Goal: Task Accomplishment & Management: Manage account settings

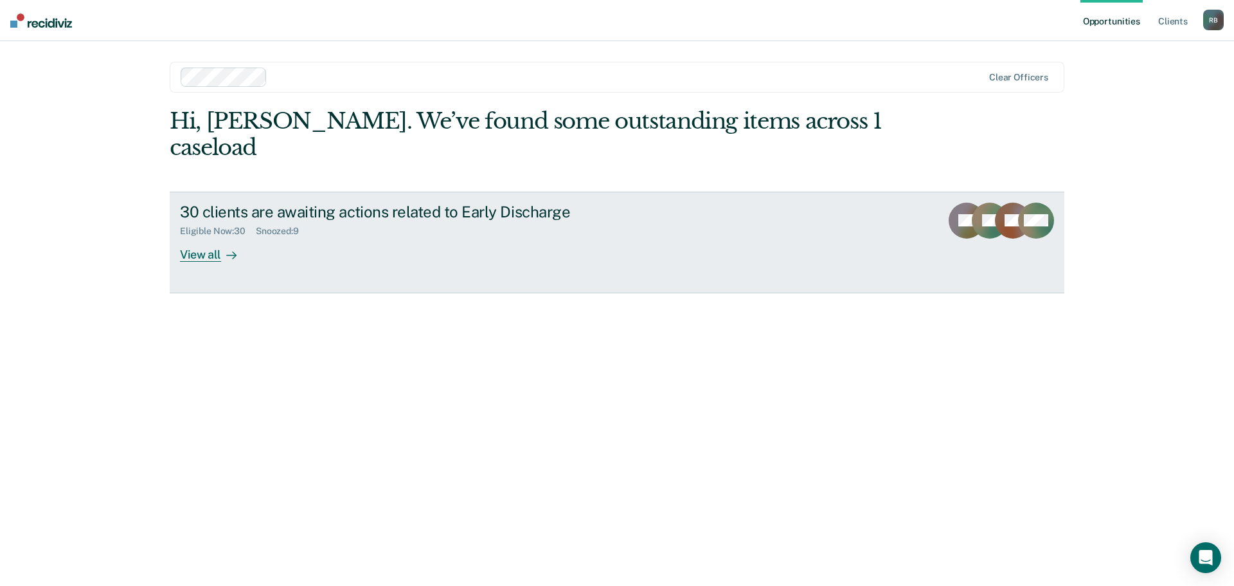
click at [204, 237] on div "View all" at bounding box center [216, 249] width 72 height 25
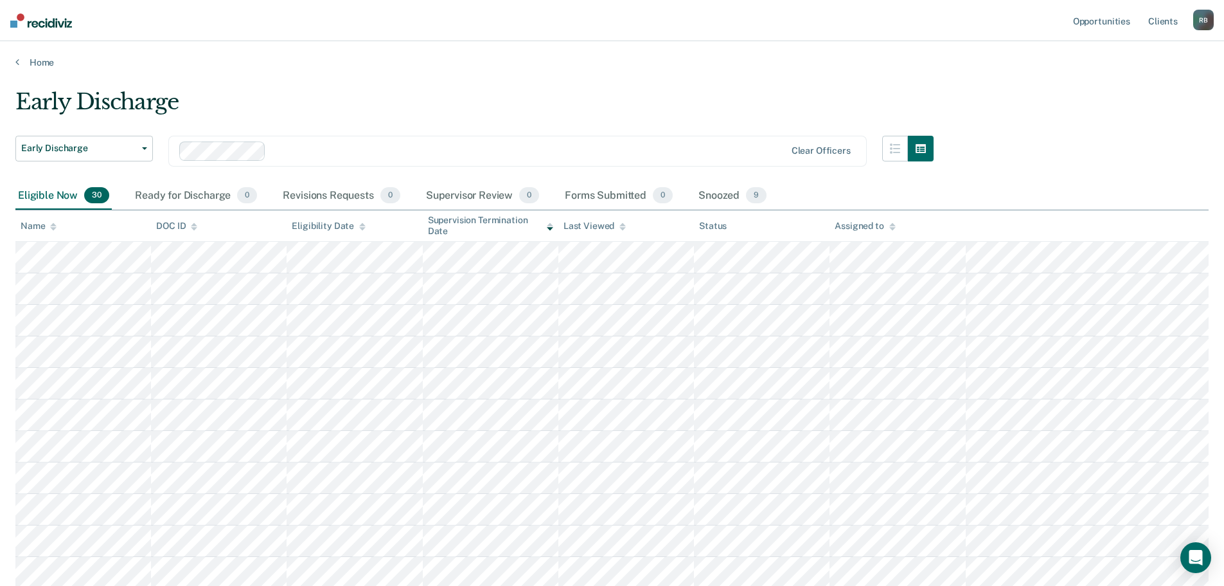
click at [728, 192] on div "Snoozed 9" at bounding box center [732, 196] width 73 height 28
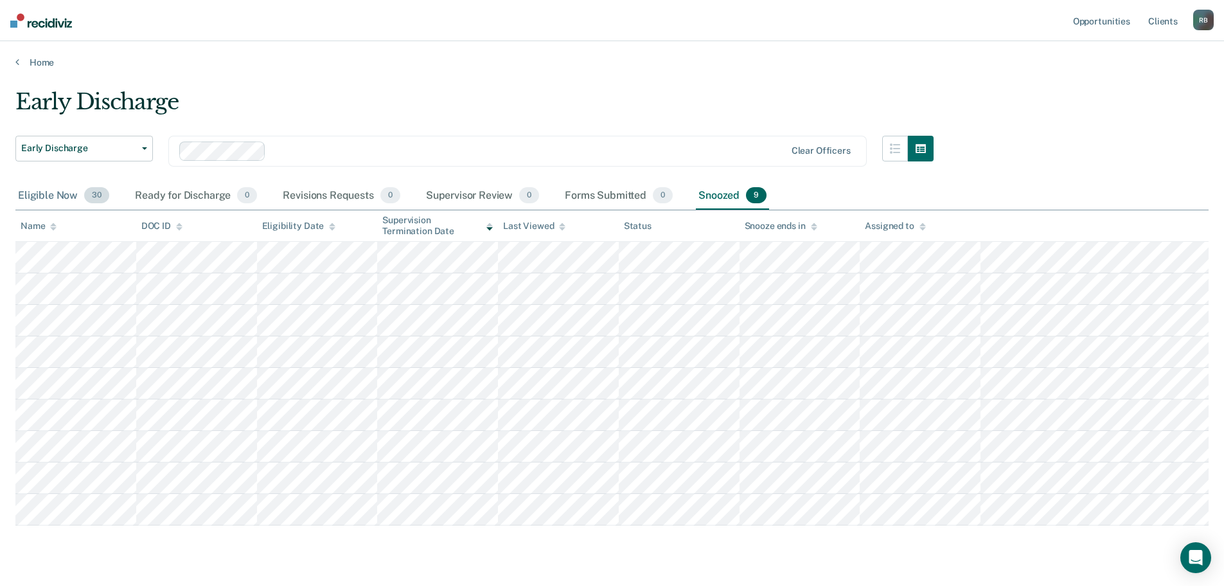
click at [44, 192] on div "Eligible Now 30" at bounding box center [63, 196] width 96 height 28
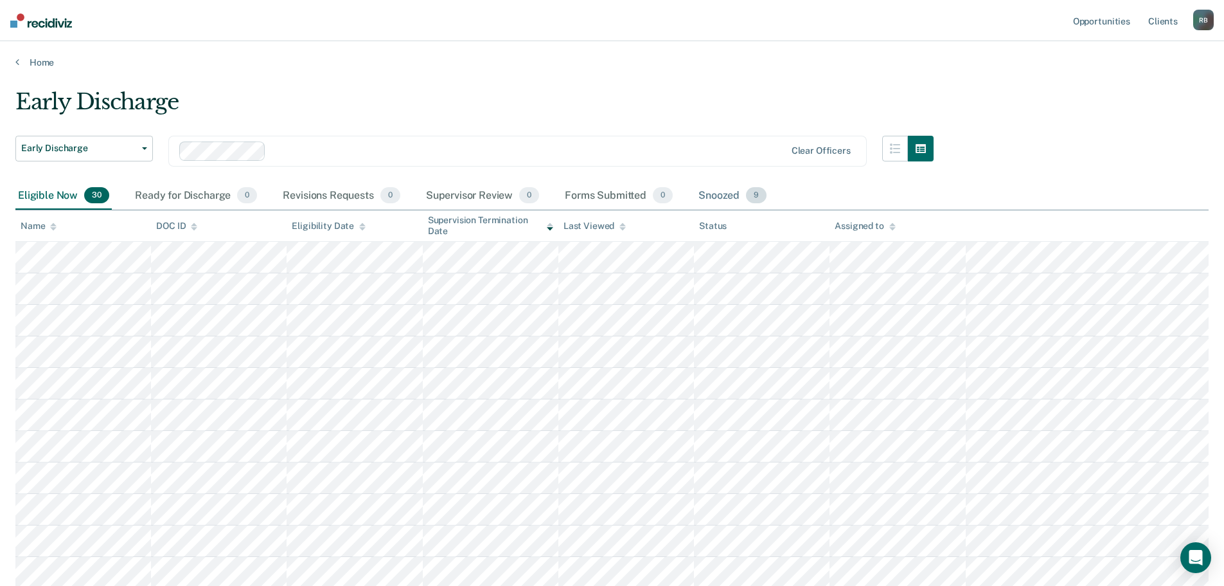
click at [726, 192] on div "Snoozed 9" at bounding box center [732, 196] width 73 height 28
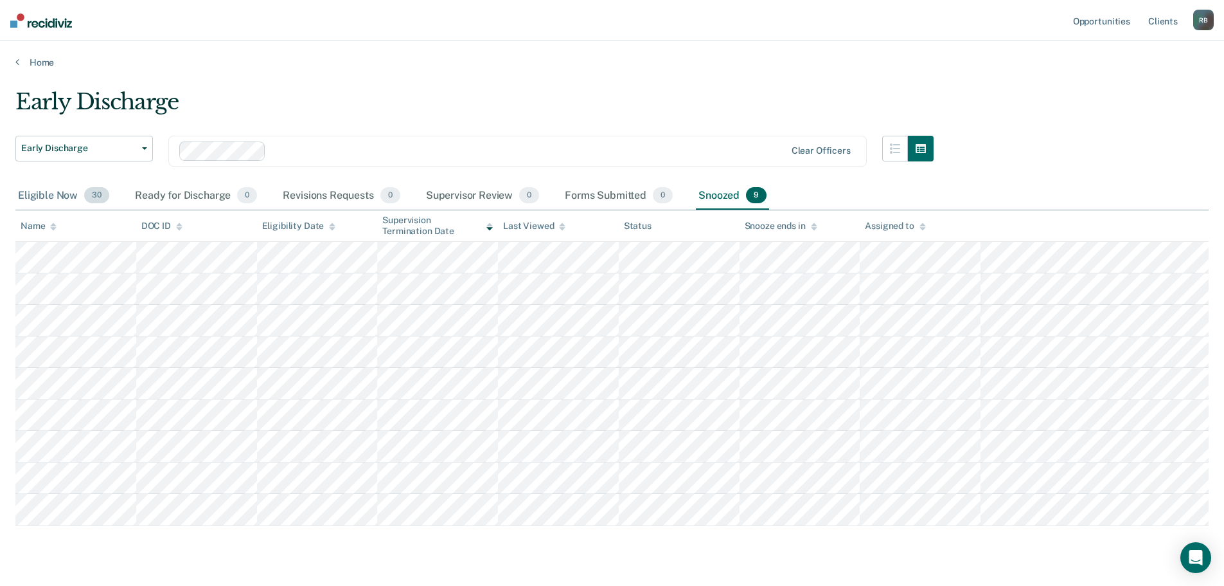
click at [46, 193] on div "Eligible Now 30" at bounding box center [63, 196] width 96 height 28
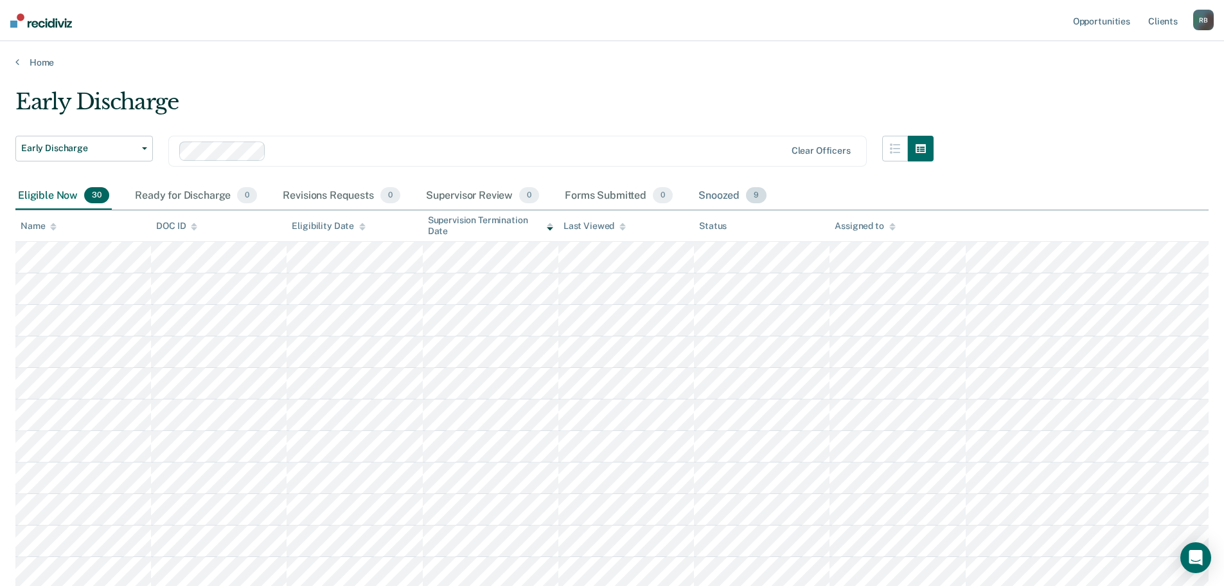
click at [721, 193] on div "Snoozed 9" at bounding box center [732, 196] width 73 height 28
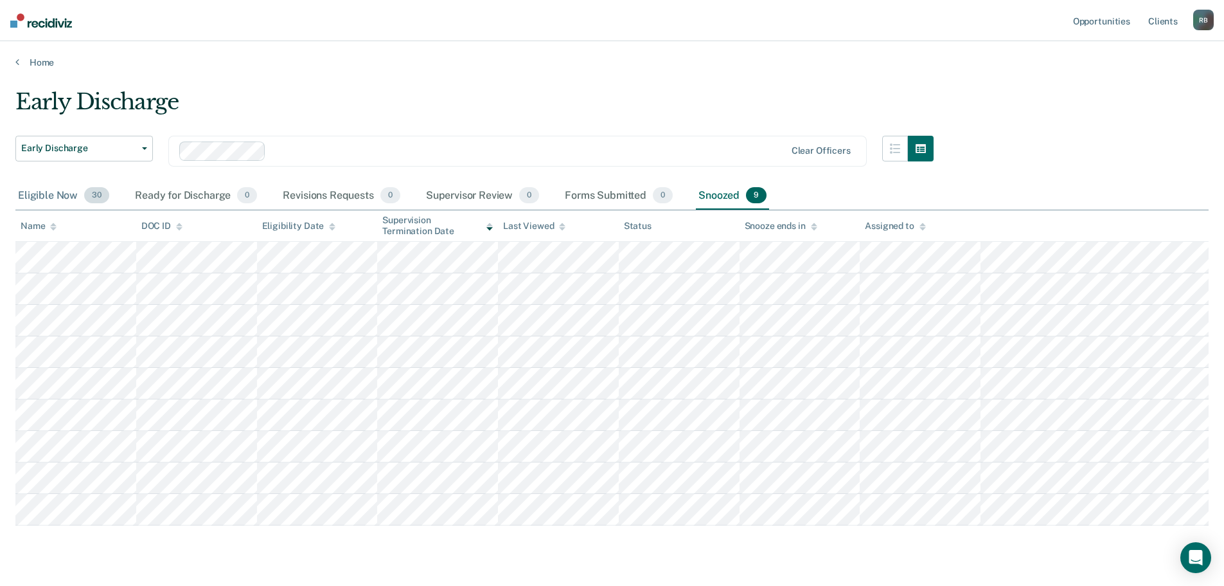
click at [57, 195] on div "Eligible Now 30" at bounding box center [63, 196] width 96 height 28
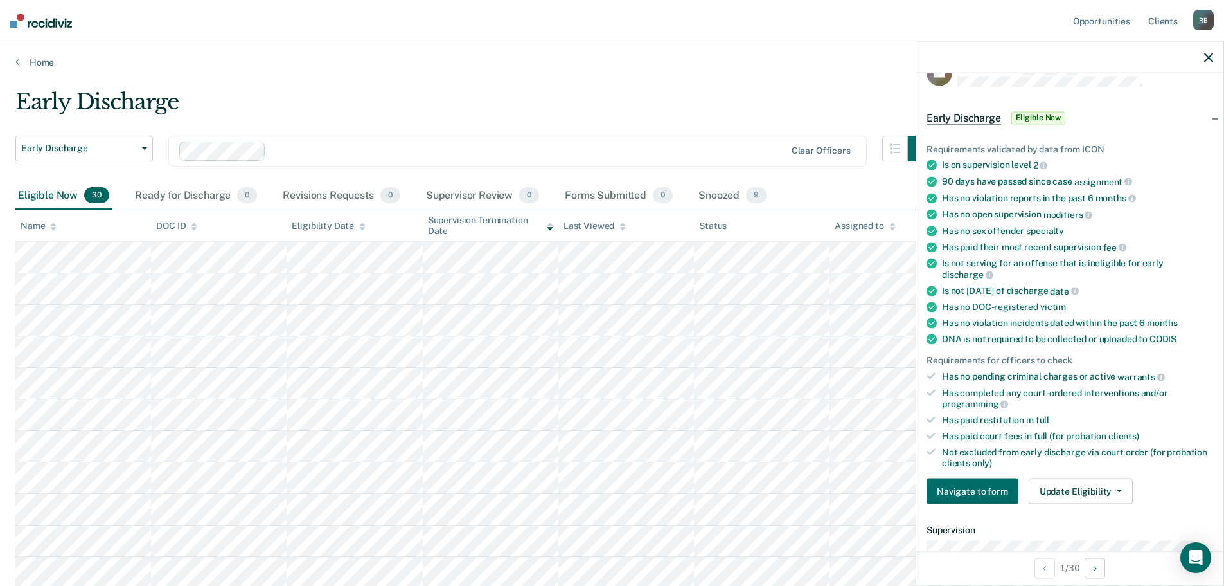
scroll to position [64, 0]
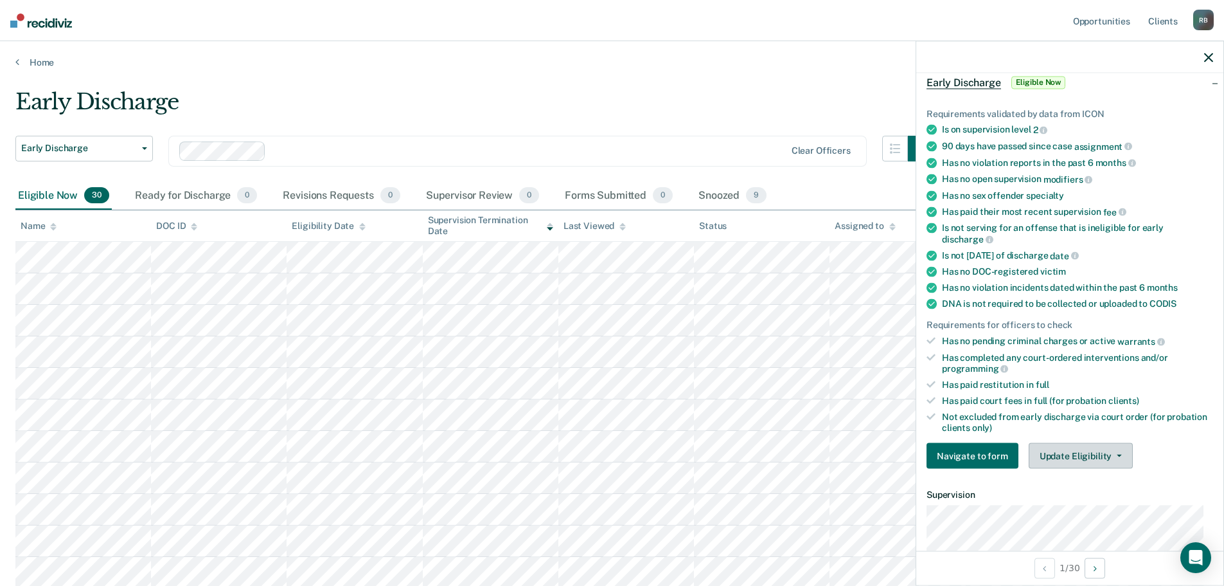
click at [1084, 453] on button "Update Eligibility" at bounding box center [1081, 456] width 104 height 26
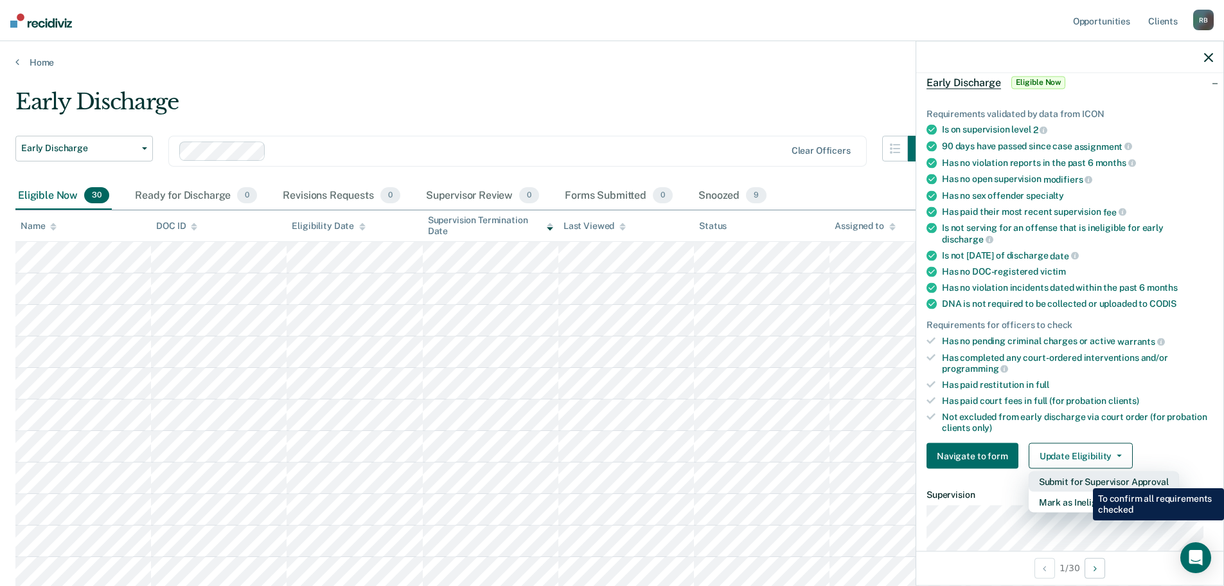
click at [1084, 478] on button "Submit for Supervisor Approval" at bounding box center [1104, 481] width 150 height 21
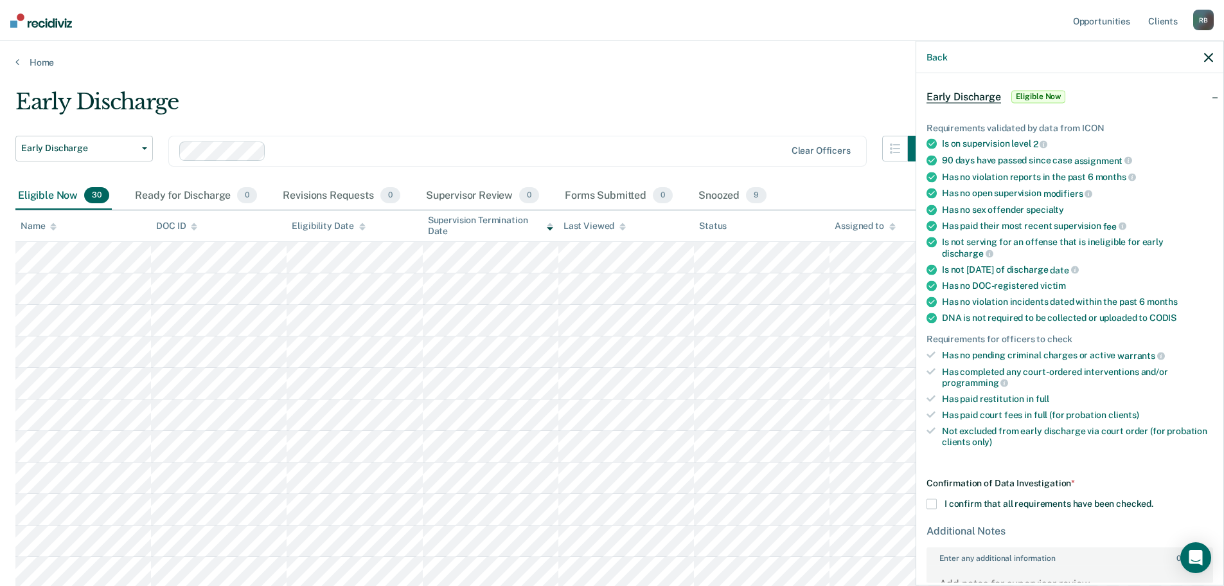
scroll to position [140, 0]
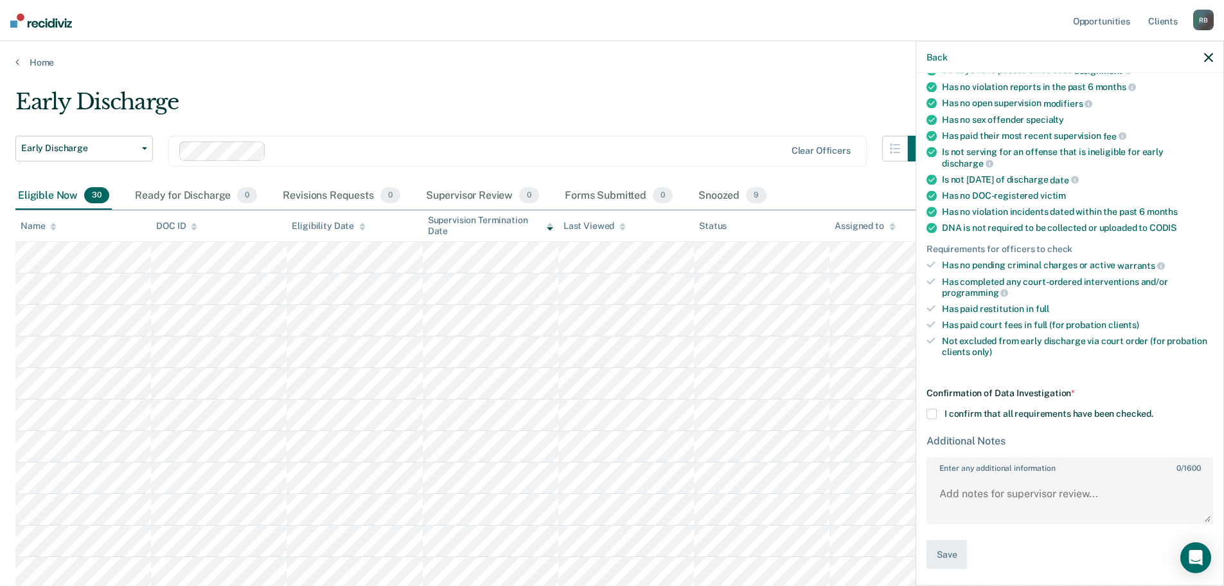
click at [1208, 55] on icon "button" at bounding box center [1209, 57] width 9 height 9
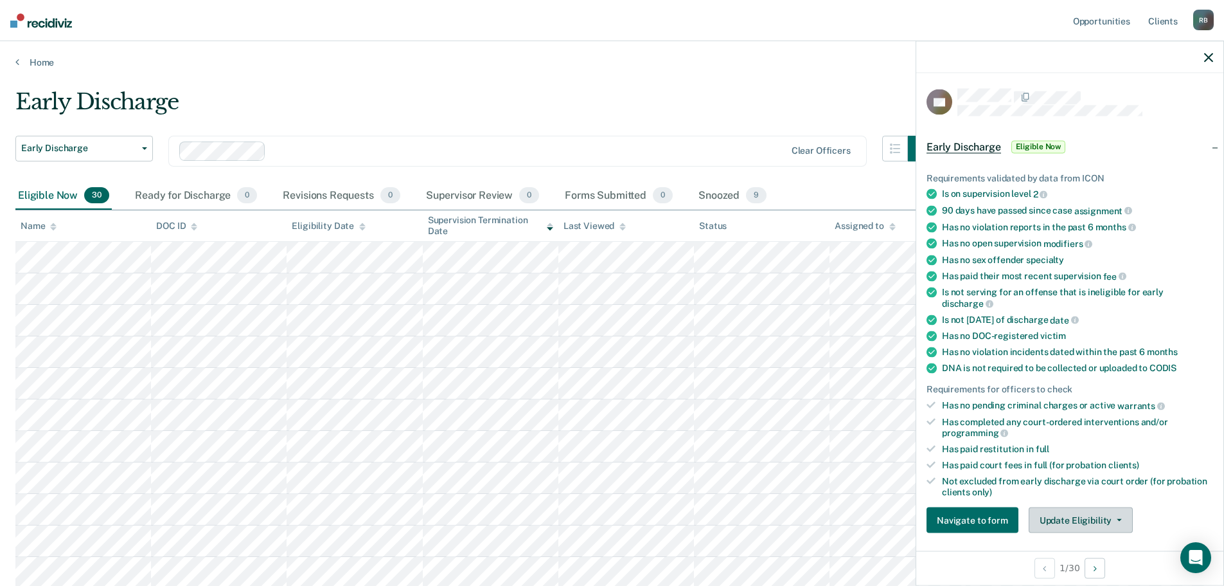
click at [1100, 517] on button "Update Eligibility" at bounding box center [1081, 520] width 104 height 26
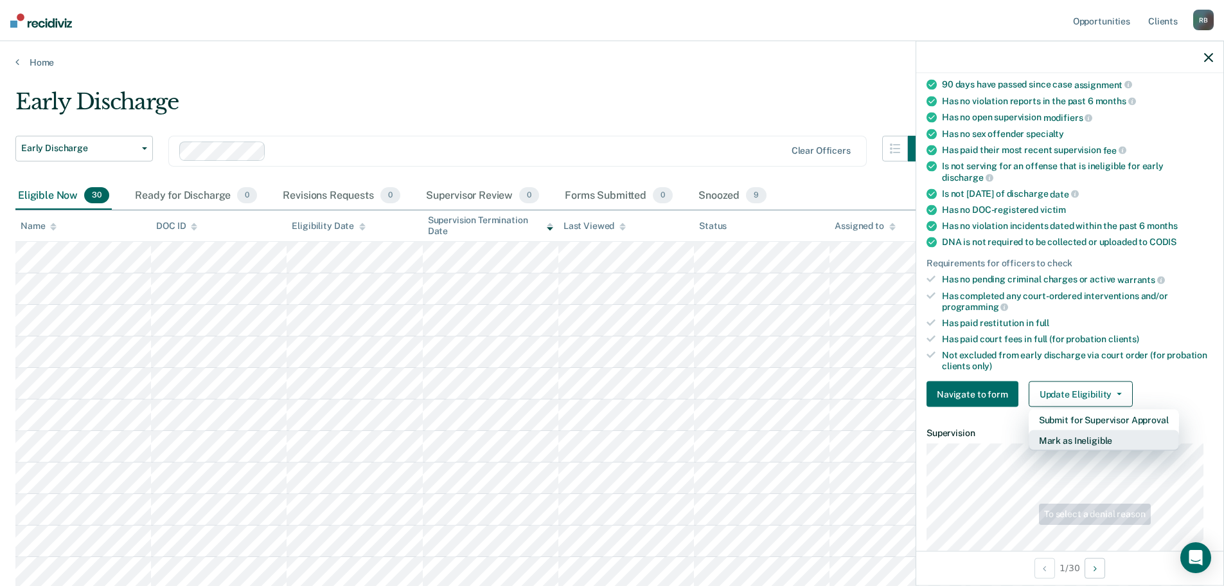
scroll to position [133, 0]
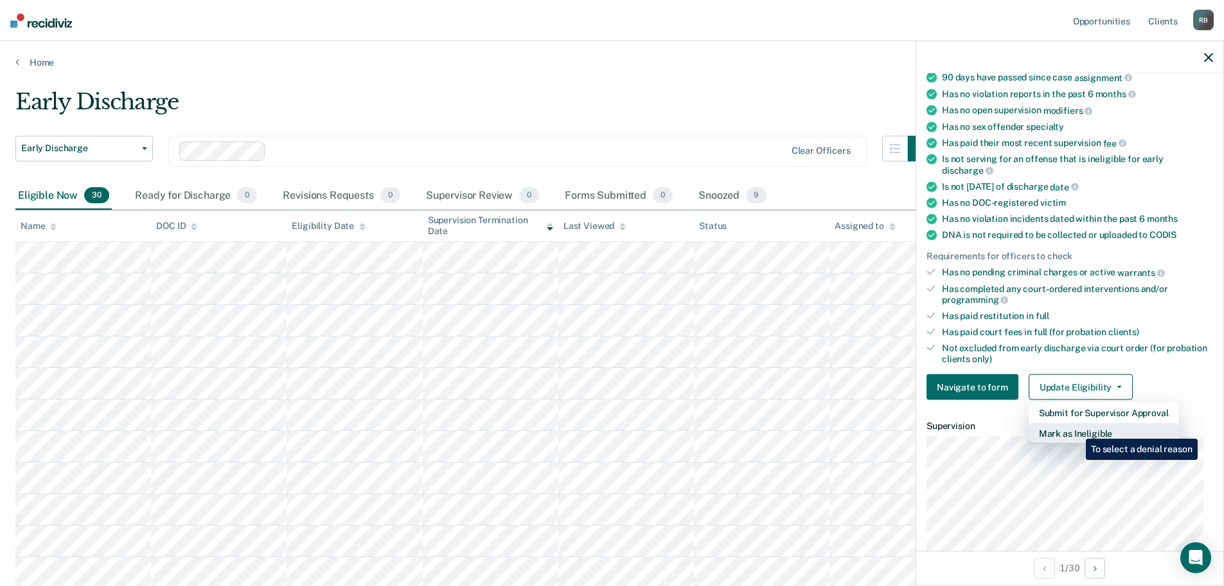
click at [1078, 428] on button "Mark as Ineligible" at bounding box center [1104, 433] width 150 height 21
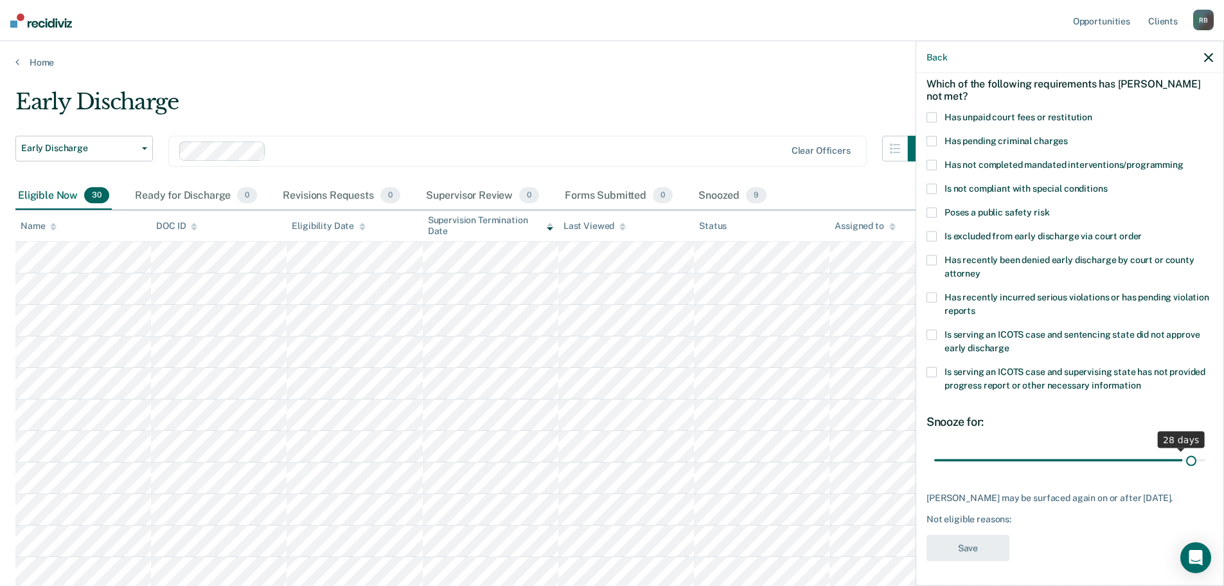
type input "30"
drag, startPoint x: 1192, startPoint y: 462, endPoint x: 1209, endPoint y: 468, distance: 17.9
click at [1206, 468] on input "range" at bounding box center [1070, 460] width 271 height 22
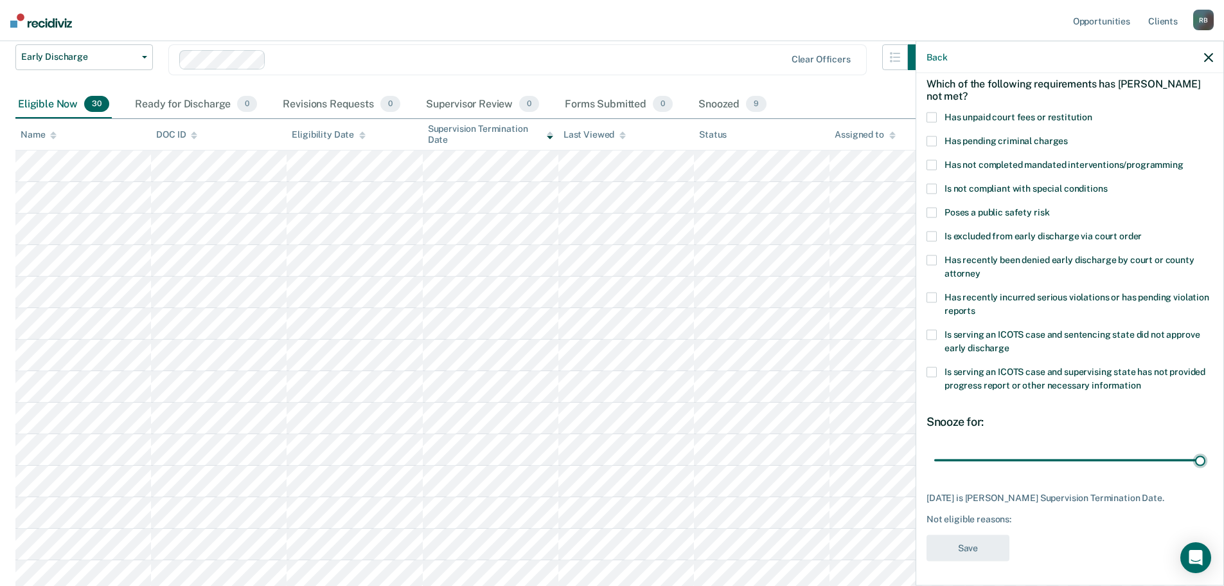
scroll to position [129, 0]
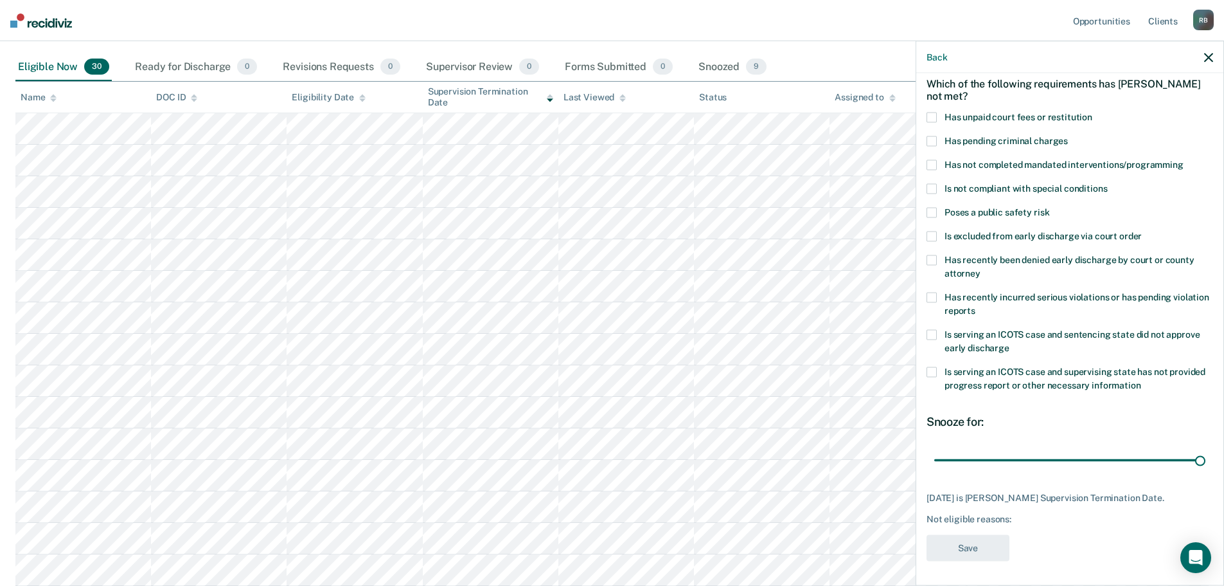
click at [933, 116] on span at bounding box center [932, 117] width 10 height 10
click at [1093, 112] on input "Has unpaid court fees or restitution" at bounding box center [1093, 112] width 0 height 0
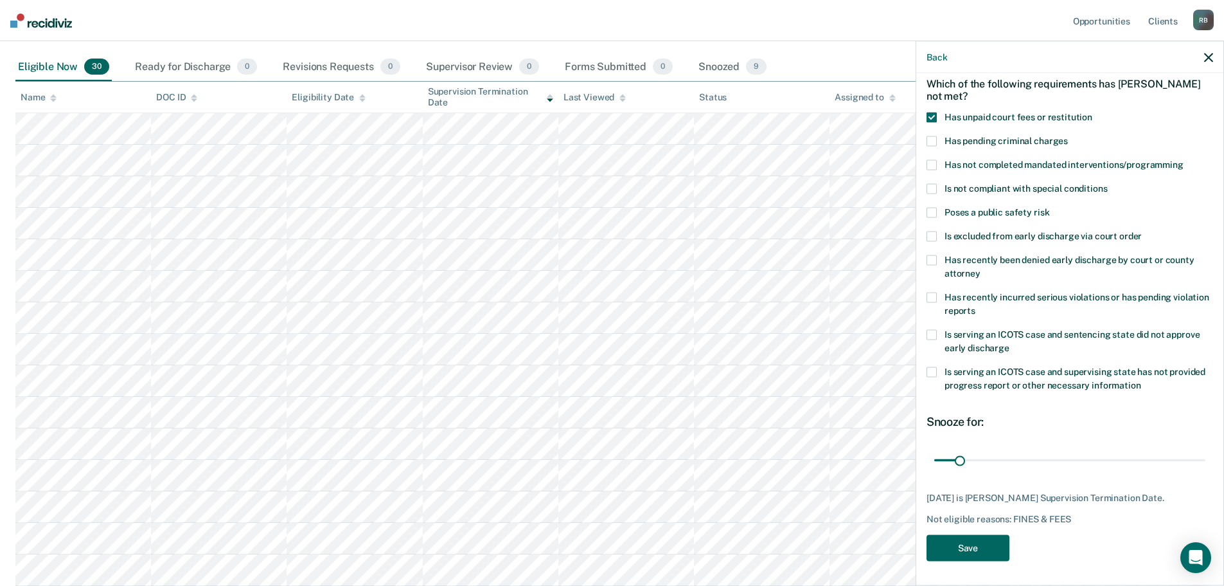
click at [961, 541] on button "Save" at bounding box center [968, 547] width 83 height 26
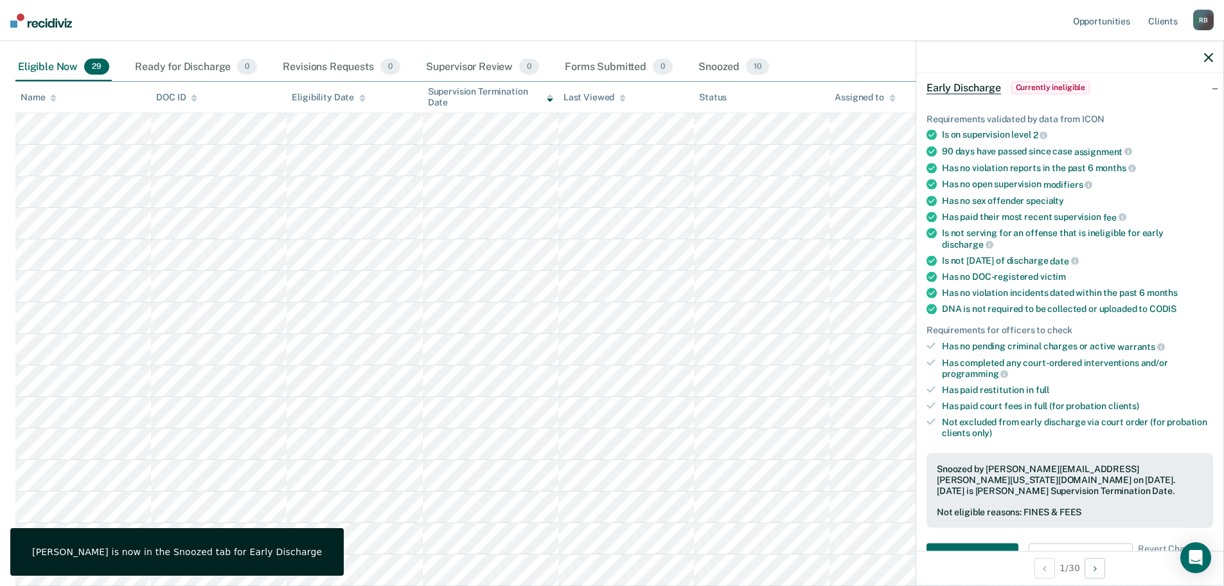
scroll to position [0, 0]
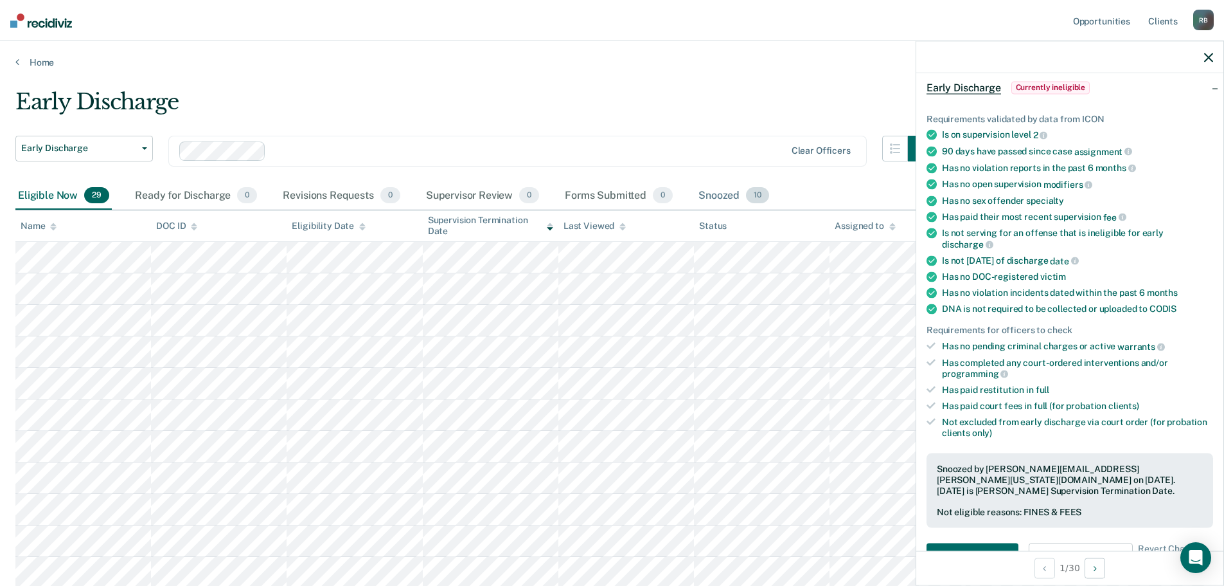
click at [727, 193] on div "Snoozed 10" at bounding box center [734, 196] width 76 height 28
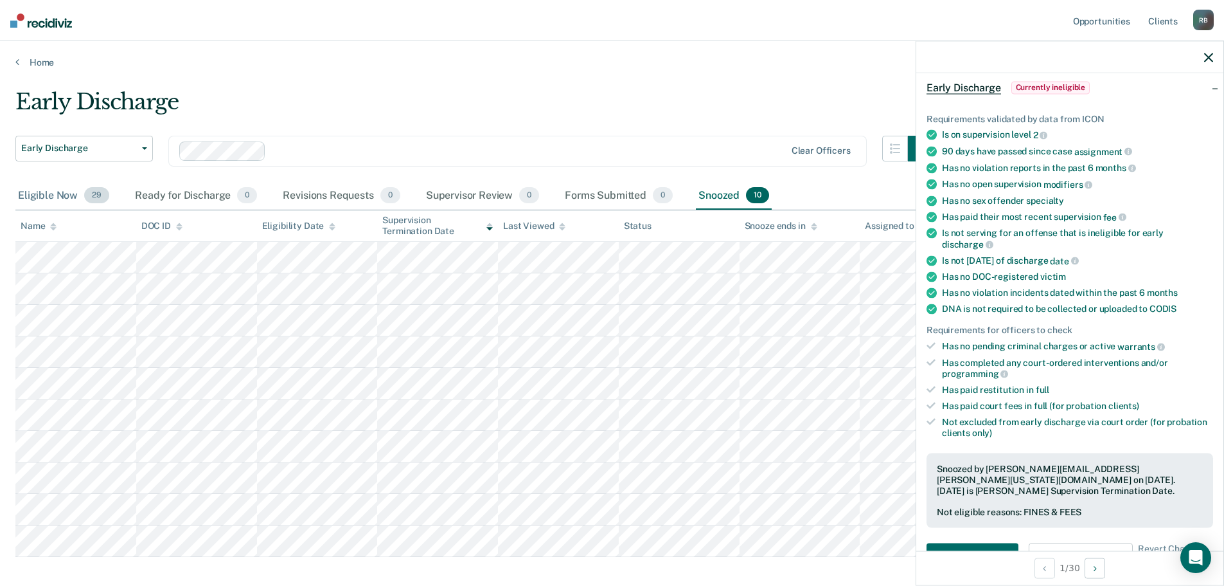
click at [40, 194] on div "Eligible Now 29" at bounding box center [63, 196] width 96 height 28
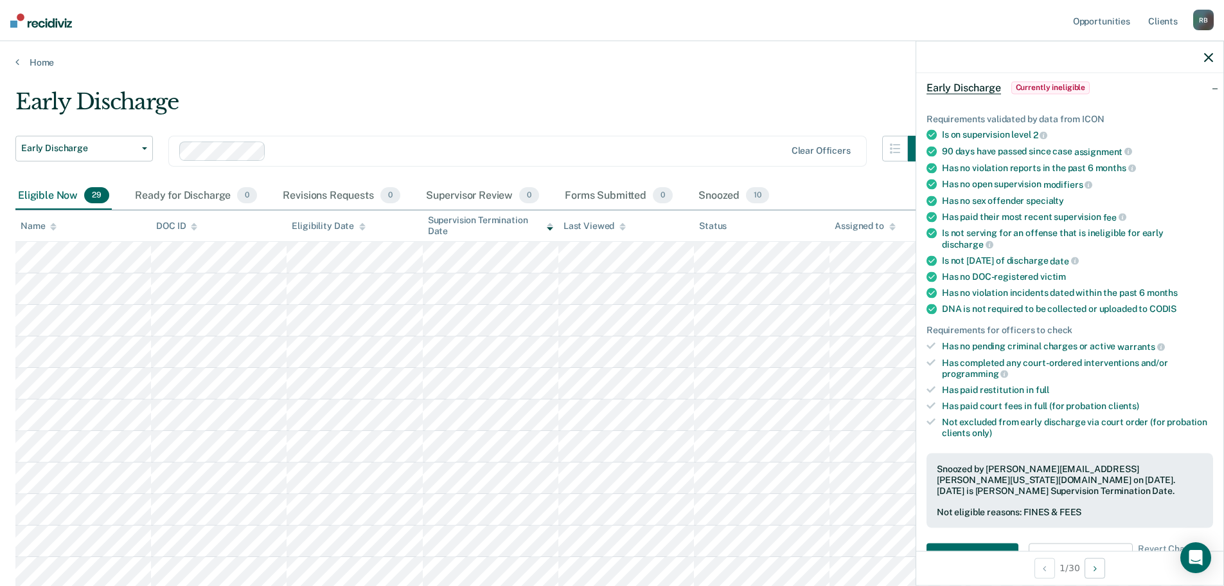
click at [360, 226] on icon at bounding box center [362, 223] width 6 height 3
click at [547, 226] on icon at bounding box center [550, 226] width 6 height 8
click at [551, 227] on icon at bounding box center [550, 226] width 6 height 8
click at [1210, 57] on icon "button" at bounding box center [1209, 57] width 9 height 9
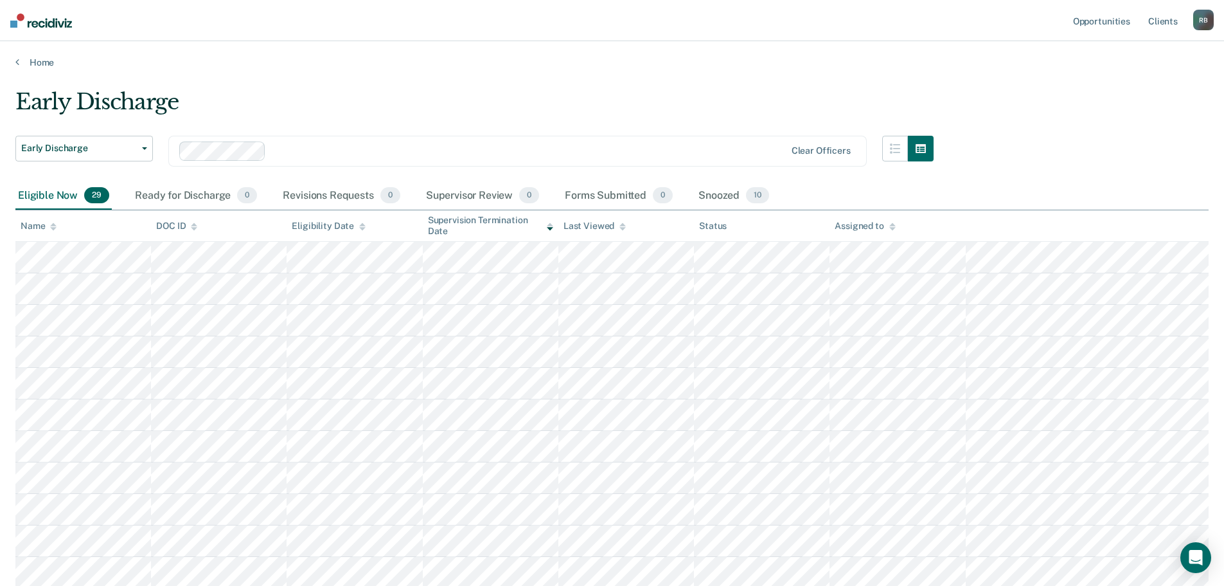
click at [722, 193] on div "Snoozed 10" at bounding box center [734, 196] width 76 height 28
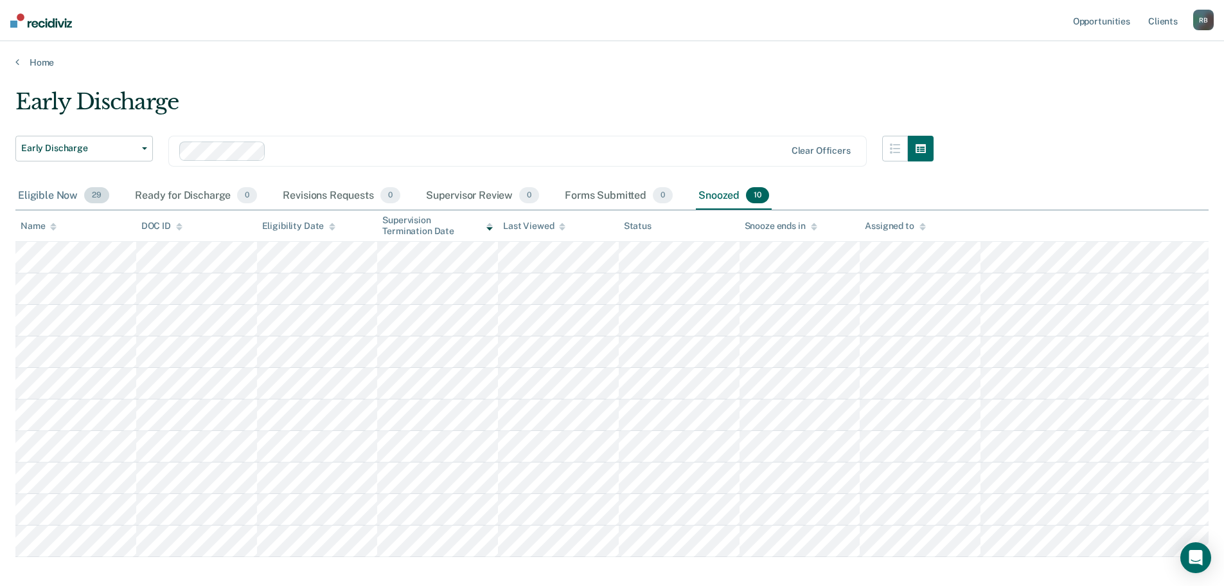
click at [60, 195] on div "Eligible Now 29" at bounding box center [63, 196] width 96 height 28
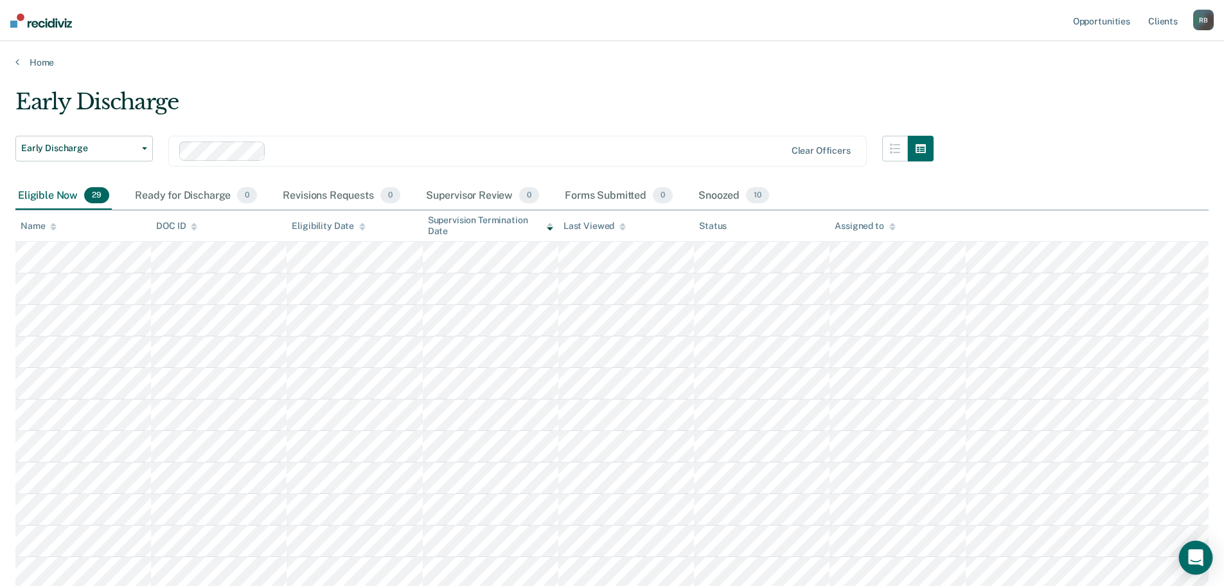
click at [1199, 554] on icon "Open Intercom Messenger" at bounding box center [1195, 557] width 15 height 17
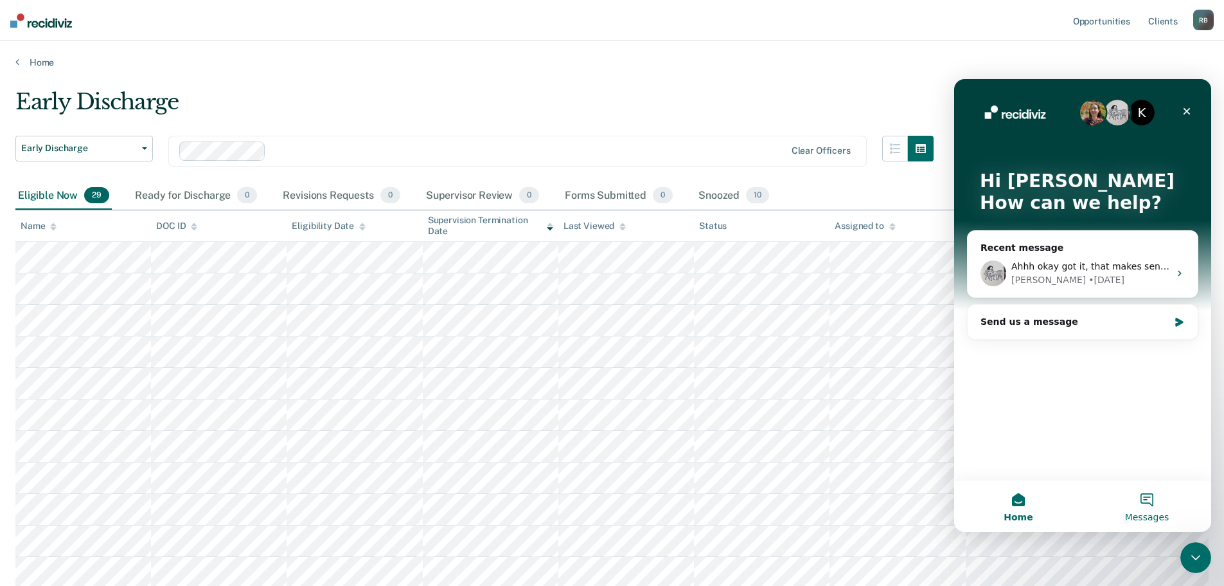
click at [1148, 499] on button "Messages" at bounding box center [1147, 505] width 129 height 51
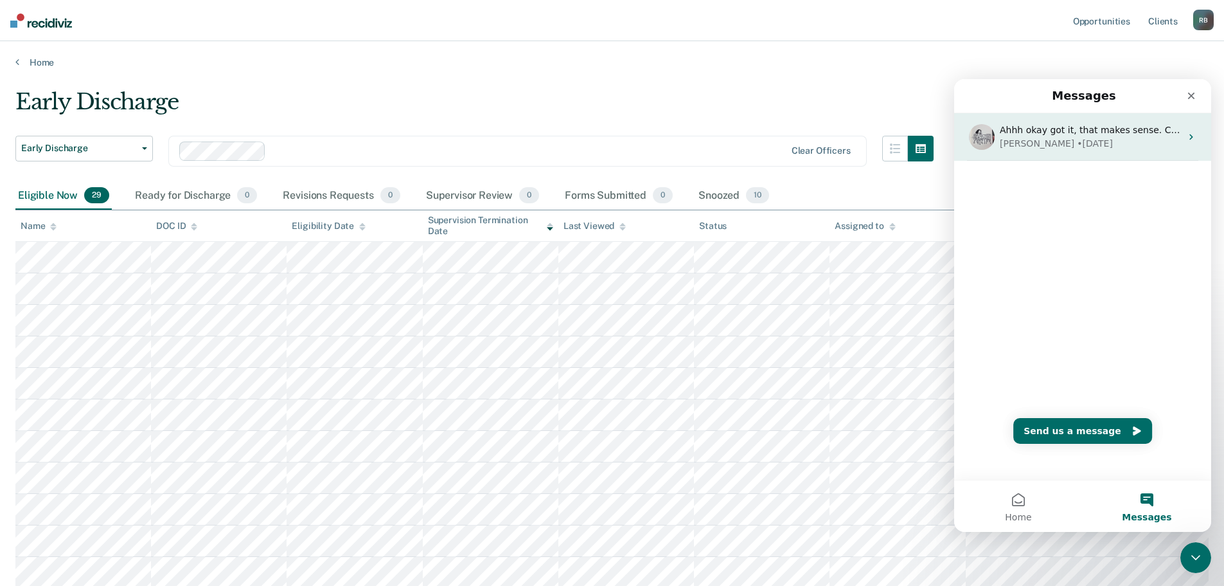
click at [1190, 136] on icon "Intercom messenger" at bounding box center [1191, 137] width 3 height 6
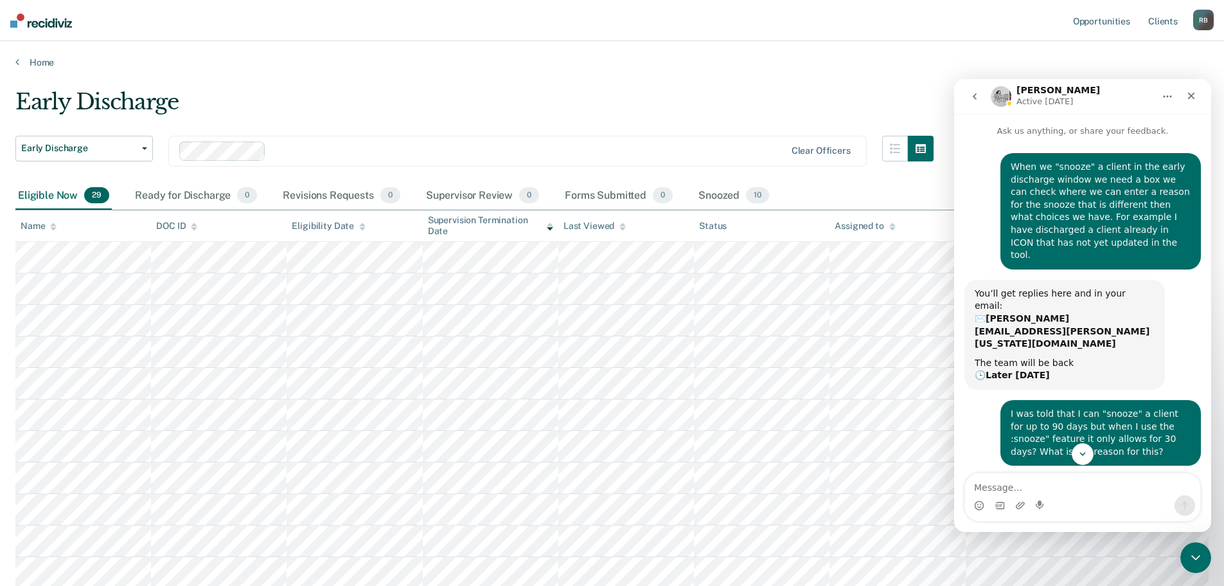
click at [1167, 89] on button "Home" at bounding box center [1168, 96] width 24 height 24
click at [1165, 94] on icon "Home" at bounding box center [1168, 96] width 10 height 10
click at [976, 93] on icon "go back" at bounding box center [975, 96] width 10 height 10
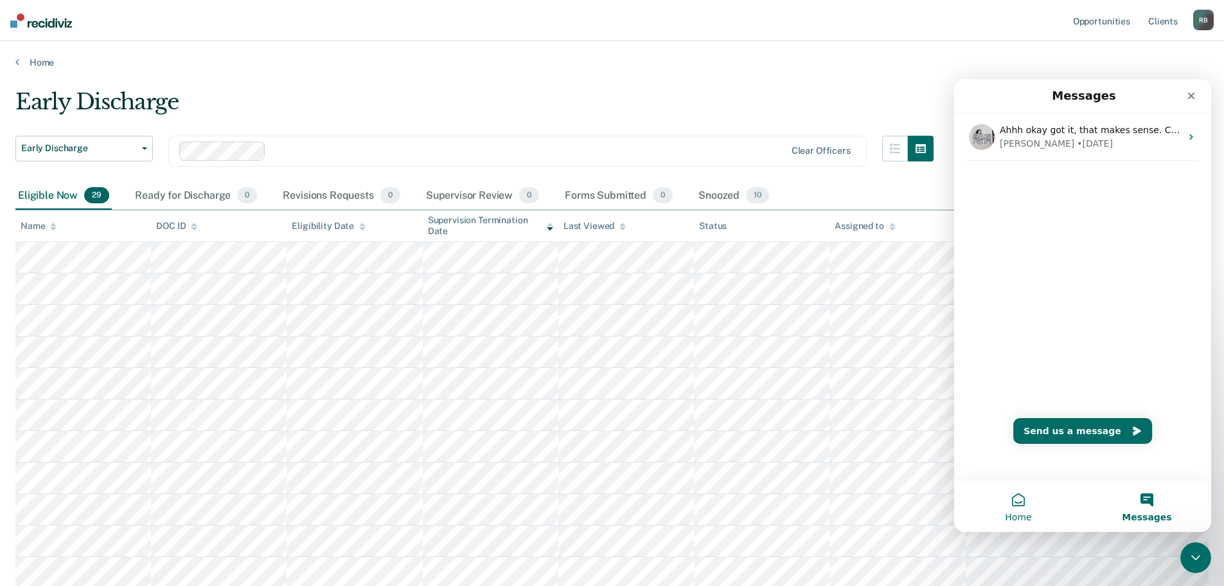
click at [1014, 497] on button "Home" at bounding box center [1019, 505] width 129 height 51
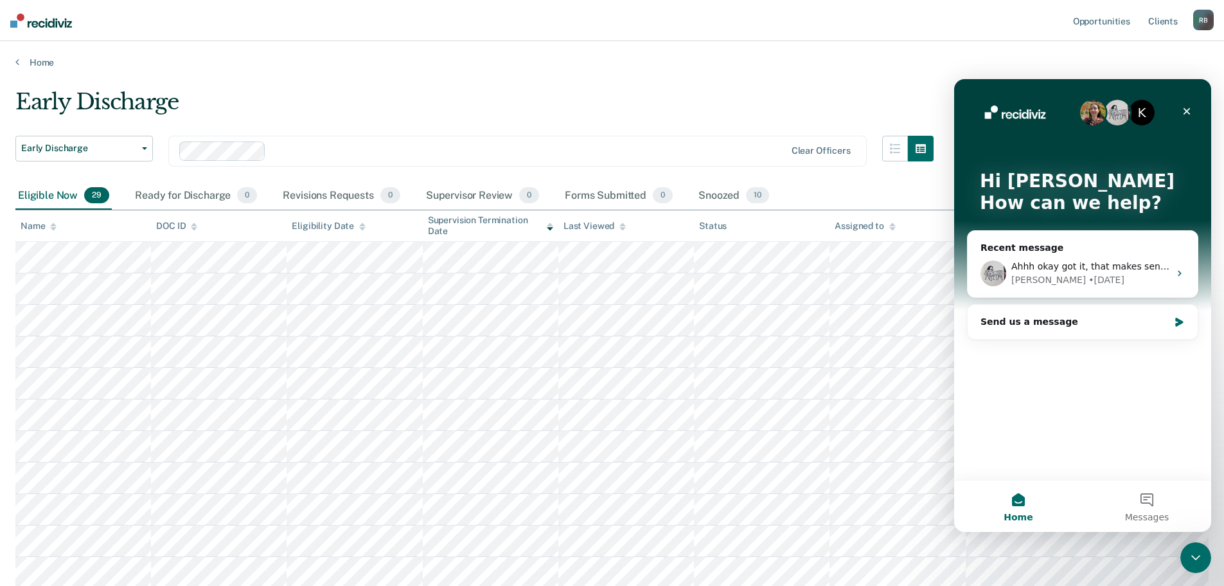
drag, startPoint x: 1095, startPoint y: 259, endPoint x: 1116, endPoint y: 389, distance: 131.6
click at [1116, 389] on div "K Hi [PERSON_NAME] 👋 How can we help? Recent message Ahhh okay got it, that mak…" at bounding box center [1083, 279] width 257 height 400
click at [1060, 316] on div "Send us a message" at bounding box center [1075, 321] width 188 height 13
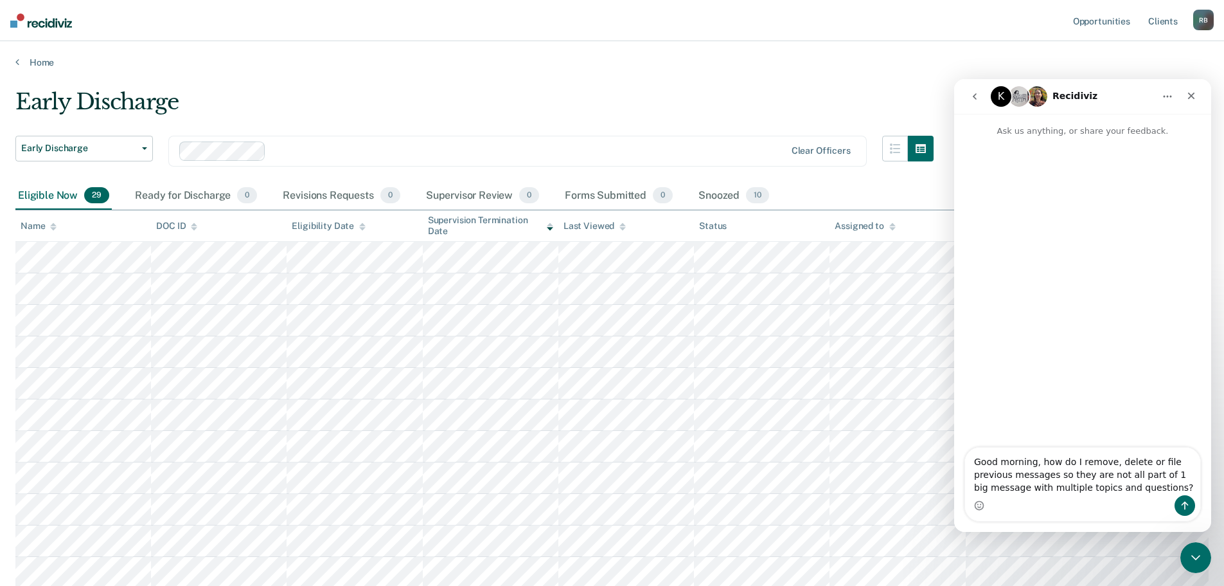
type textarea "Good morning, how do I remove, delete or file previous messages so they are not…"
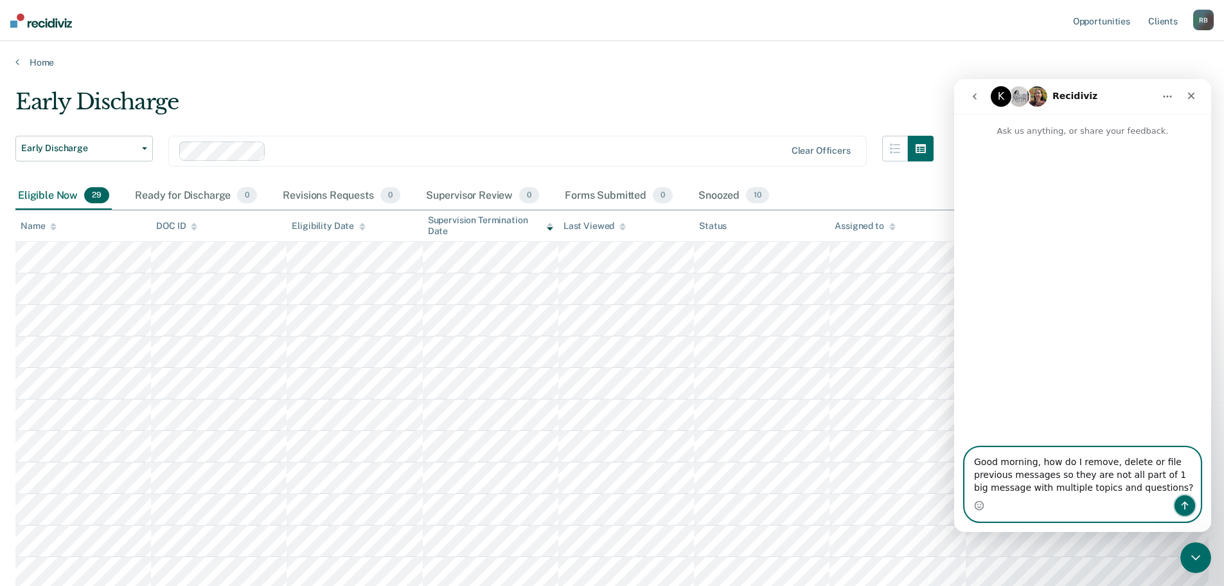
click at [1182, 503] on icon "Send a message…" at bounding box center [1185, 505] width 10 height 10
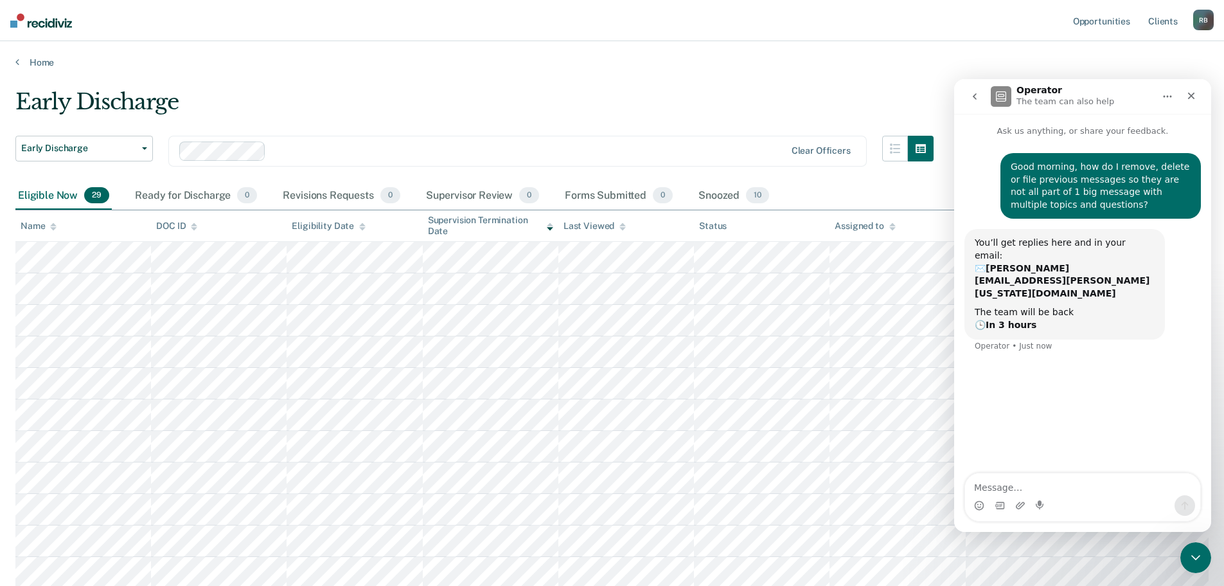
click at [975, 98] on icon "go back" at bounding box center [975, 96] width 4 height 6
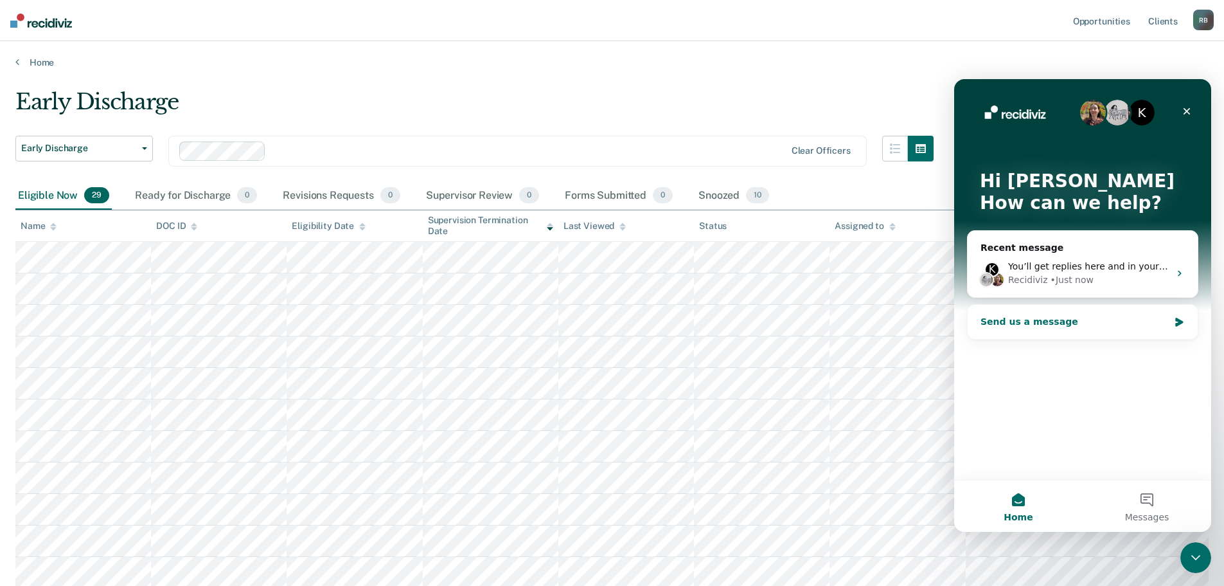
click at [1181, 319] on icon "Intercom messenger" at bounding box center [1180, 322] width 8 height 9
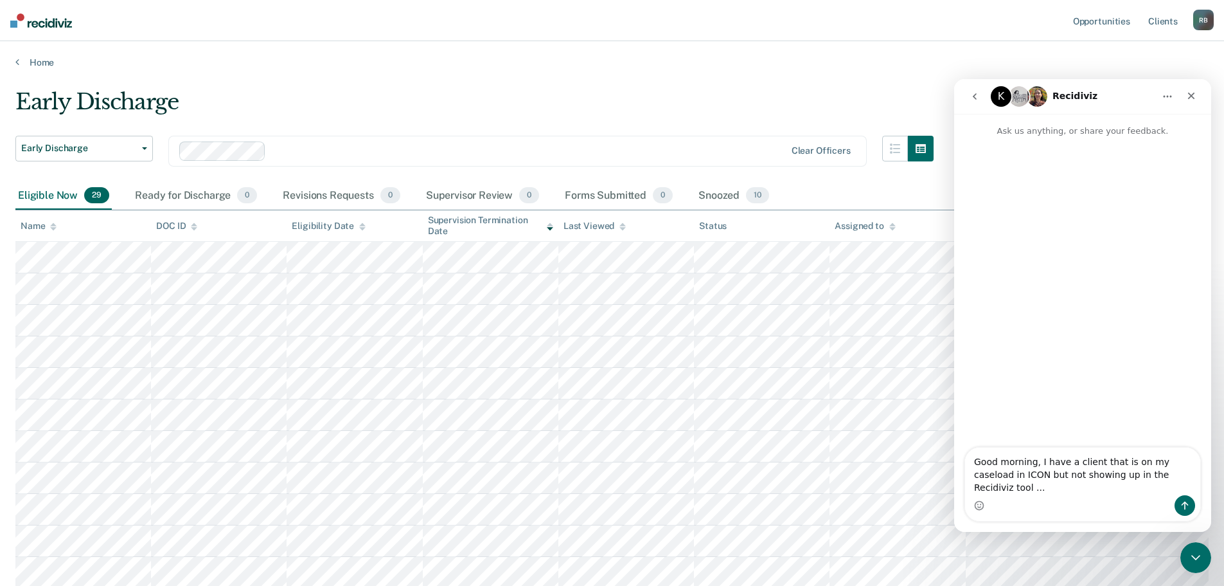
type textarea "Good morning, I have a client that is on my caseload in ICON but not showing up…"
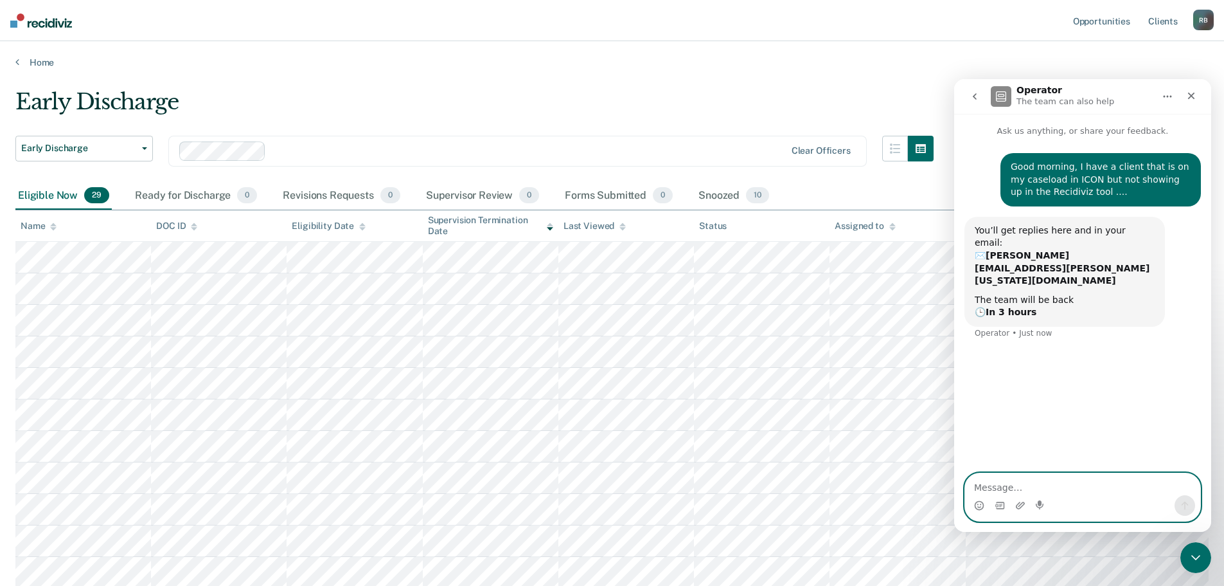
click at [1023, 482] on textarea "Message…" at bounding box center [1082, 484] width 235 height 22
paste textarea "[PERSON_NAME]"
click at [1073, 487] on textarea "[PERSON_NAME] #" at bounding box center [1082, 484] width 235 height 22
drag, startPoint x: 1073, startPoint y: 487, endPoint x: 1072, endPoint y: 479, distance: 8.4
paste textarea "6688089"
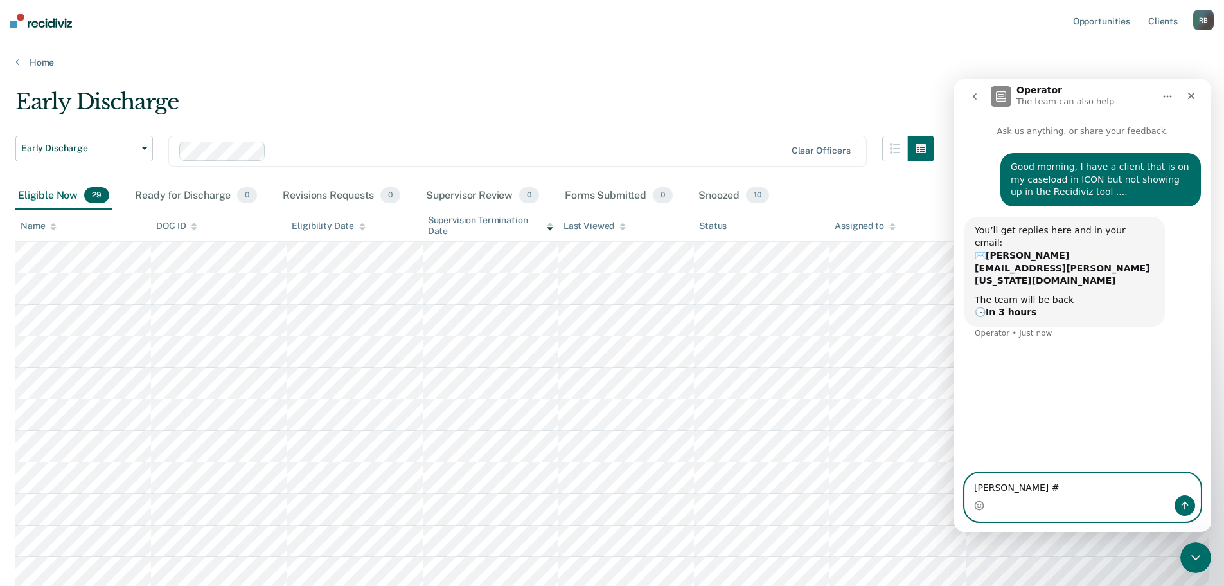
type textarea "[PERSON_NAME] #6688089"
type textarea "thank you ..."
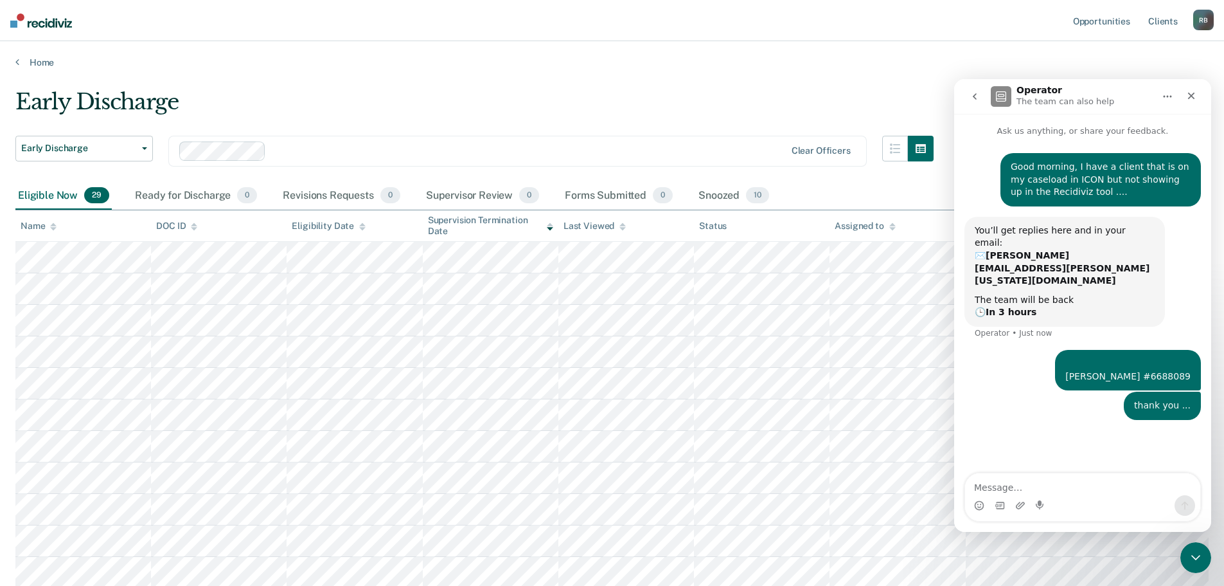
click at [977, 91] on icon "go back" at bounding box center [975, 96] width 10 height 10
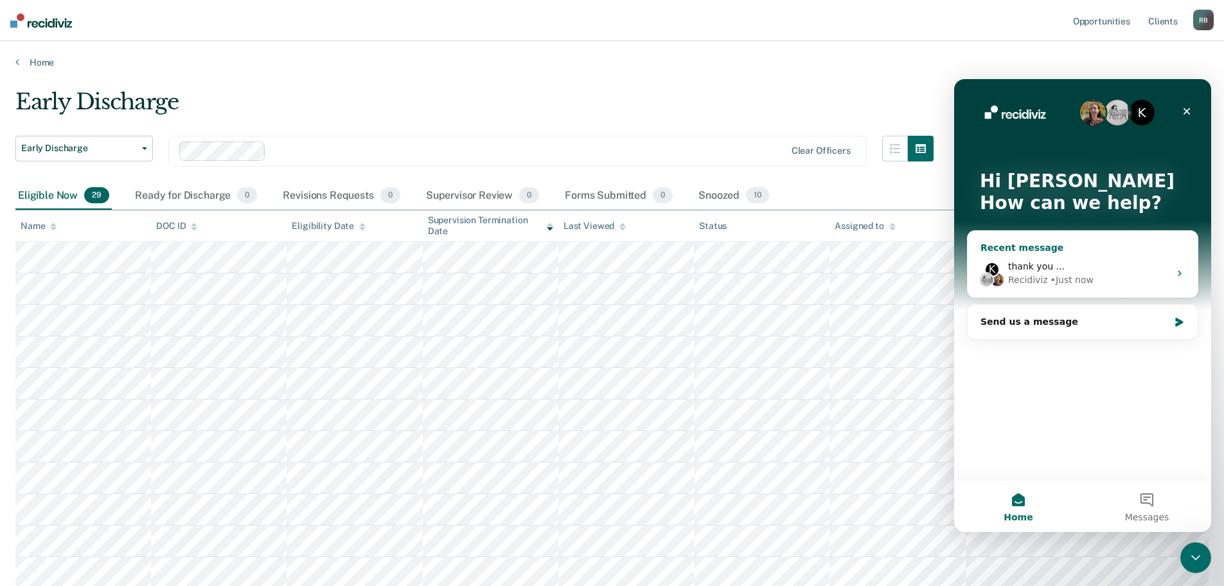
click at [1092, 259] on div "K thank you ... Recidiviz • Just now" at bounding box center [1083, 273] width 230 height 48
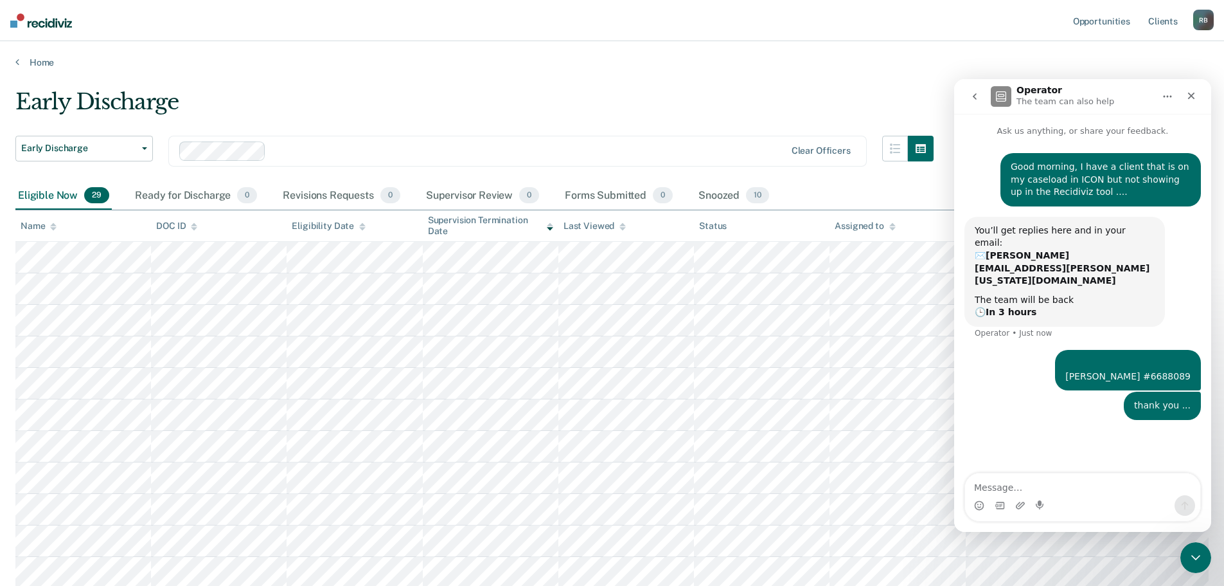
click at [978, 93] on icon "go back" at bounding box center [975, 96] width 10 height 10
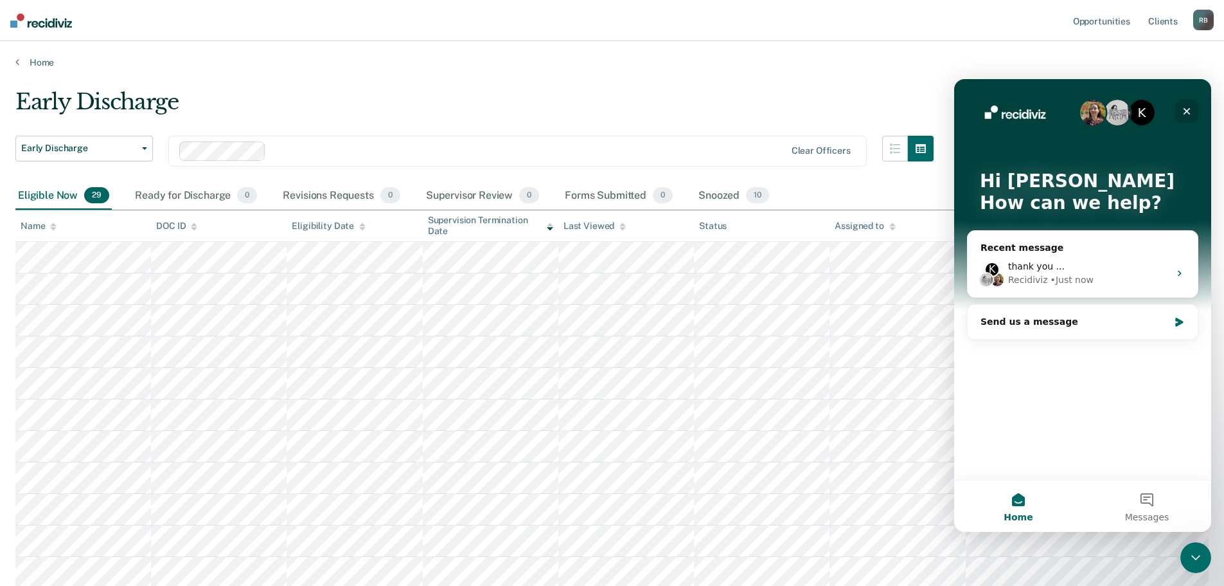
click at [1188, 109] on icon "Close" at bounding box center [1187, 111] width 10 height 10
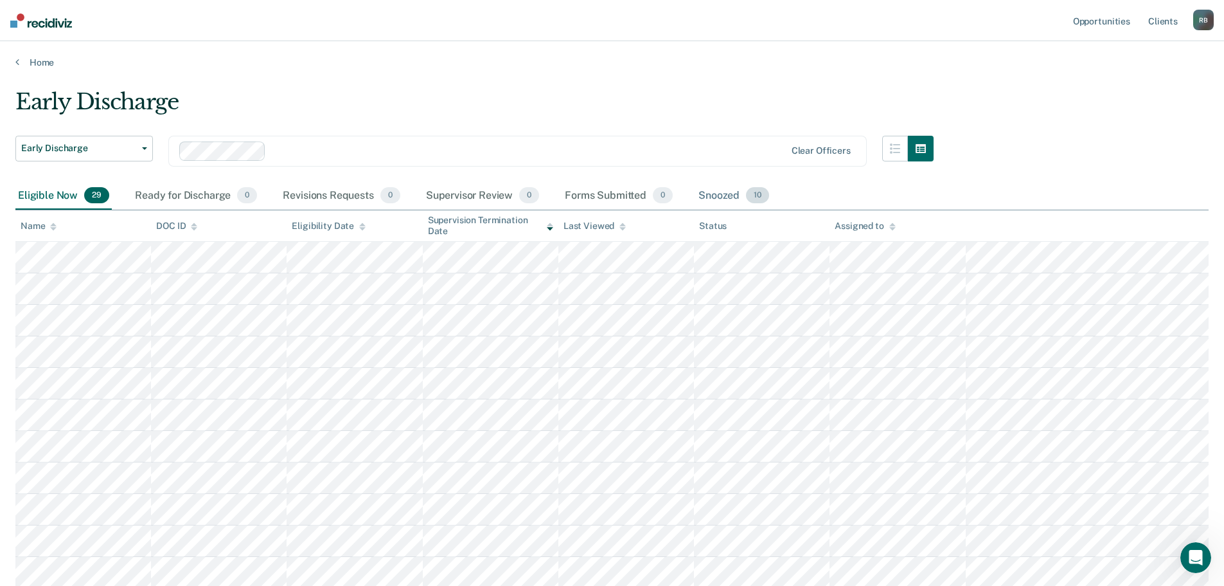
click at [710, 195] on div "Snoozed 10" at bounding box center [734, 196] width 76 height 28
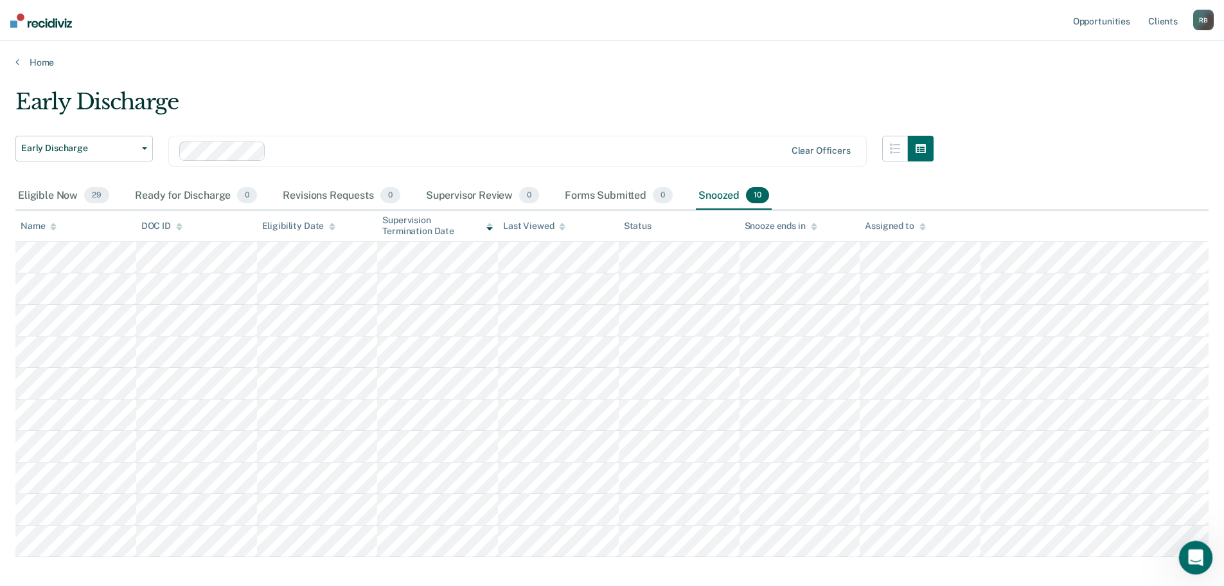
click at [1196, 560] on icon "Open Intercom Messenger" at bounding box center [1194, 555] width 21 height 21
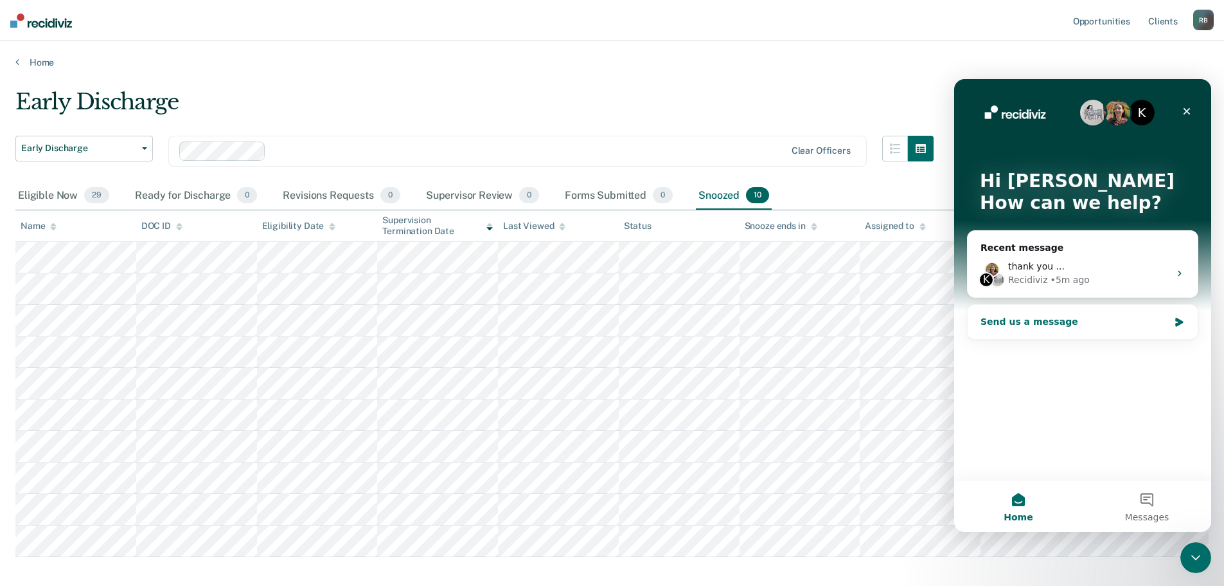
click at [1179, 320] on icon "Intercom messenger" at bounding box center [1180, 322] width 8 height 9
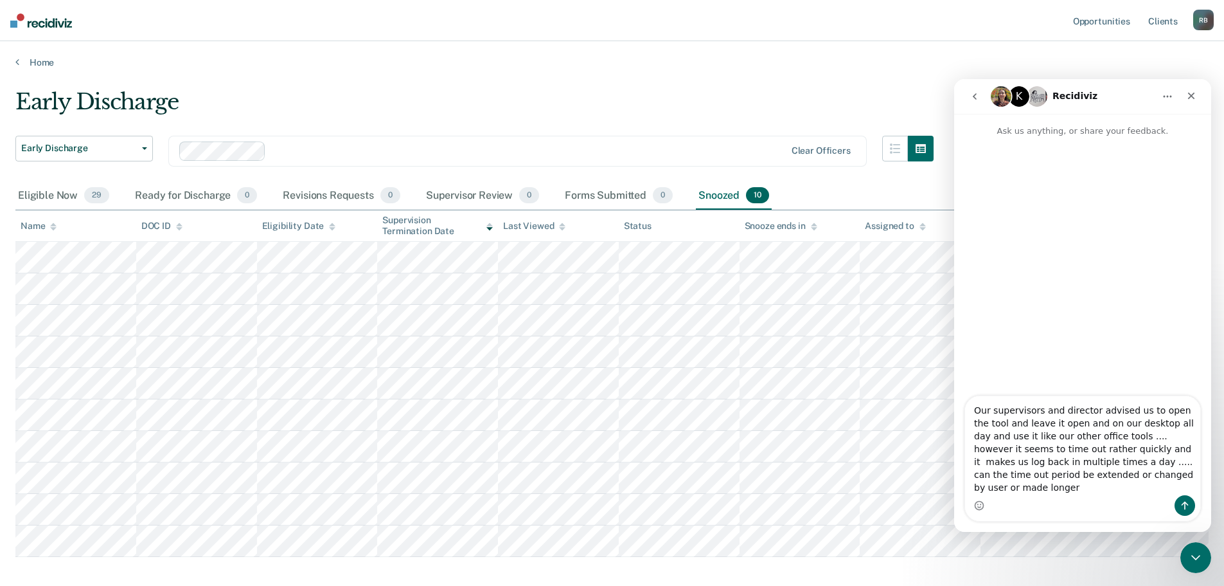
type textarea "Our supervisors and director advised us to open the tool and leave it open and …"
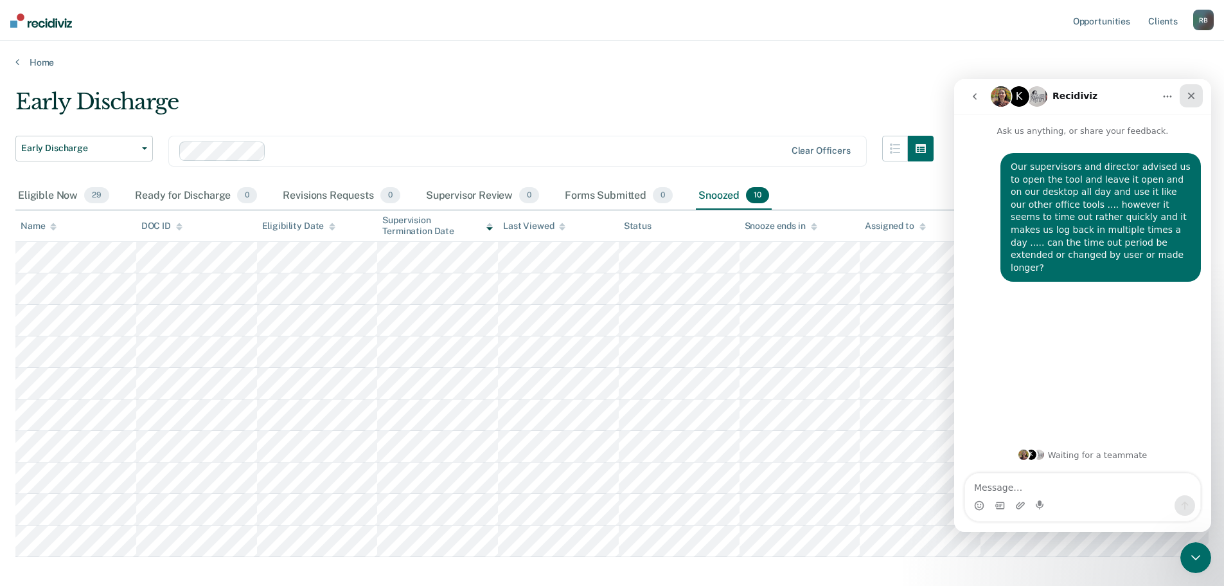
click at [1191, 94] on icon "Close" at bounding box center [1192, 96] width 10 height 10
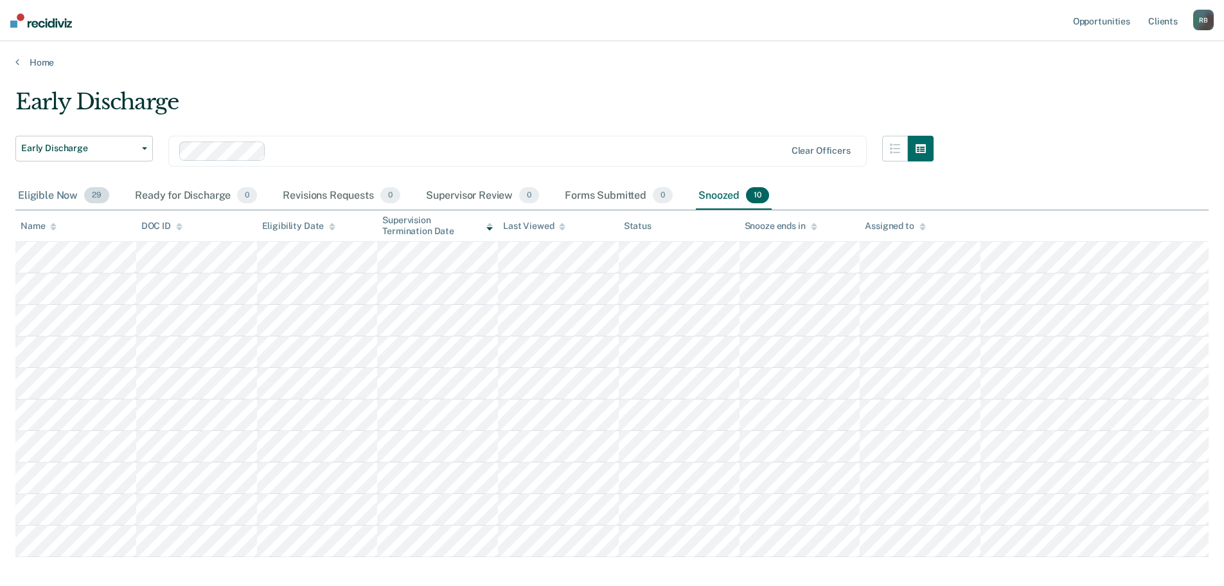
click at [45, 193] on div "Eligible Now 29" at bounding box center [63, 196] width 96 height 28
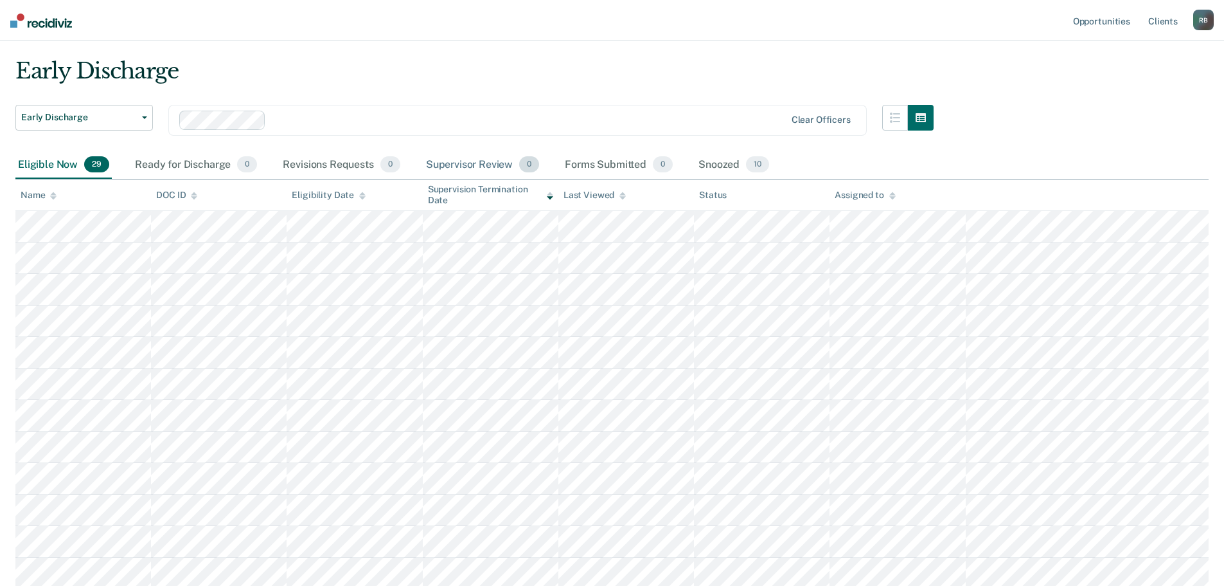
scroll to position [64, 0]
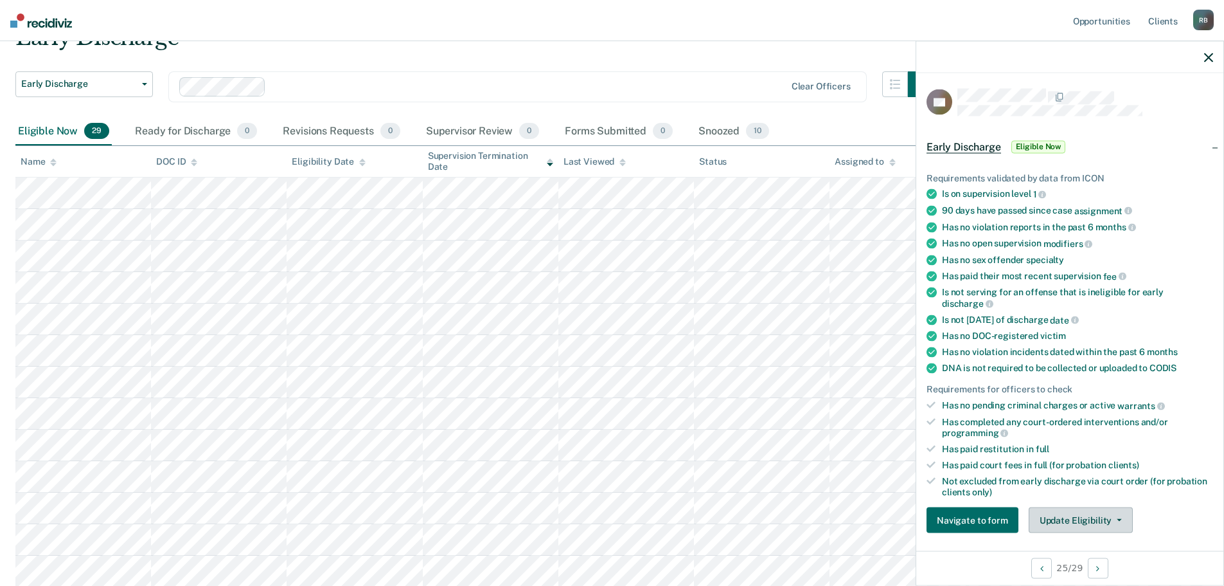
click at [1079, 516] on button "Update Eligibility" at bounding box center [1081, 520] width 104 height 26
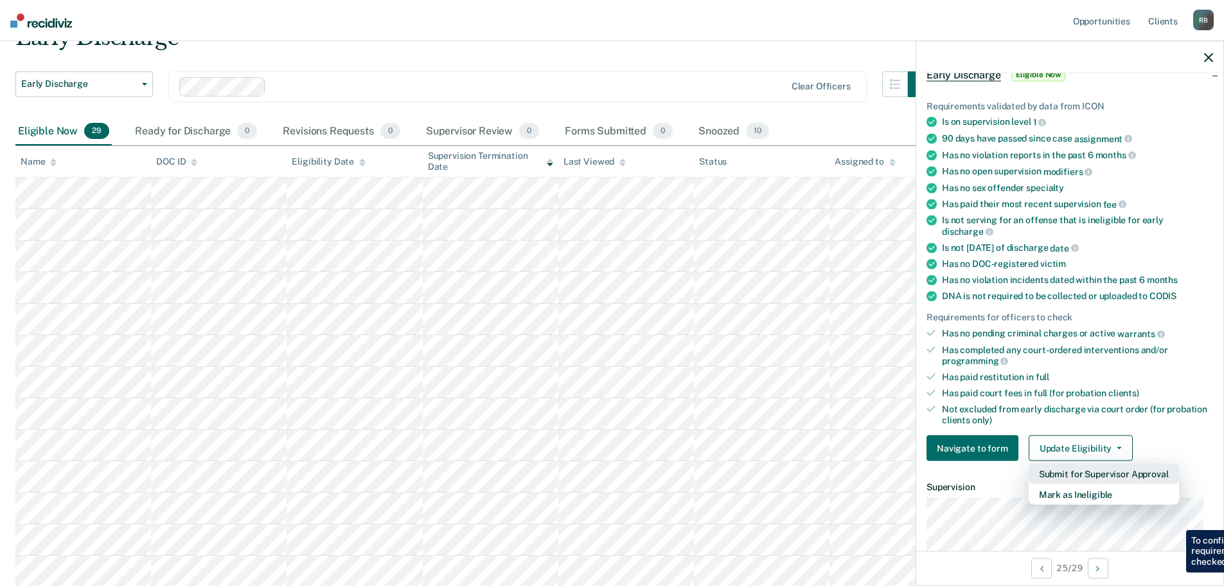
scroll to position [262, 0]
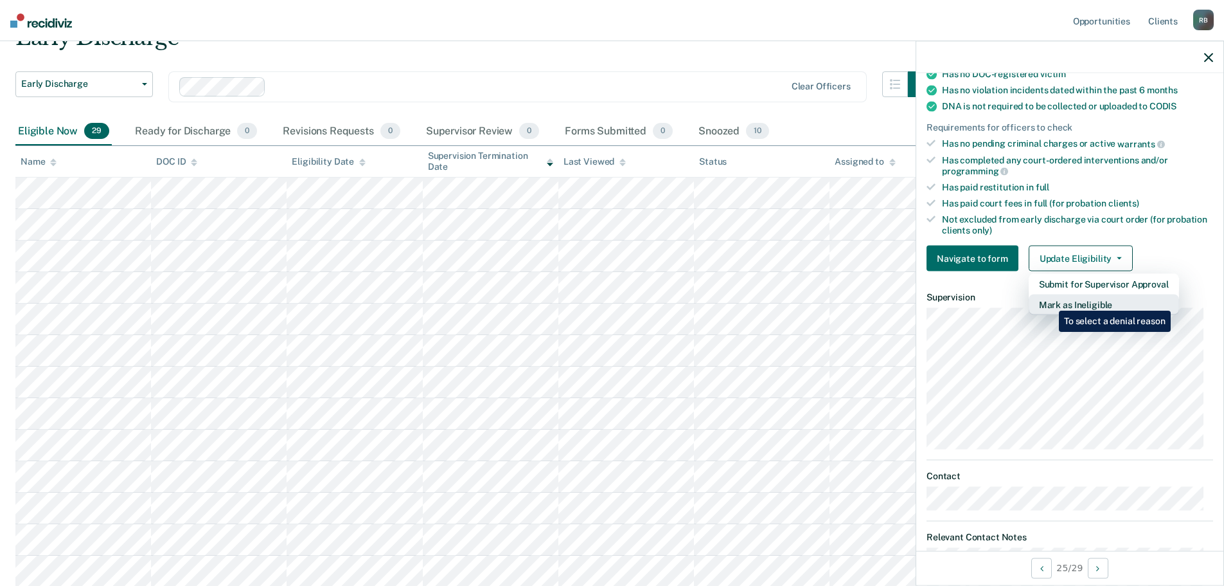
click at [1050, 301] on button "Mark as Ineligible" at bounding box center [1104, 304] width 150 height 21
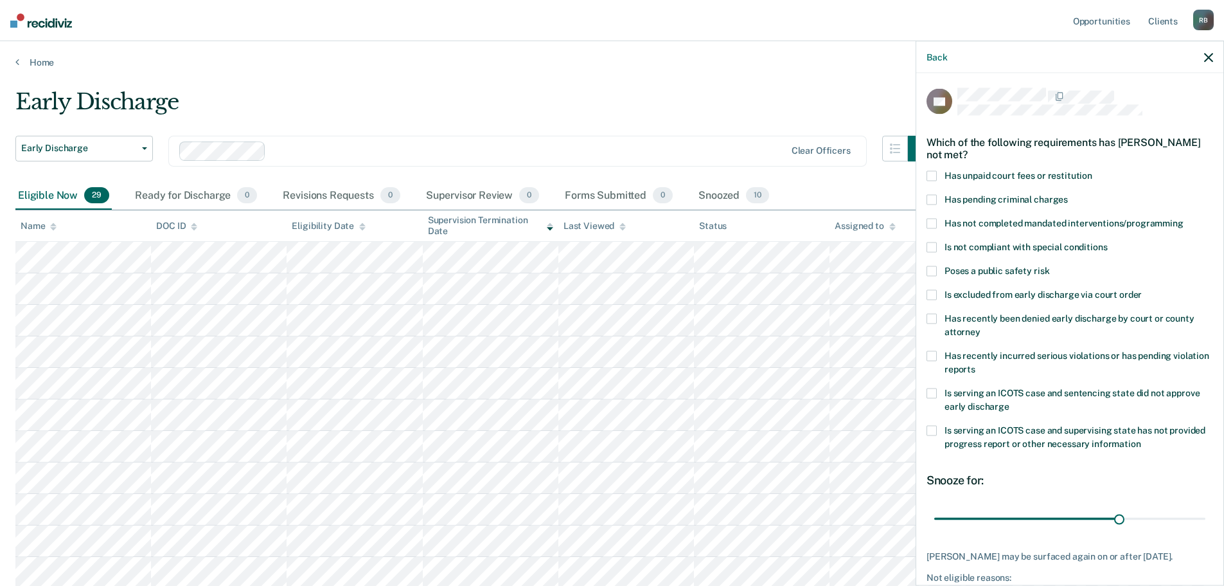
scroll to position [0, 0]
click at [933, 294] on span at bounding box center [932, 295] width 10 height 10
click at [1142, 290] on input "Is excluded from early discharge via court order" at bounding box center [1142, 290] width 0 height 0
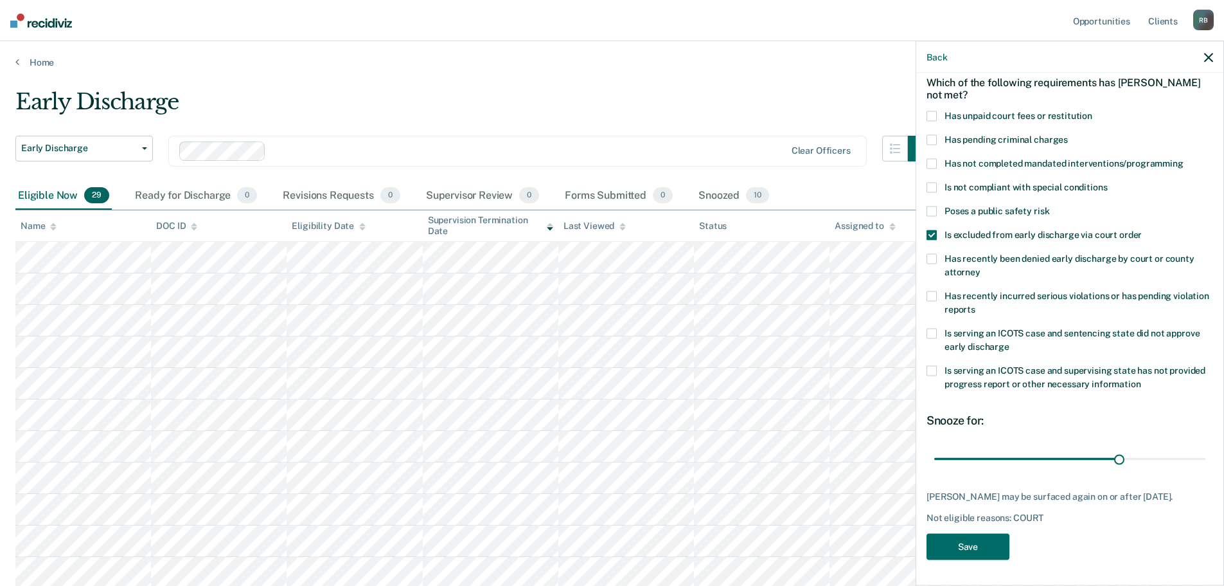
scroll to position [70, 0]
click at [962, 536] on button "Save" at bounding box center [968, 546] width 83 height 26
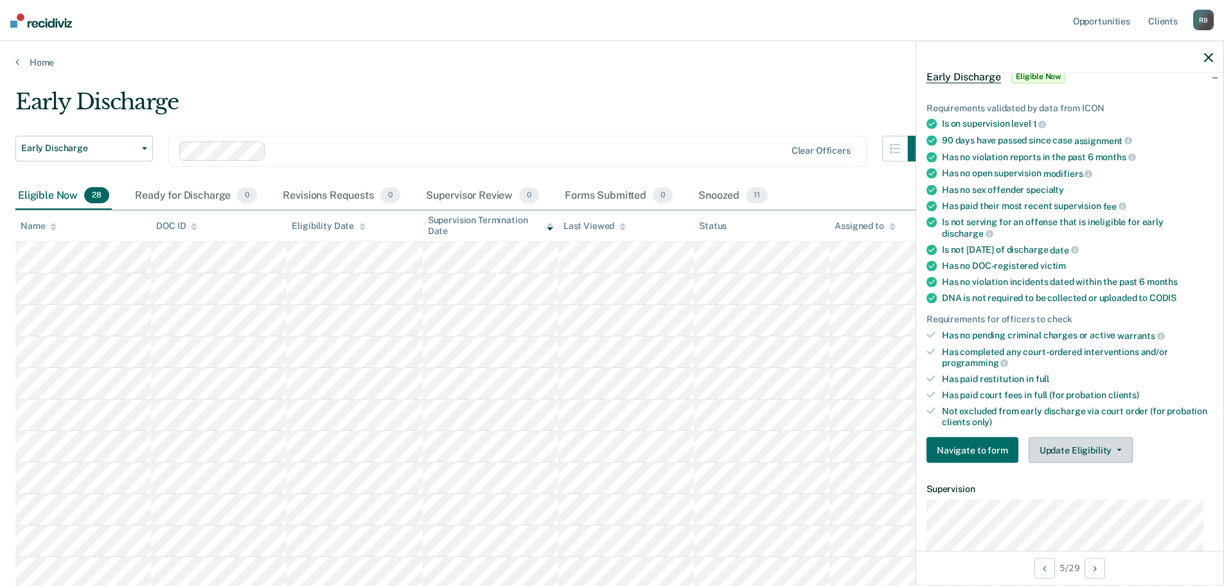
click at [1075, 447] on button "Update Eligibility" at bounding box center [1081, 450] width 104 height 26
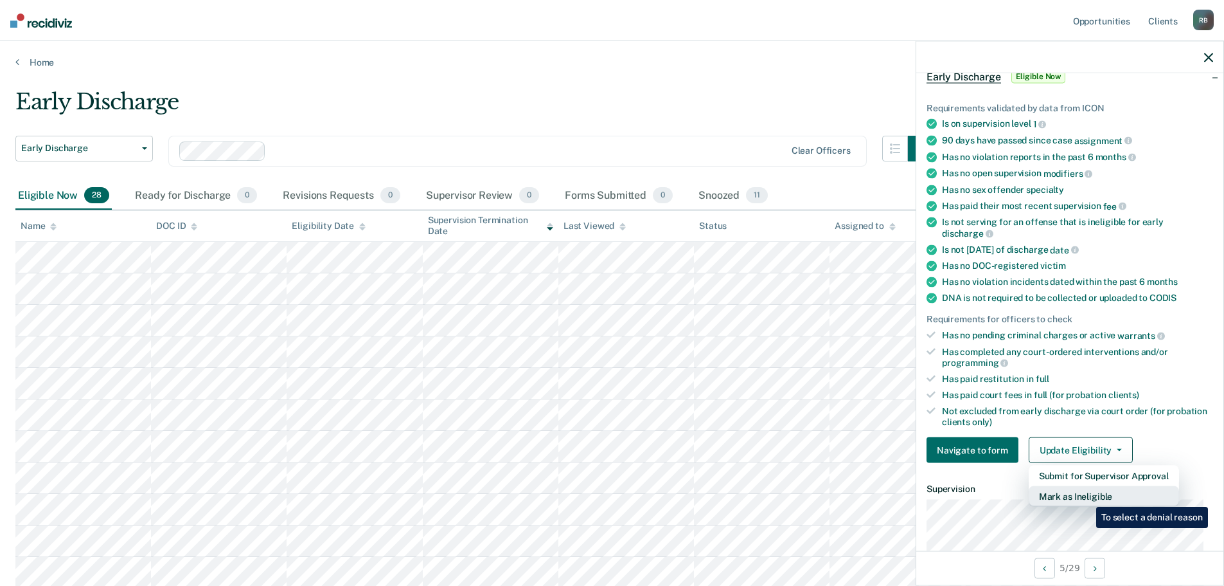
click at [1086, 496] on button "Mark as Ineligible" at bounding box center [1104, 496] width 150 height 21
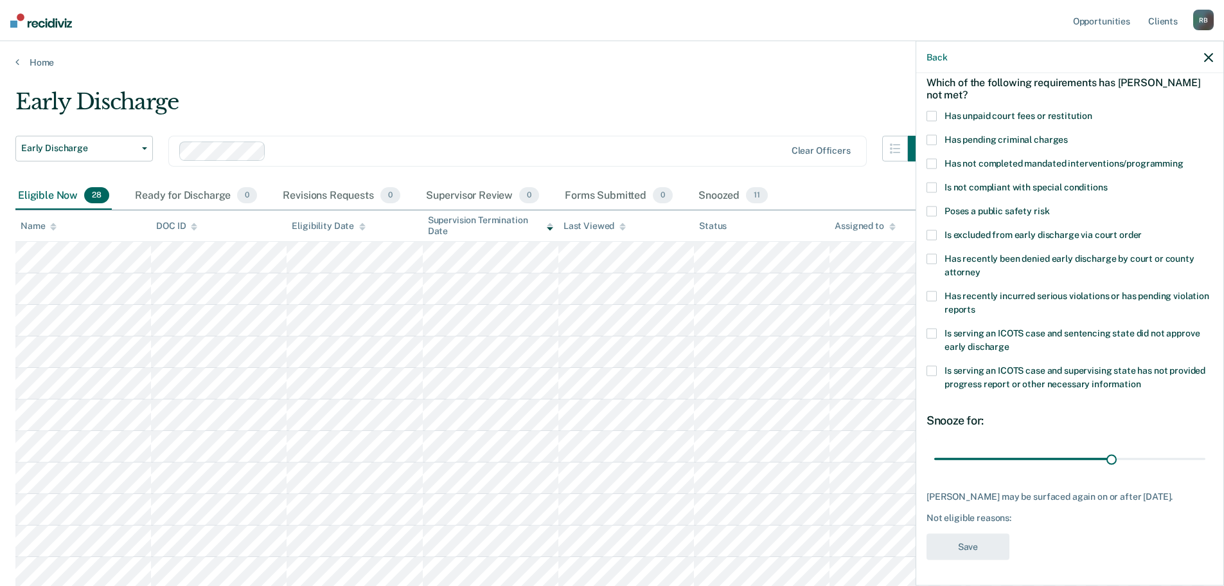
scroll to position [59, 0]
click at [931, 238] on span at bounding box center [932, 236] width 10 height 10
click at [1142, 231] on input "Is excluded from early discharge via court order" at bounding box center [1142, 231] width 0 height 0
click at [961, 544] on button "Save" at bounding box center [968, 547] width 83 height 26
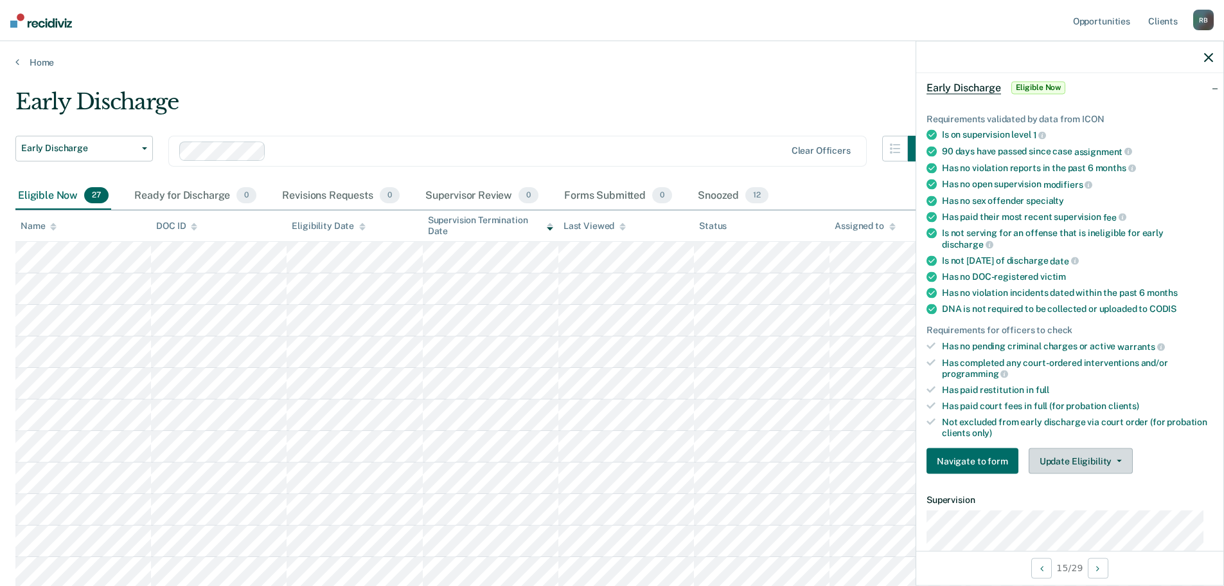
click at [1081, 459] on button "Update Eligibility" at bounding box center [1081, 461] width 104 height 26
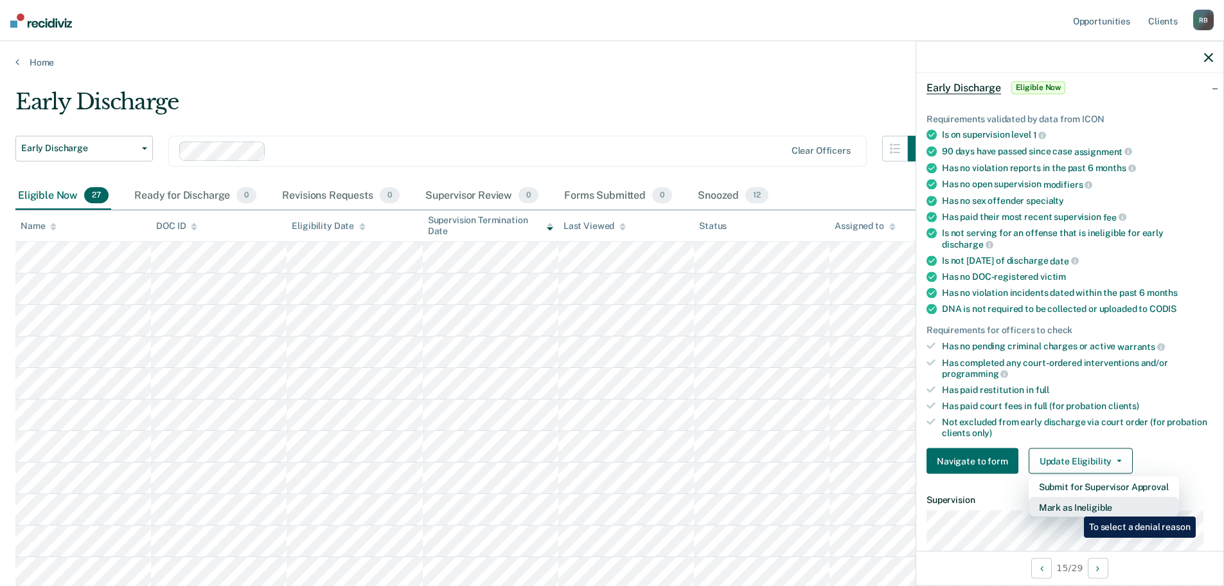
click at [1075, 507] on button "Mark as Ineligible" at bounding box center [1104, 507] width 150 height 21
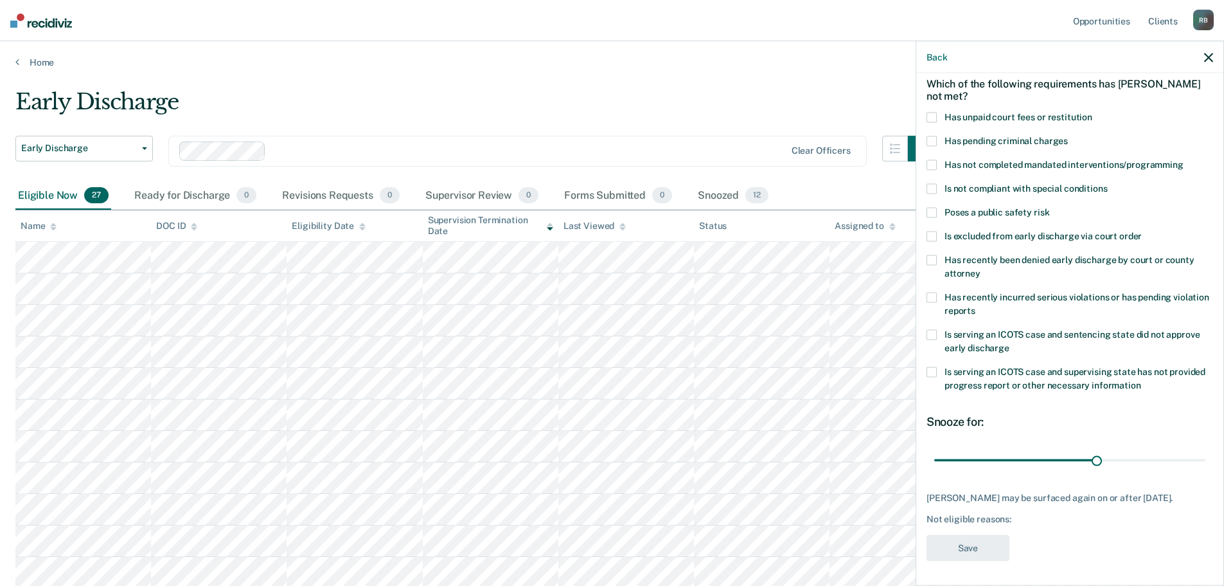
click at [933, 235] on span at bounding box center [932, 236] width 10 height 10
click at [1142, 231] on input "Is excluded from early discharge via court order" at bounding box center [1142, 231] width 0 height 0
click at [974, 551] on button "Save" at bounding box center [968, 547] width 83 height 26
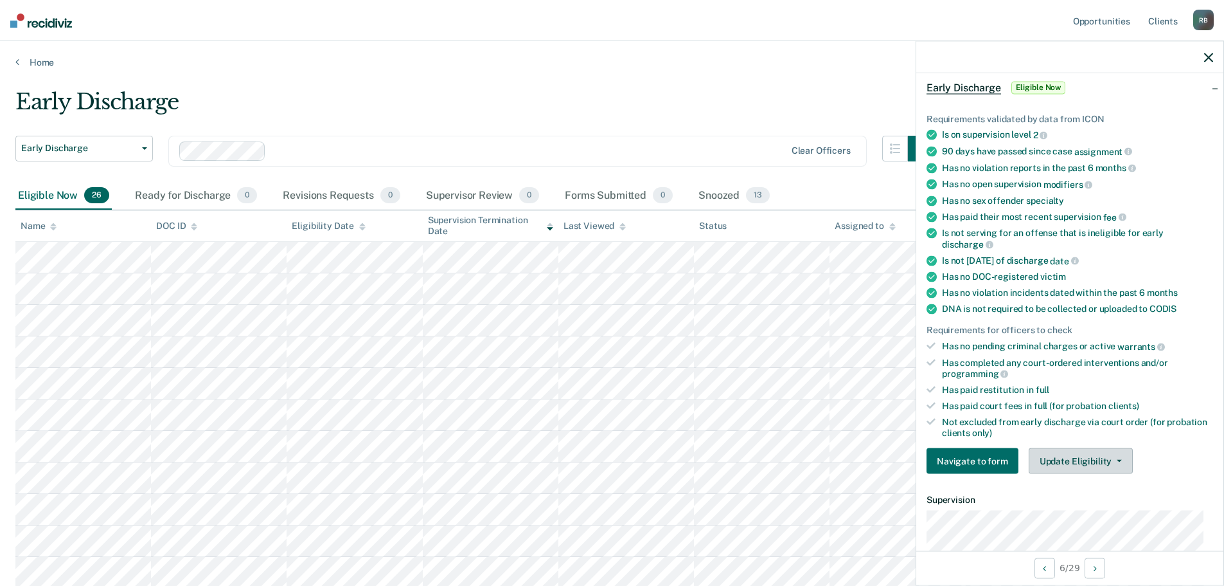
click at [1059, 458] on button "Update Eligibility" at bounding box center [1081, 461] width 104 height 26
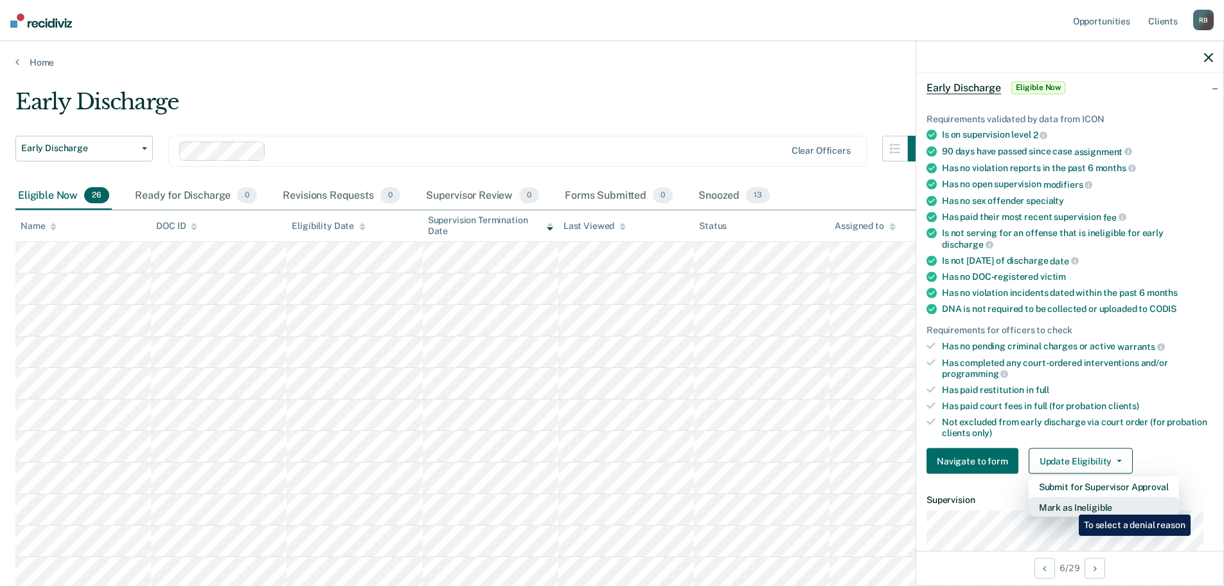
click at [1070, 505] on button "Mark as Ineligible" at bounding box center [1104, 507] width 150 height 21
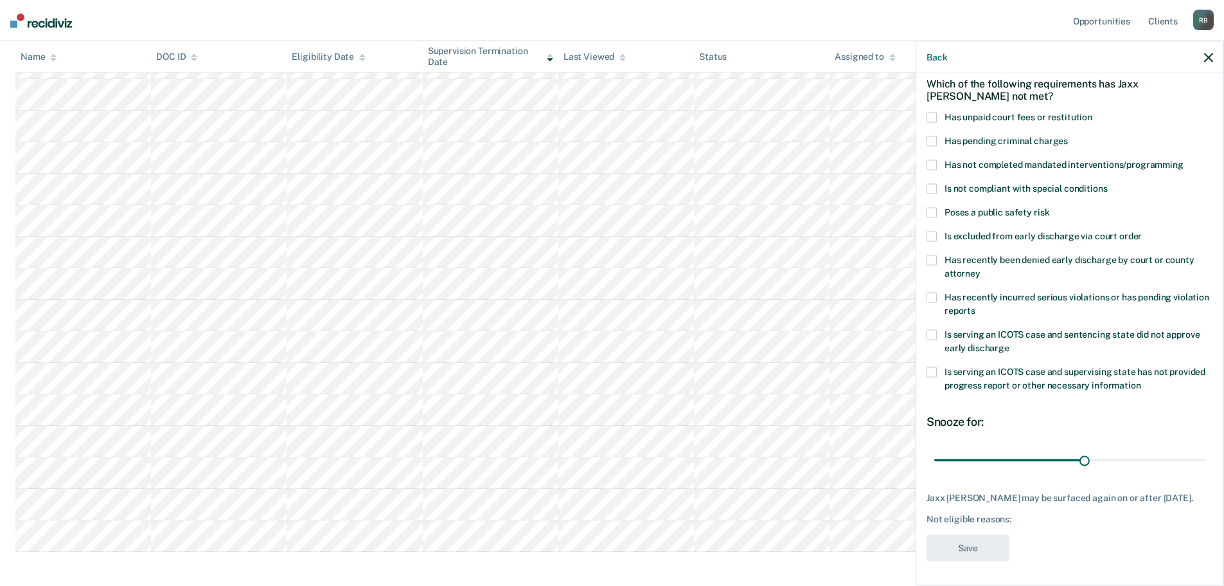
scroll to position [568, 0]
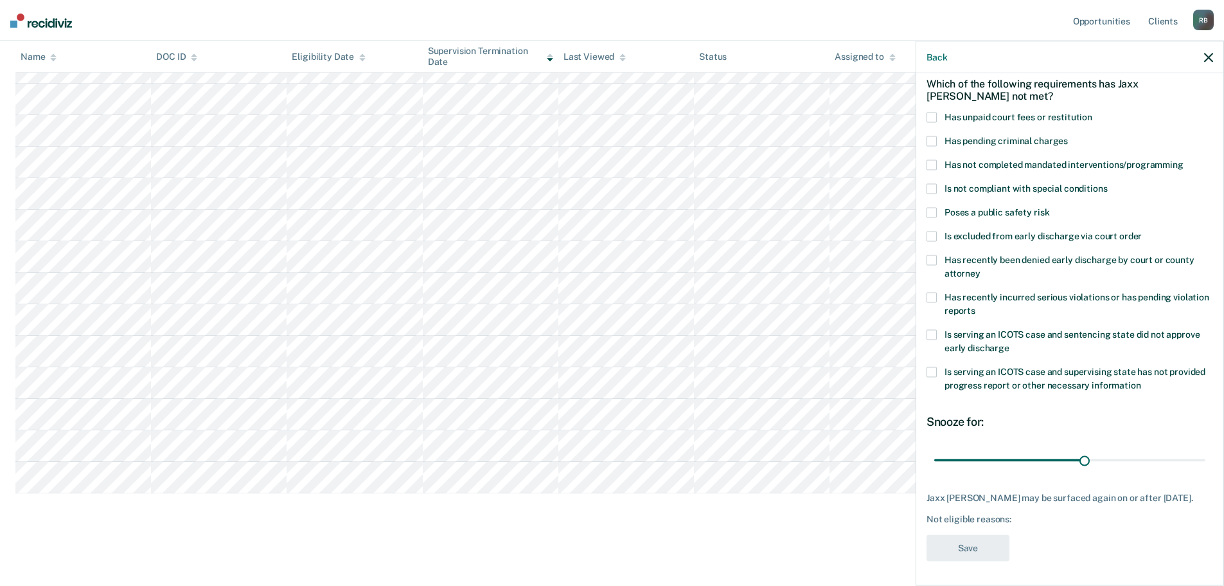
click at [935, 237] on span at bounding box center [932, 236] width 10 height 10
click at [1142, 231] on input "Is excluded from early discharge via court order" at bounding box center [1142, 231] width 0 height 0
click at [971, 538] on button "Save" at bounding box center [968, 547] width 83 height 26
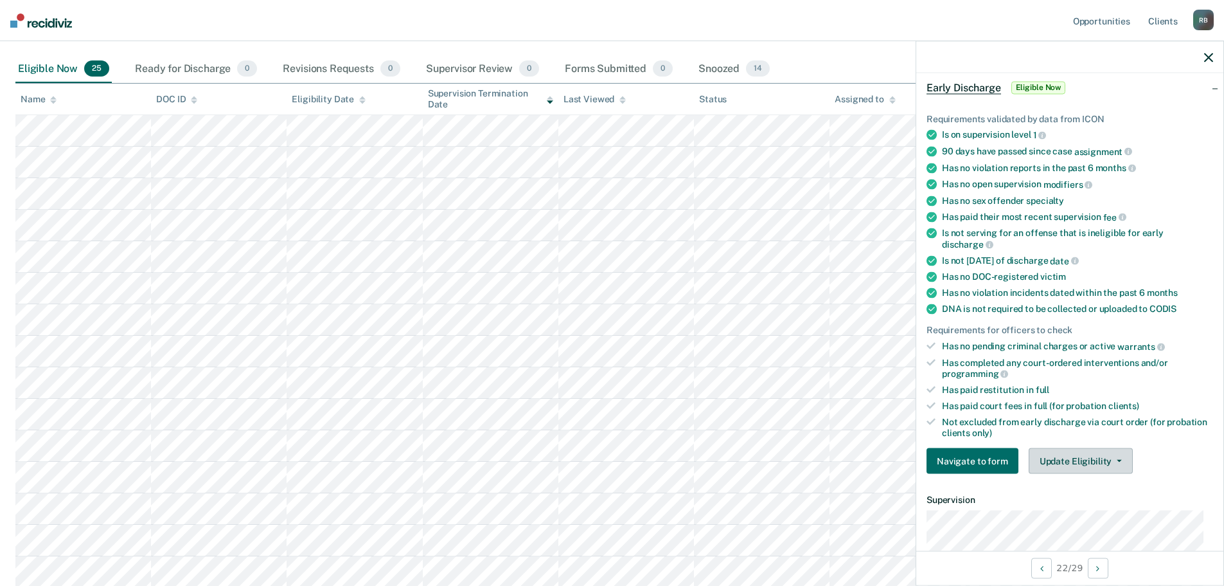
click at [1118, 455] on button "Update Eligibility" at bounding box center [1081, 461] width 104 height 26
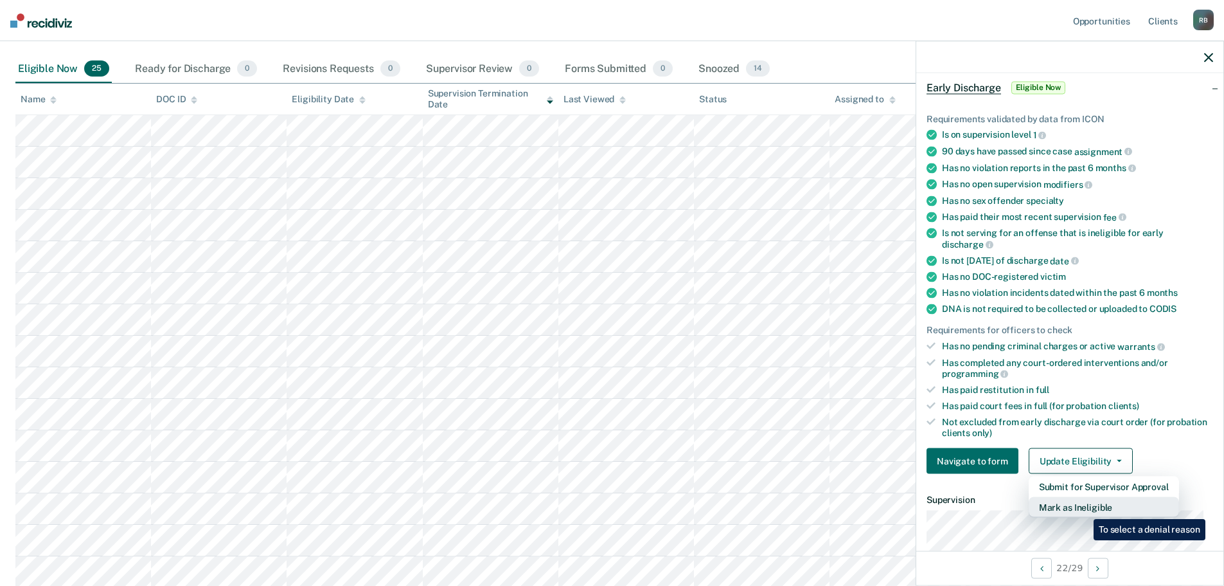
click at [1084, 509] on button "Mark as Ineligible" at bounding box center [1104, 507] width 150 height 21
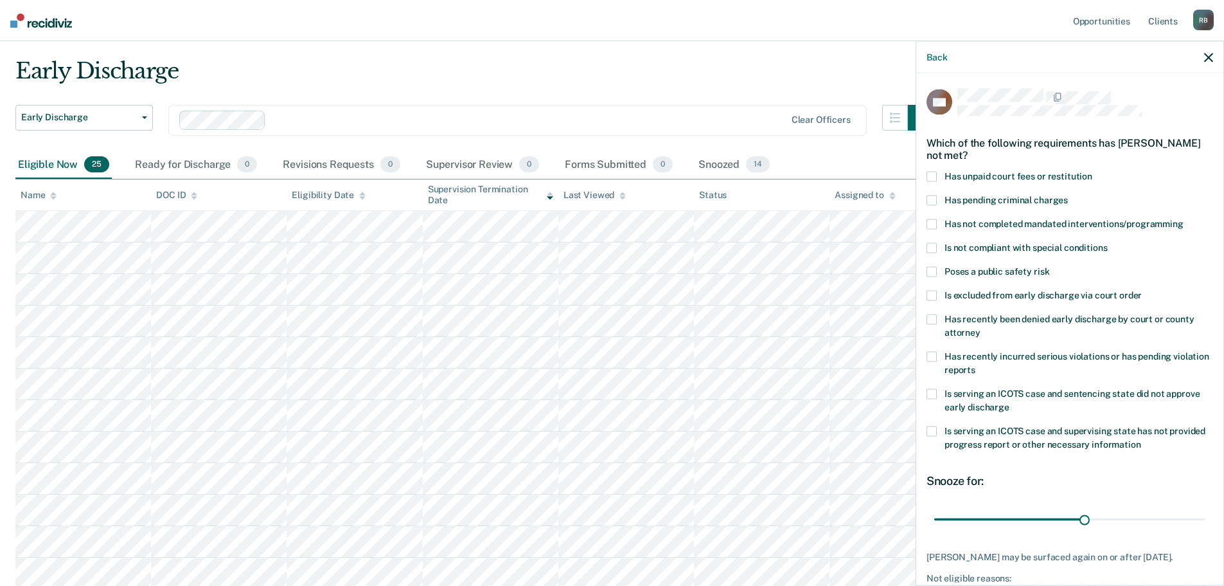
scroll to position [22, 0]
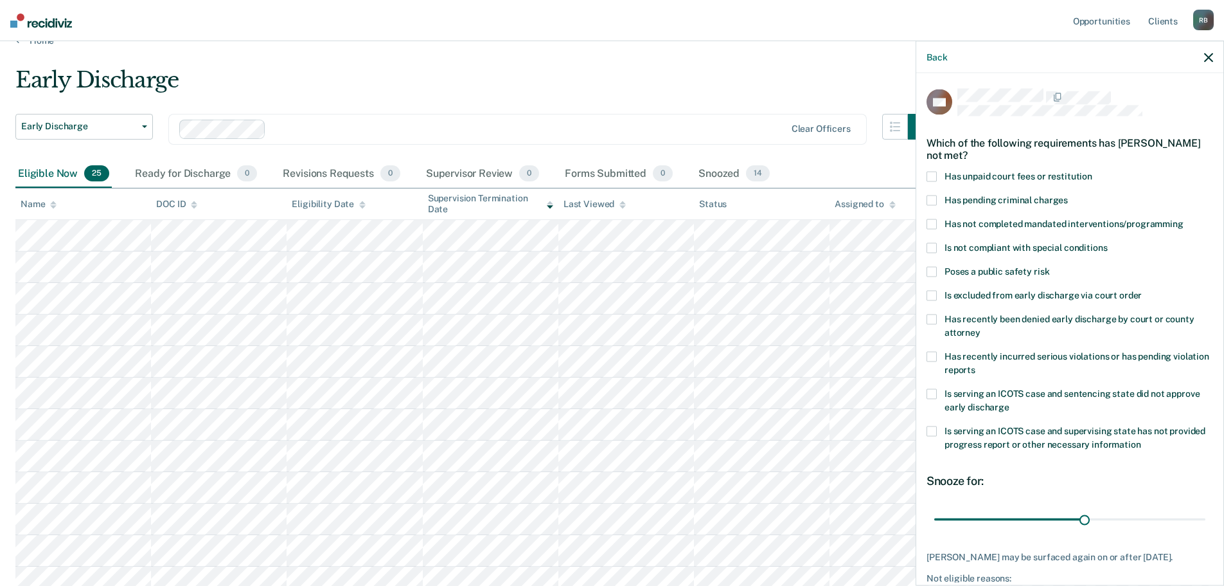
click at [930, 292] on span at bounding box center [932, 295] width 10 height 10
click at [1142, 290] on input "Is excluded from early discharge via court order" at bounding box center [1142, 290] width 0 height 0
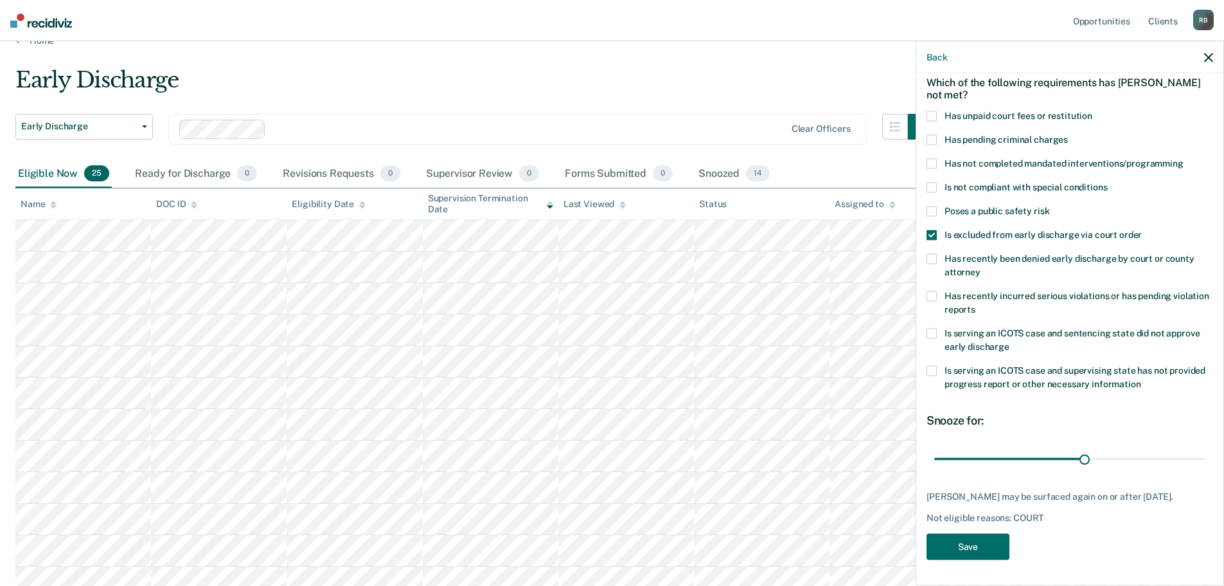
scroll to position [70, 0]
click at [967, 544] on button "Save" at bounding box center [968, 546] width 83 height 26
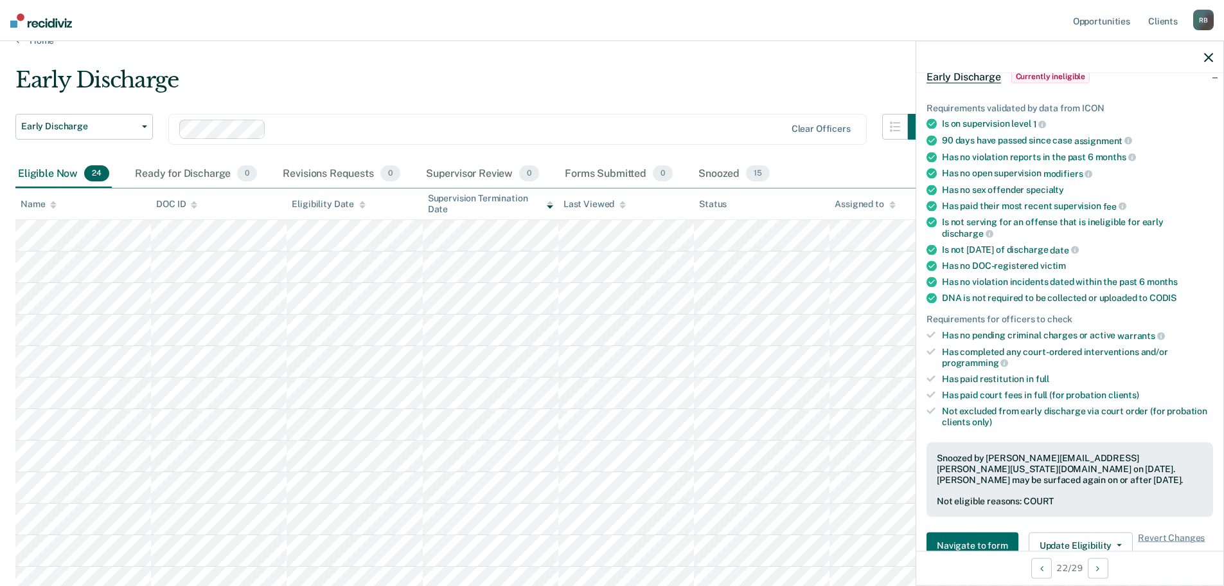
click at [1208, 57] on icon "button" at bounding box center [1209, 57] width 9 height 9
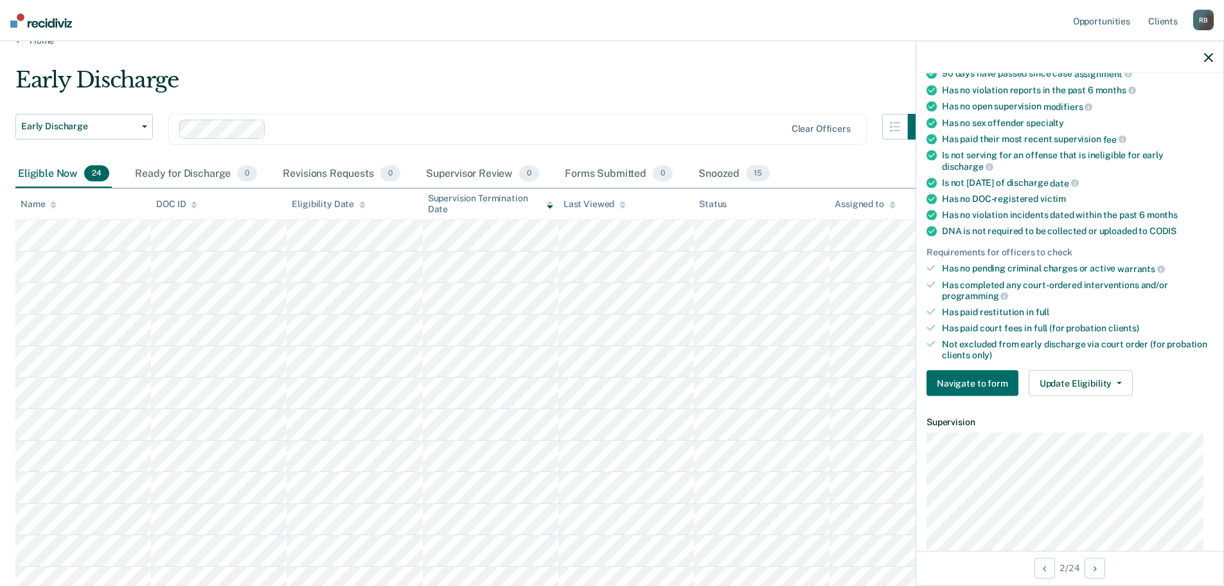
scroll to position [193, 0]
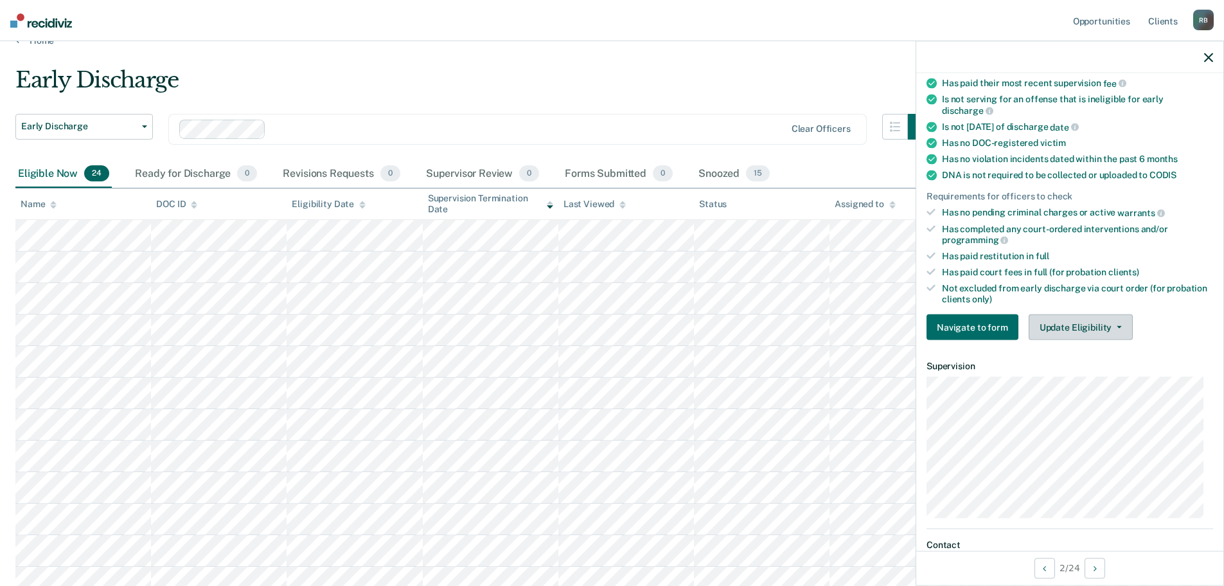
click at [1113, 323] on button "Update Eligibility" at bounding box center [1081, 327] width 104 height 26
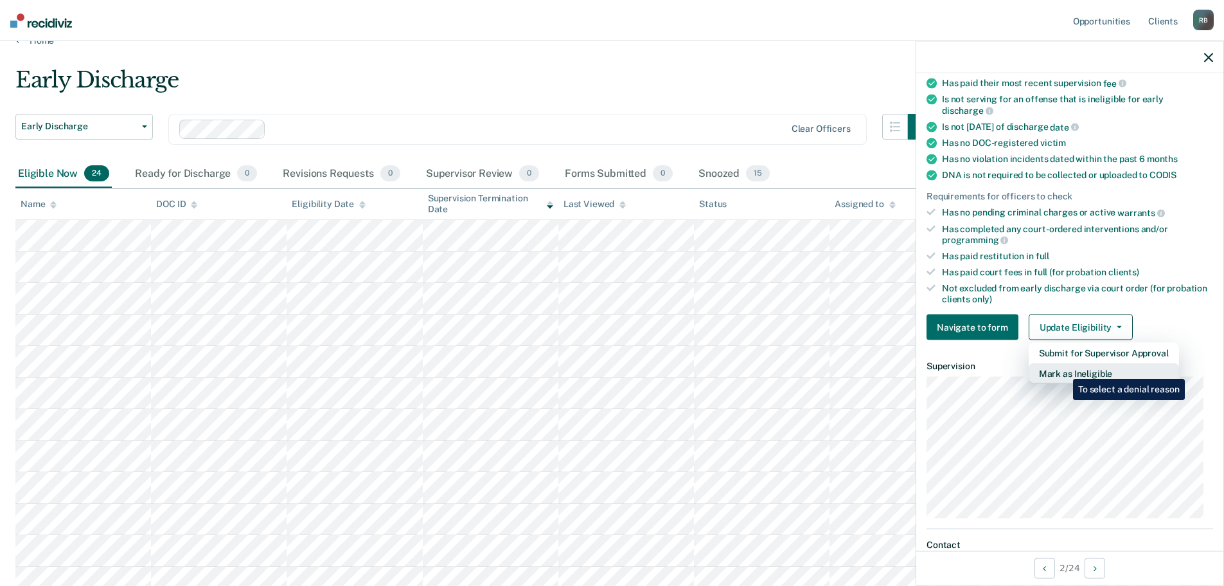
click at [1064, 369] on button "Mark as Ineligible" at bounding box center [1104, 373] width 150 height 21
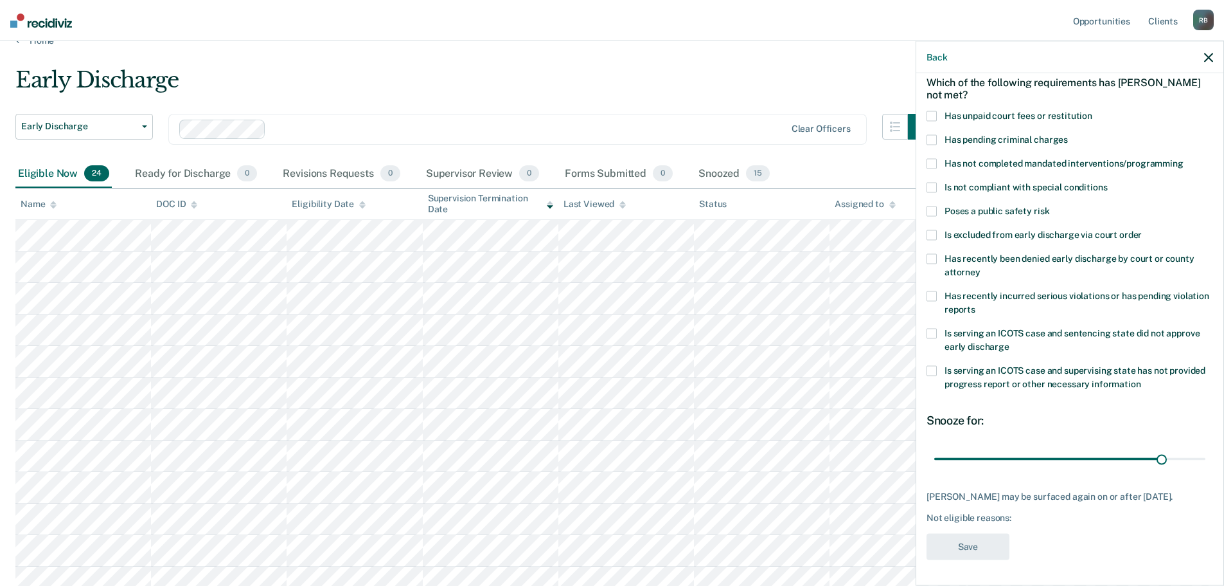
scroll to position [70, 0]
click at [1208, 55] on icon "button" at bounding box center [1209, 57] width 9 height 9
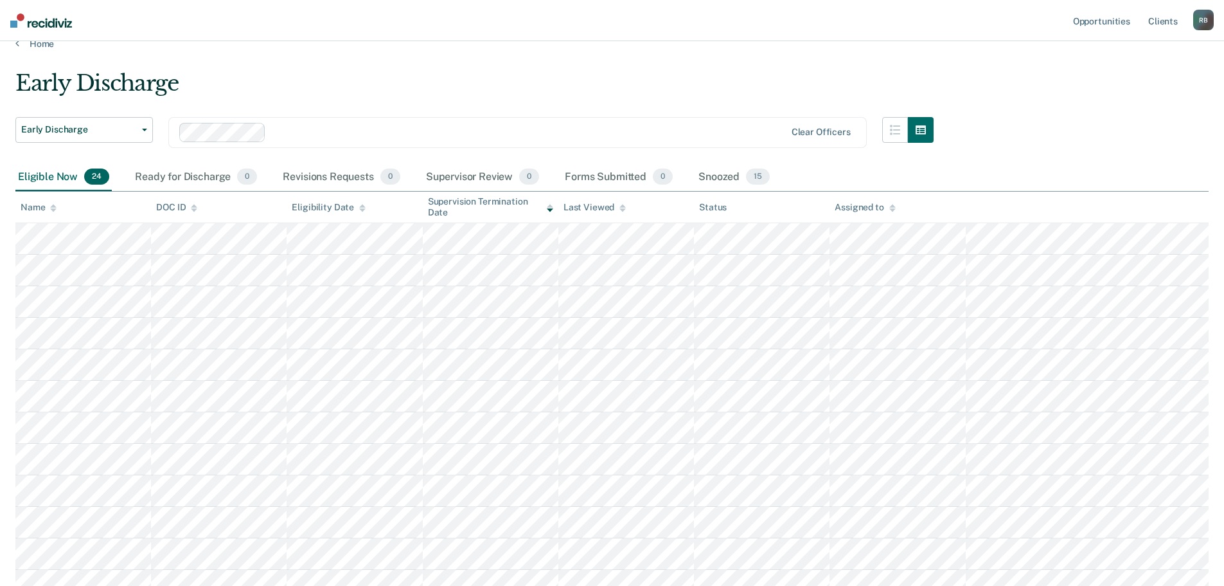
scroll to position [0, 0]
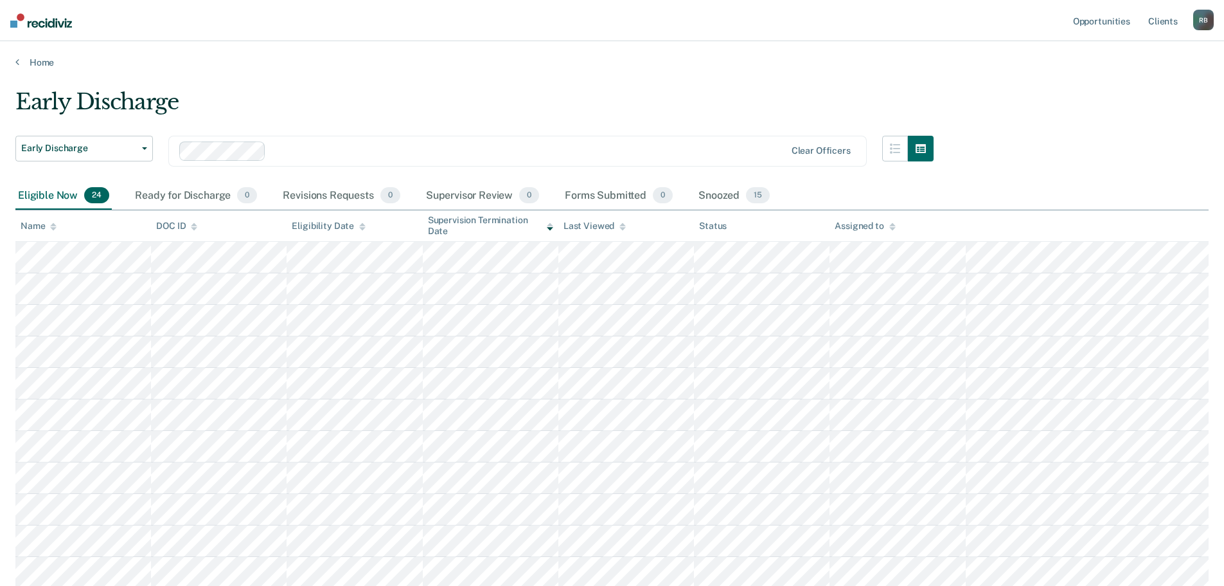
click at [1116, 90] on div "Early Discharge Early Discharge Early Discharge Clear officers Eligible Now 24 …" at bounding box center [612, 541] width 1194 height 905
click at [37, 61] on link "Home" at bounding box center [612, 63] width 1194 height 12
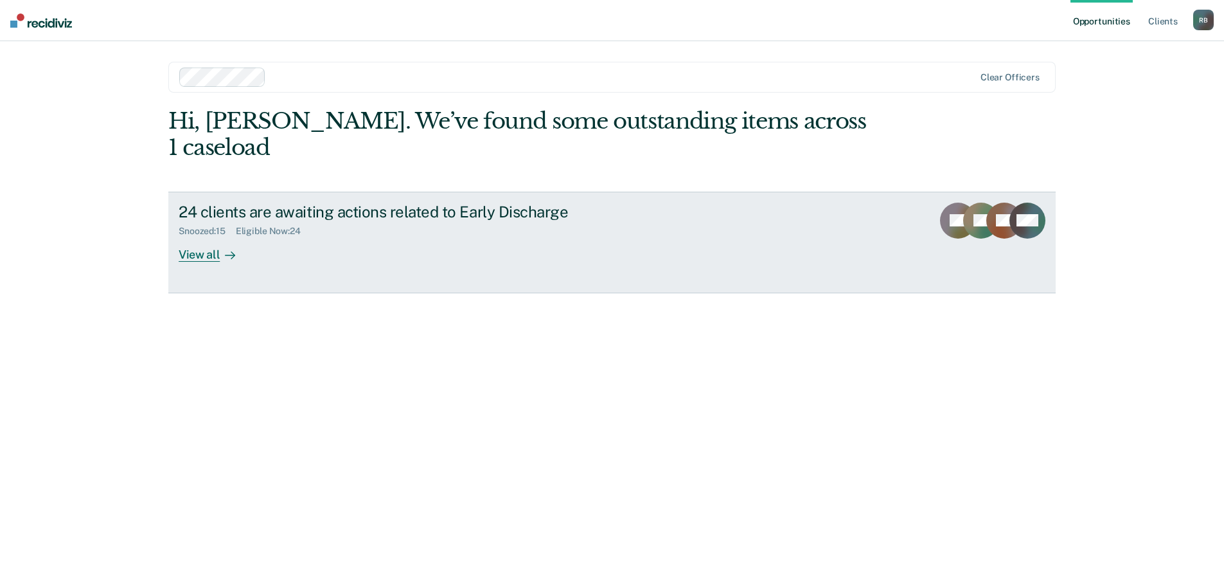
click at [192, 237] on div "View all" at bounding box center [215, 249] width 72 height 25
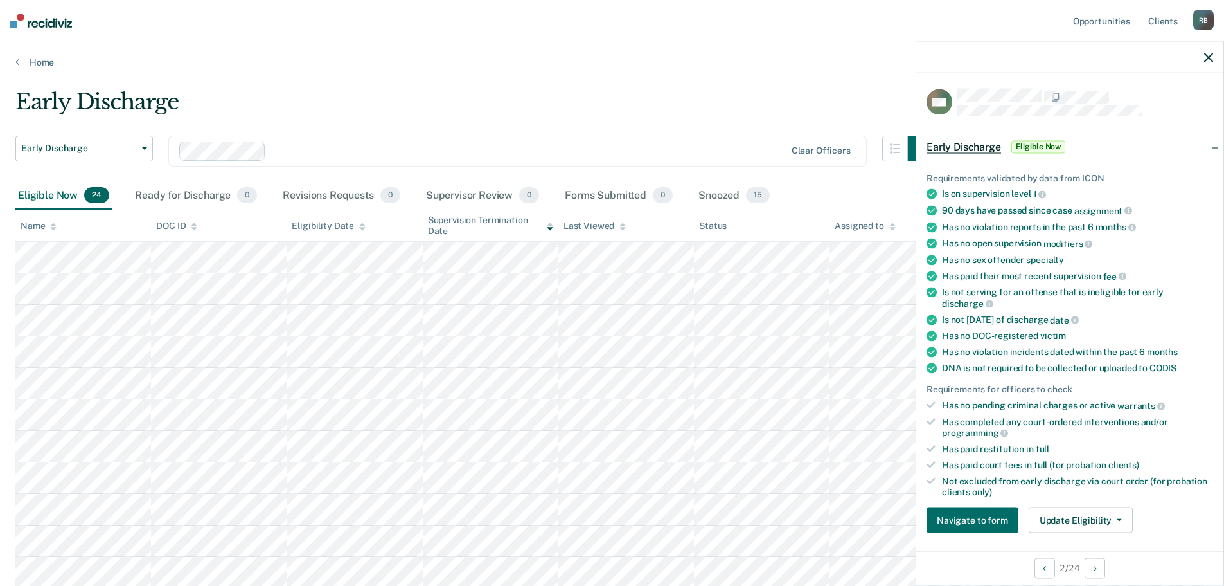
click at [1210, 55] on icon "button" at bounding box center [1209, 57] width 9 height 9
click at [1208, 57] on icon "button" at bounding box center [1209, 57] width 9 height 9
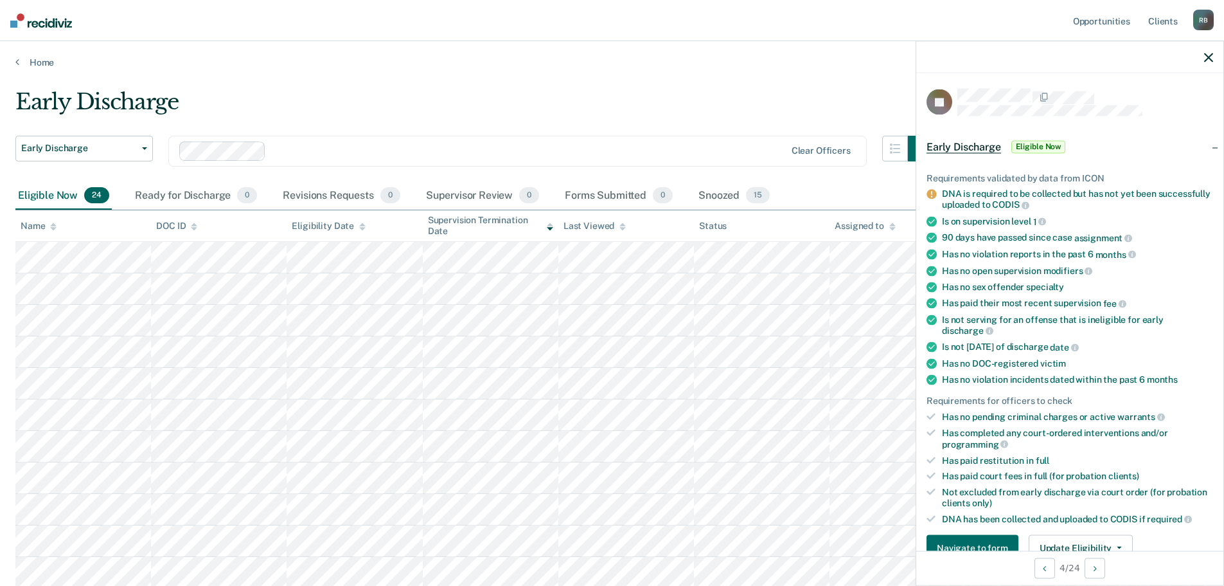
click at [1211, 55] on icon "button" at bounding box center [1209, 57] width 9 height 9
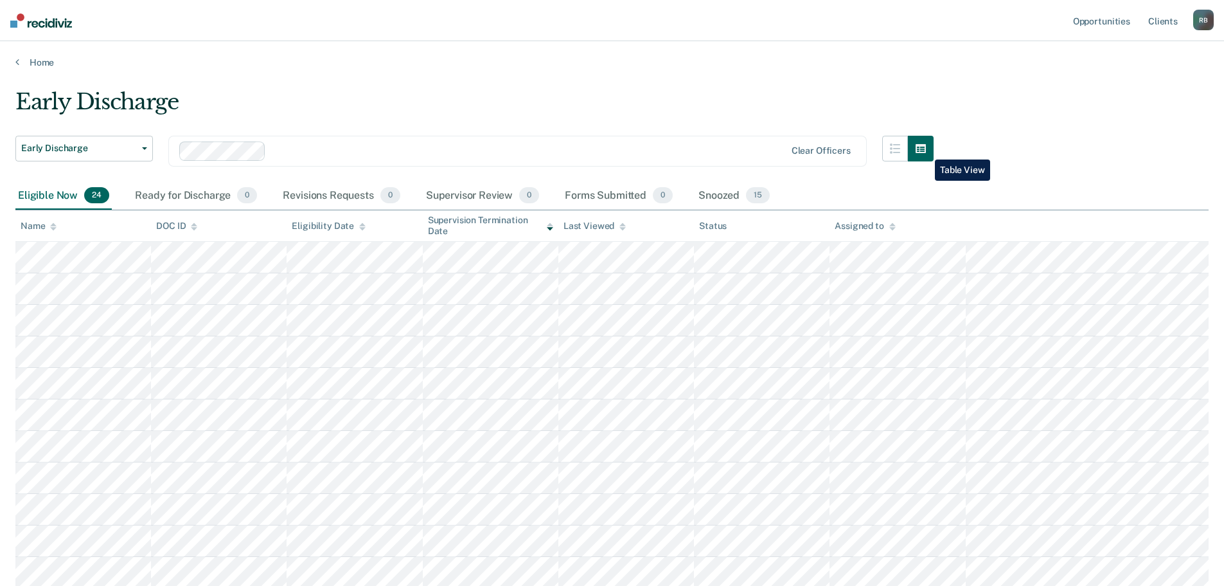
click at [926, 150] on icon "button" at bounding box center [921, 148] width 10 height 9
click at [901, 149] on icon "button" at bounding box center [895, 148] width 10 height 10
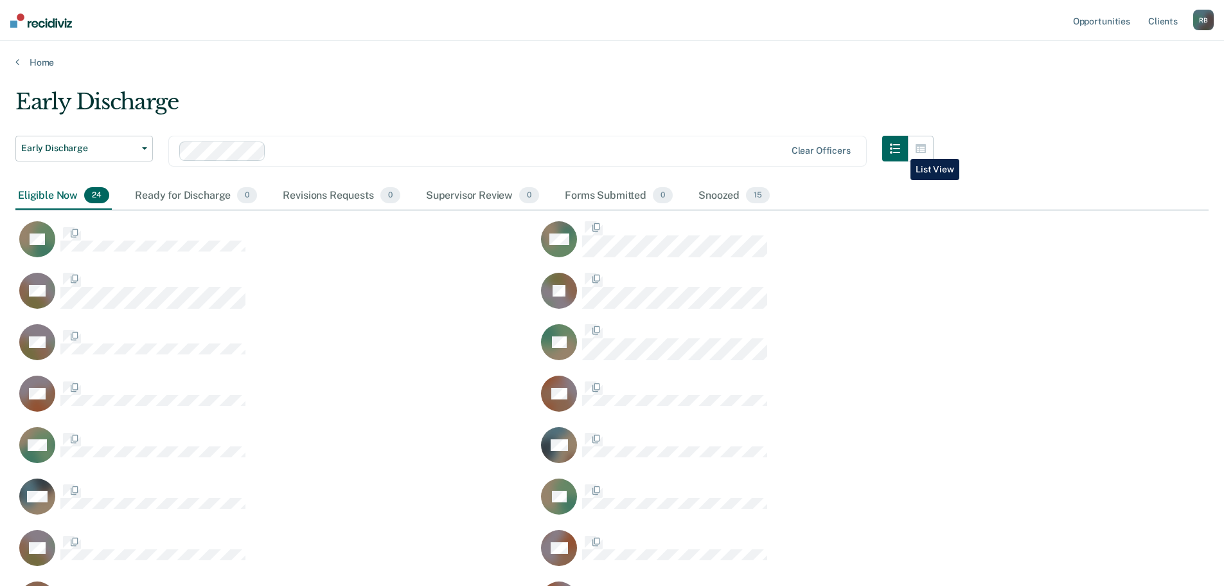
scroll to position [10, 10]
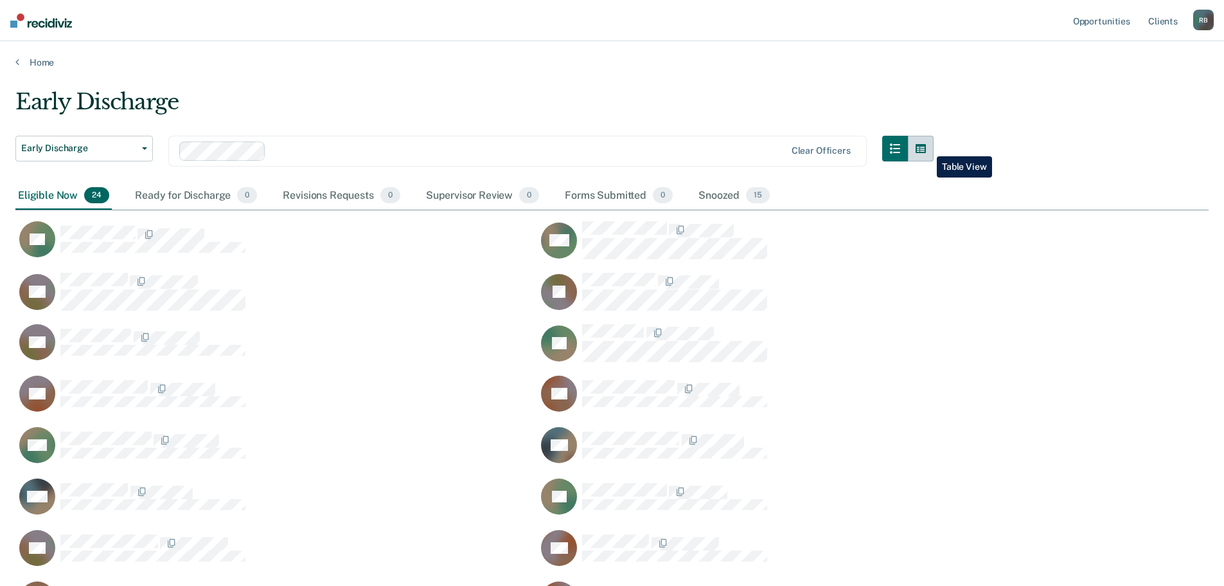
click at [926, 147] on icon "button" at bounding box center [921, 148] width 10 height 9
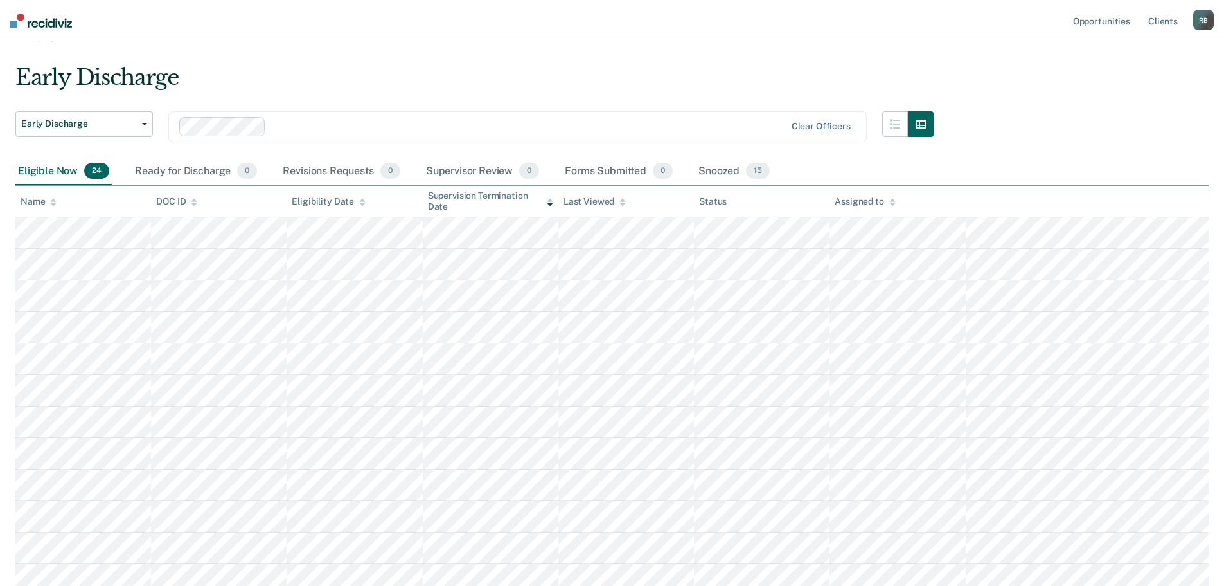
scroll to position [0, 0]
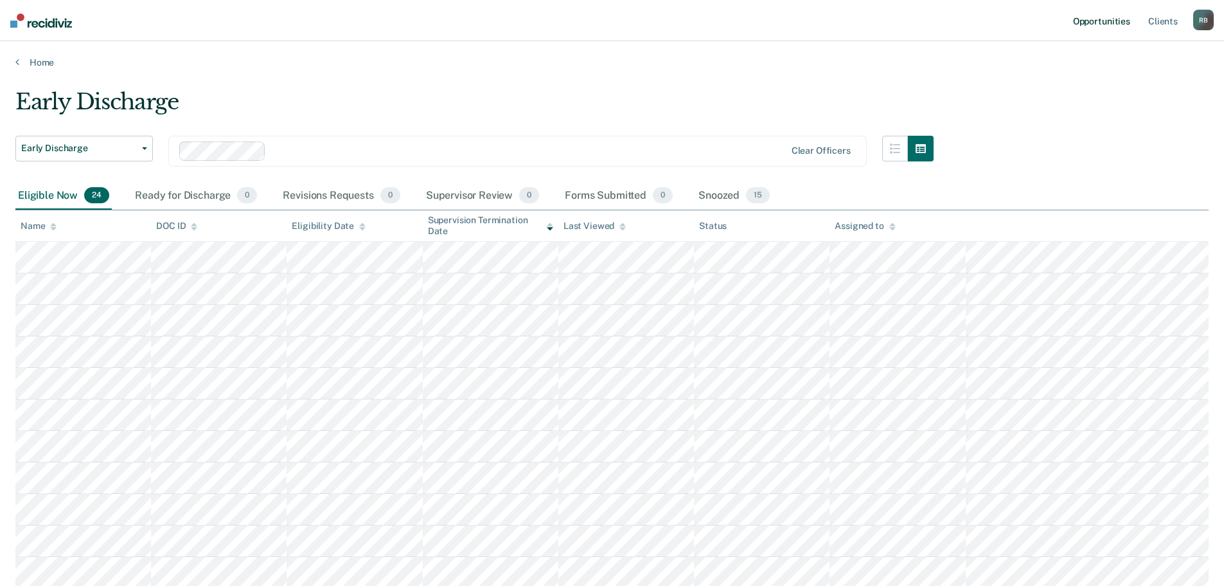
click at [1102, 21] on link "Opportunities" at bounding box center [1102, 20] width 62 height 41
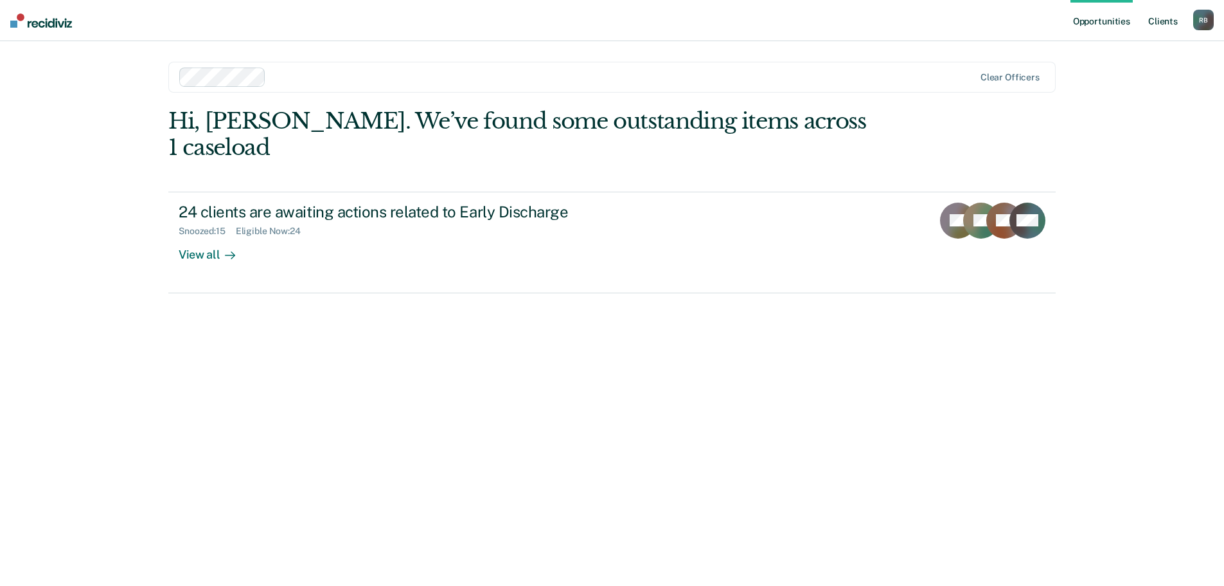
click at [1160, 21] on link "Client s" at bounding box center [1163, 20] width 35 height 41
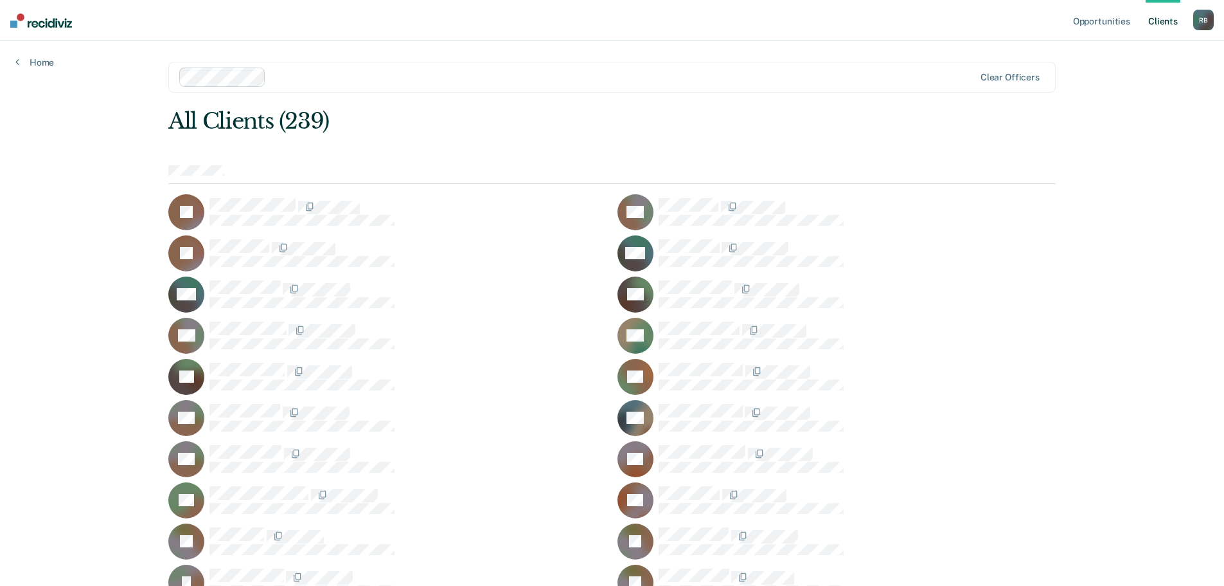
click at [1205, 19] on div "R B" at bounding box center [1204, 20] width 21 height 21
click at [38, 61] on link "Home" at bounding box center [34, 63] width 39 height 12
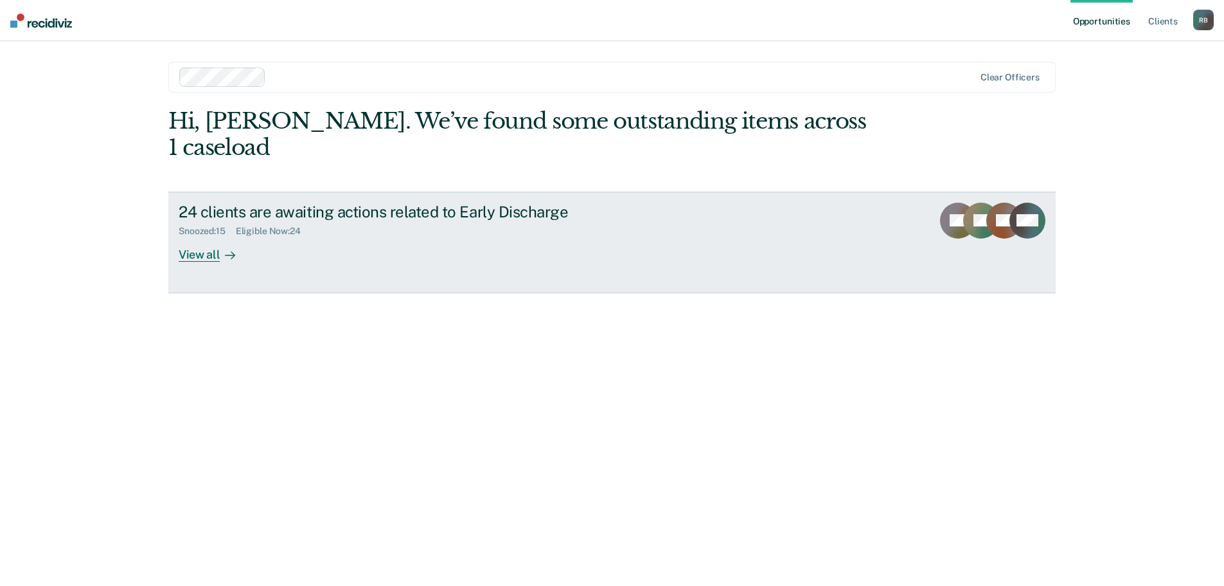
click at [195, 237] on div "View all" at bounding box center [215, 249] width 72 height 25
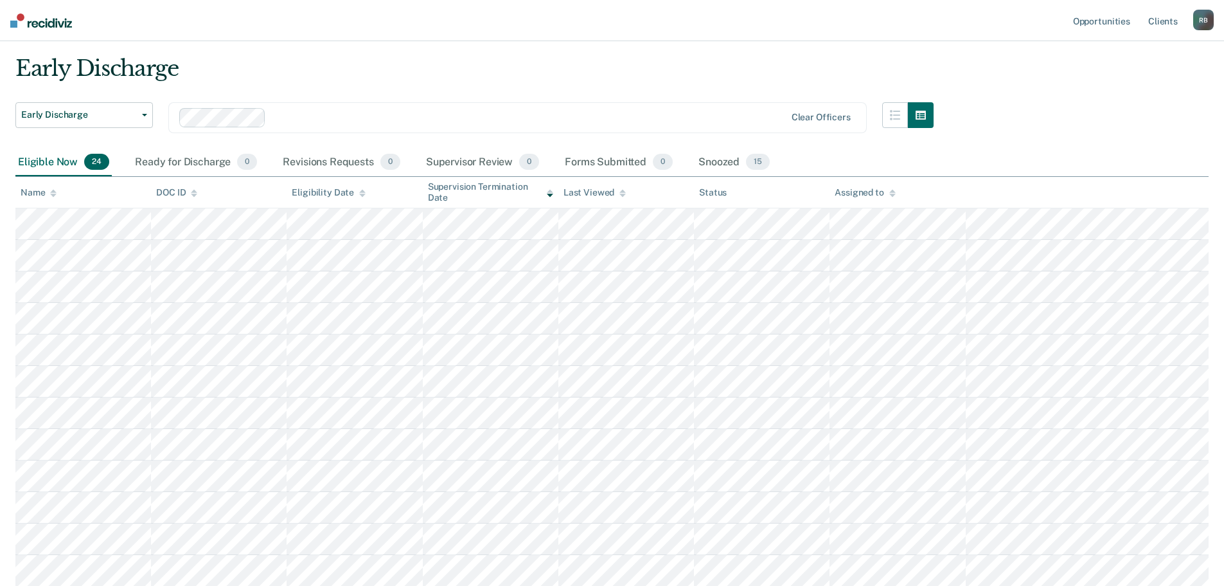
scroll to position [11, 0]
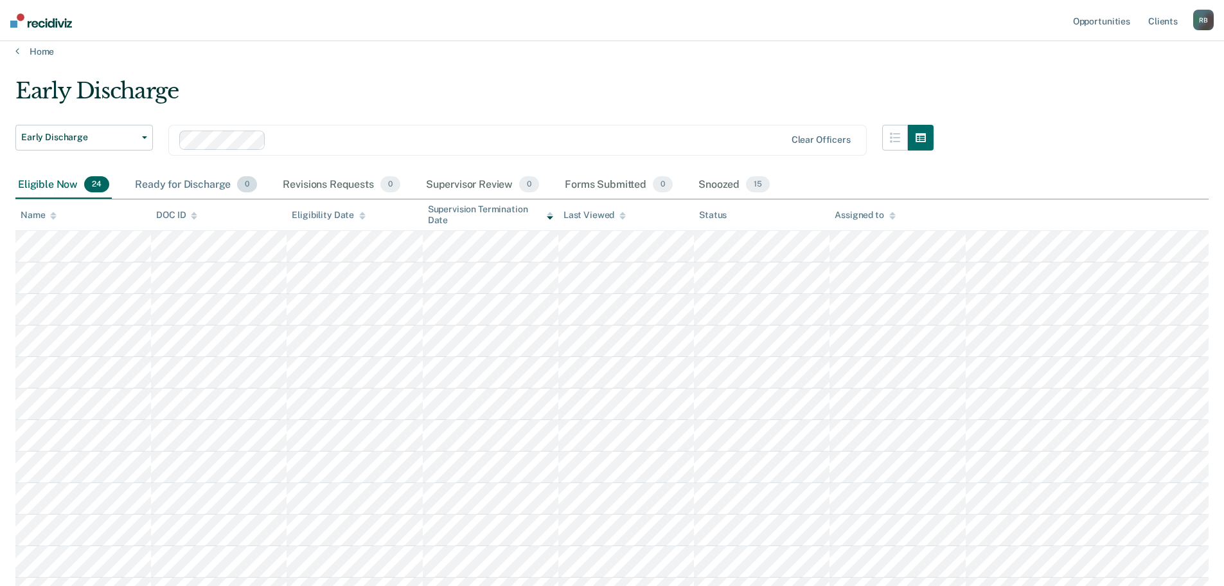
click at [198, 182] on div "Ready for Discharge 0" at bounding box center [195, 185] width 127 height 28
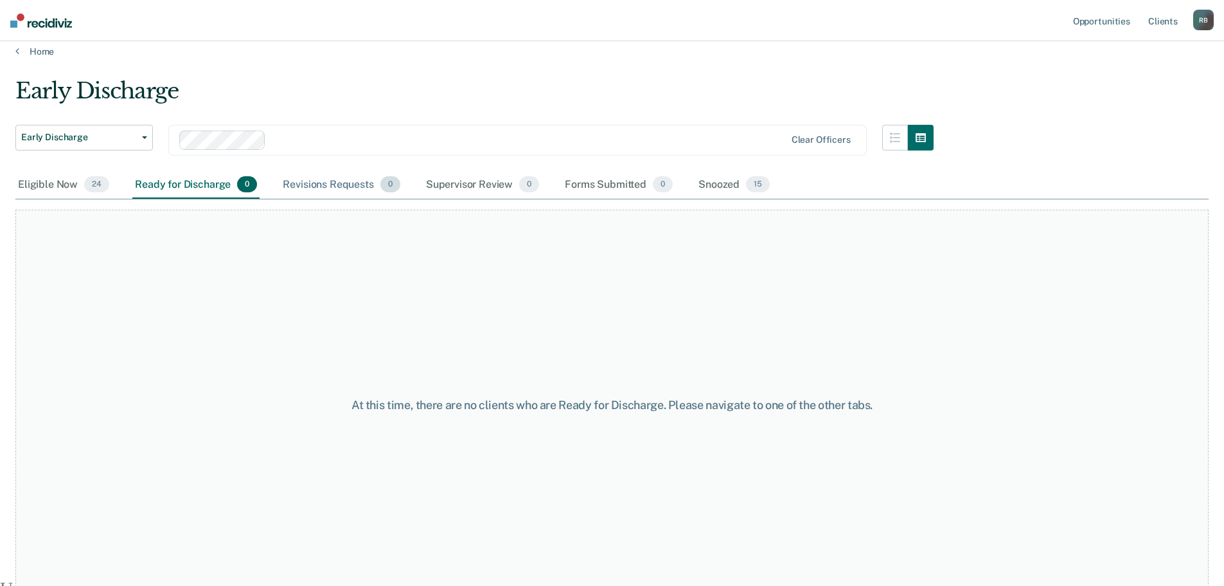
click at [303, 186] on div "Revisions Requests 0" at bounding box center [341, 185] width 122 height 28
click at [450, 183] on div "Supervisor Review 0" at bounding box center [483, 185] width 119 height 28
click at [596, 186] on div "Forms Submitted 0" at bounding box center [618, 185] width 113 height 28
click at [724, 185] on div "Snoozed 15" at bounding box center [734, 185] width 76 height 28
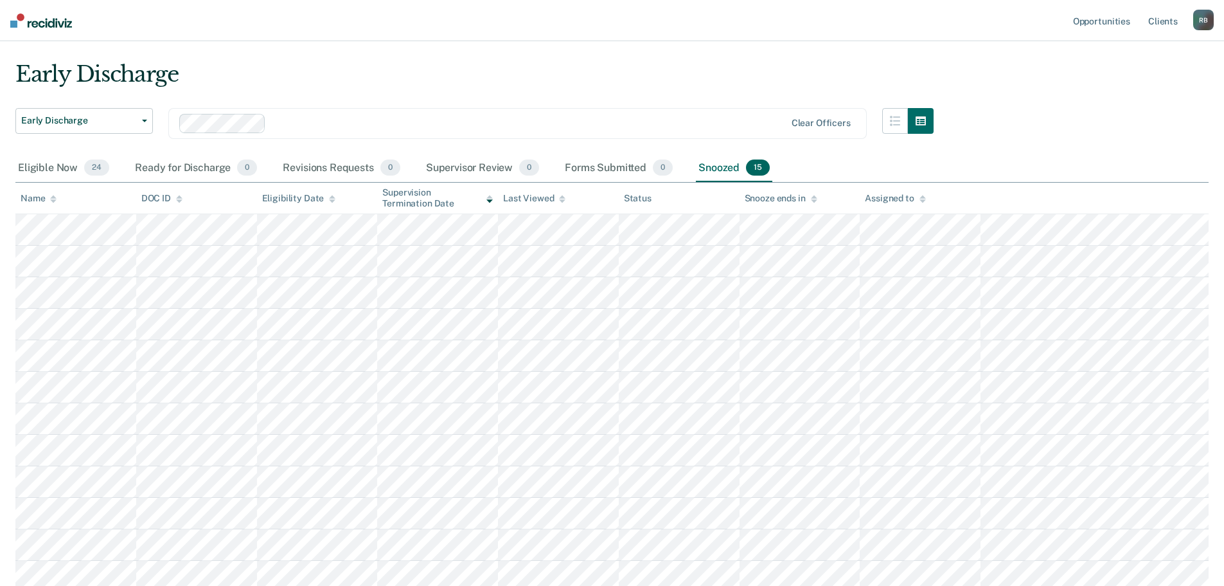
scroll to position [0, 0]
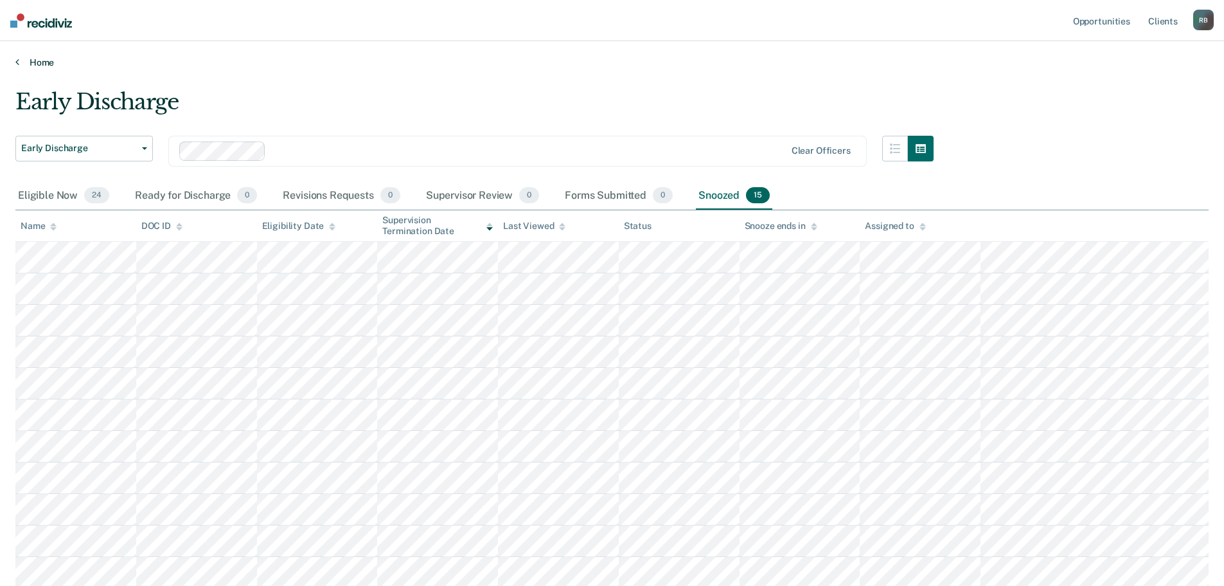
click at [37, 59] on link "Home" at bounding box center [612, 63] width 1194 height 12
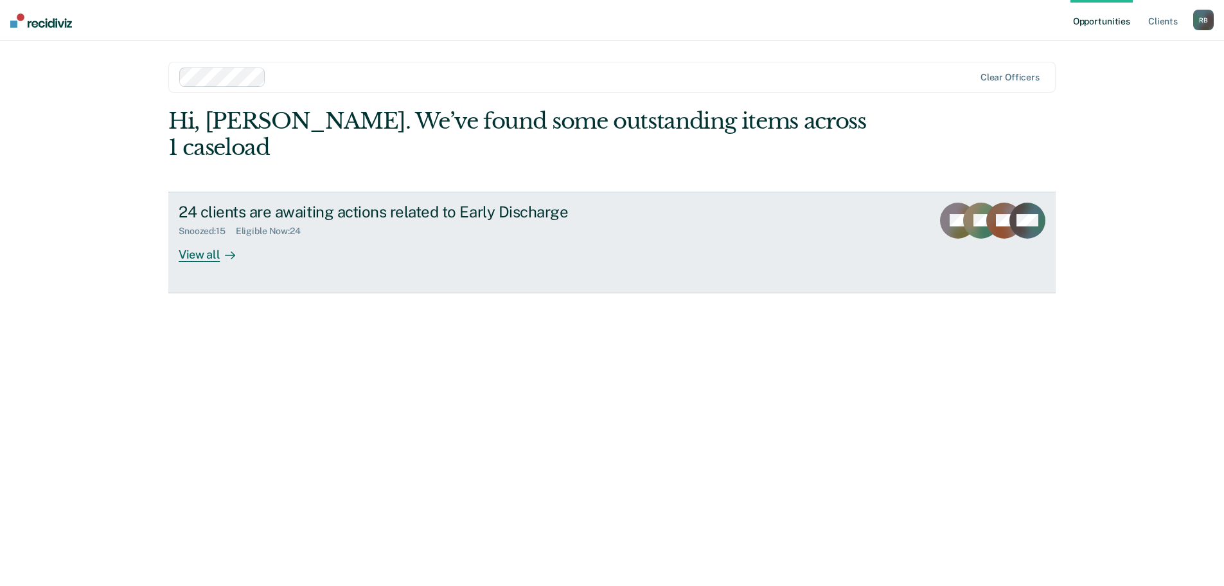
click at [192, 237] on div "View all" at bounding box center [215, 249] width 72 height 25
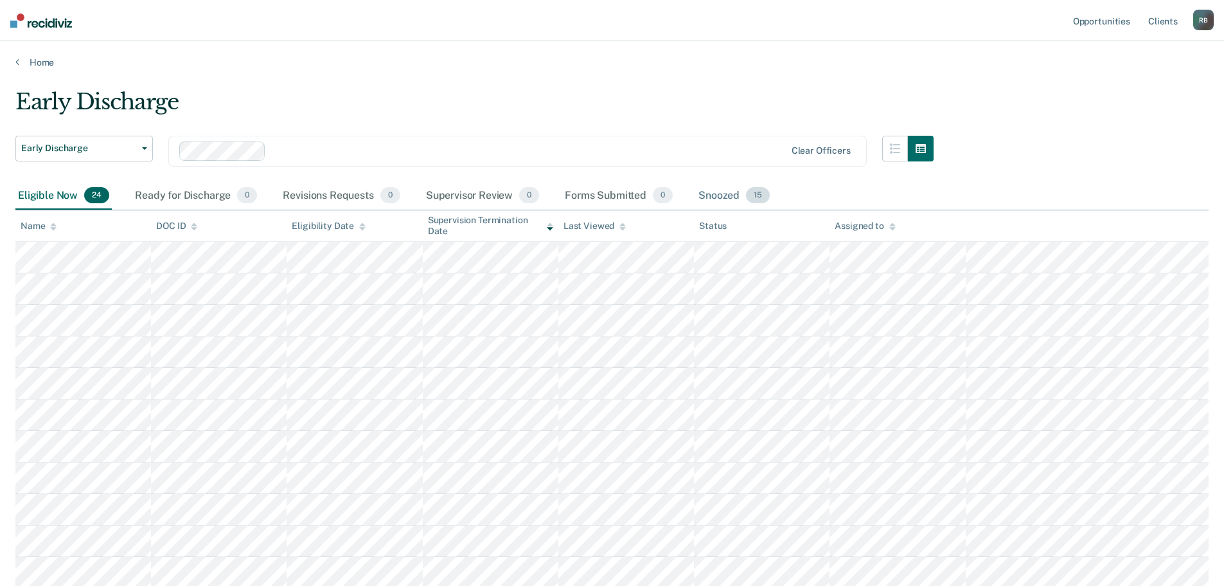
click at [724, 193] on div "Snoozed 15" at bounding box center [734, 196] width 76 height 28
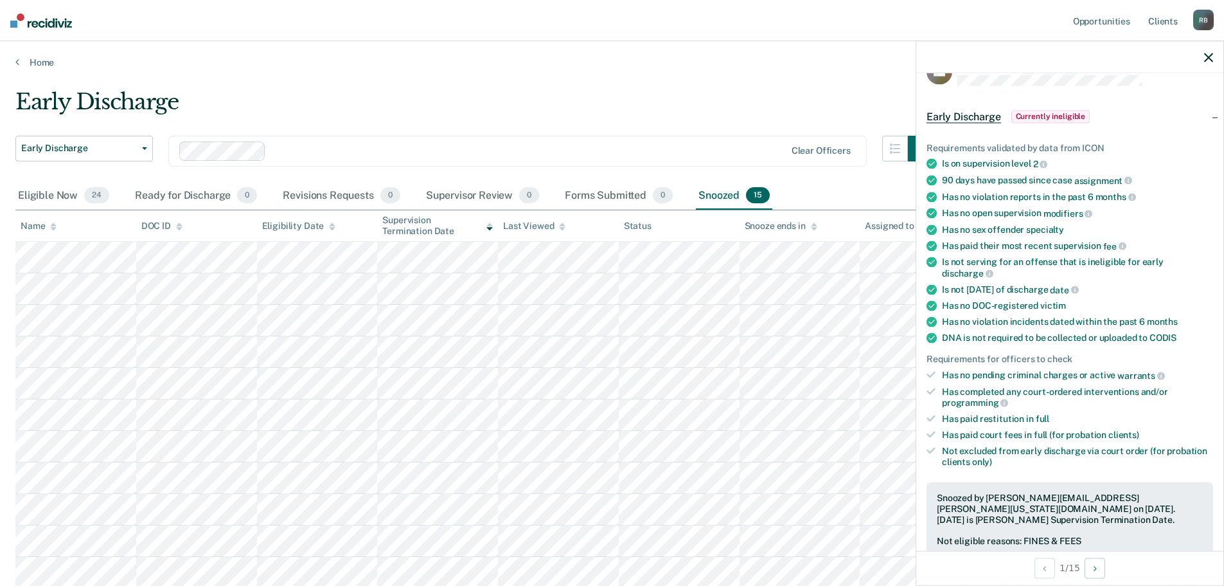
scroll to position [129, 0]
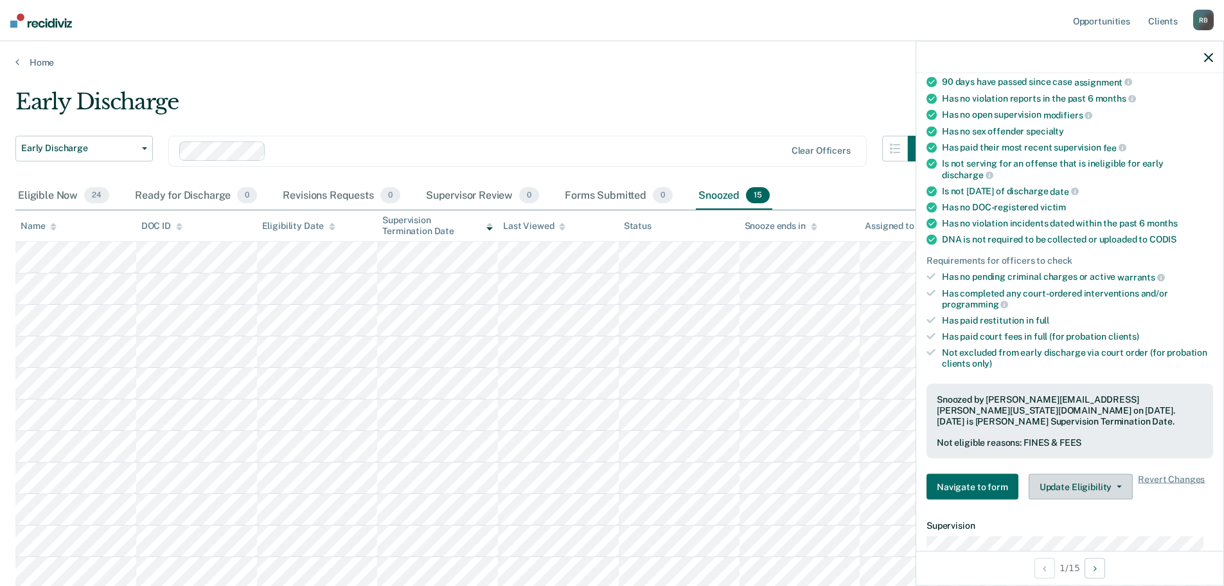
click at [1117, 485] on icon "button" at bounding box center [1119, 486] width 5 height 3
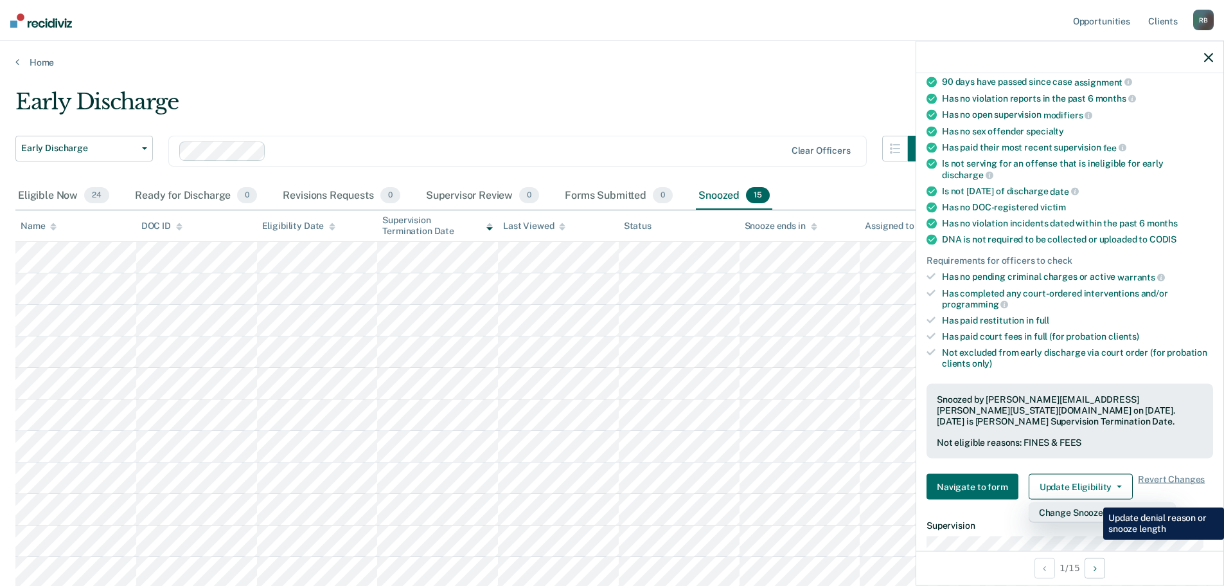
click at [1094, 502] on button "Change Snooze/Denial Reason" at bounding box center [1102, 512] width 147 height 21
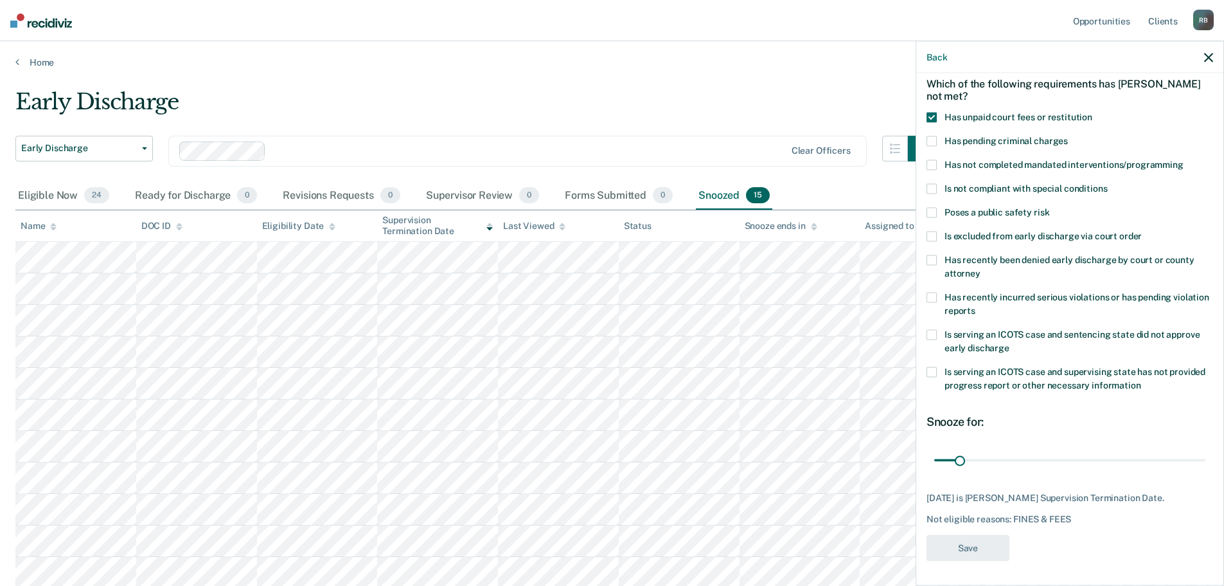
click at [935, 115] on span at bounding box center [932, 117] width 10 height 10
click at [1093, 112] on input "Has unpaid court fees or restitution" at bounding box center [1093, 112] width 0 height 0
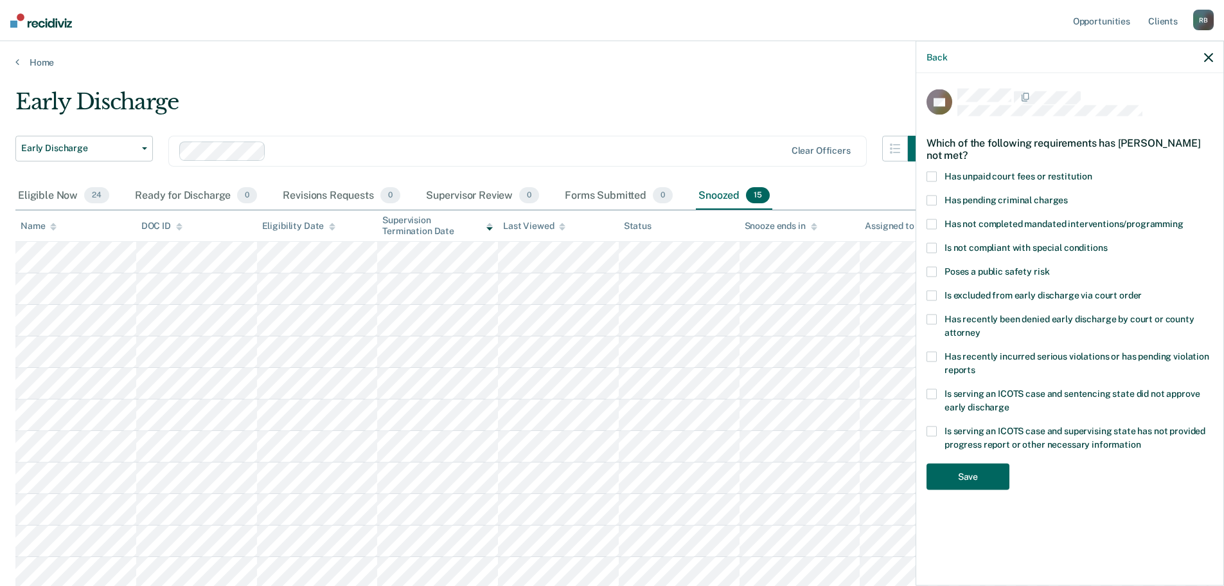
click at [974, 463] on button "Save" at bounding box center [968, 476] width 83 height 26
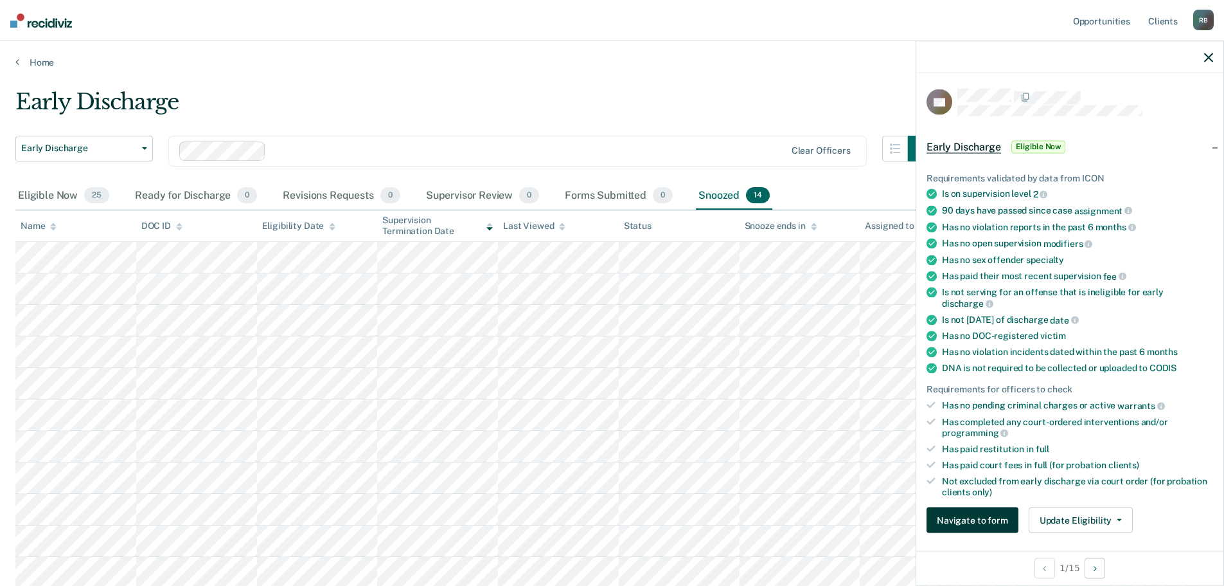
click at [968, 516] on button "Navigate to form" at bounding box center [973, 520] width 92 height 26
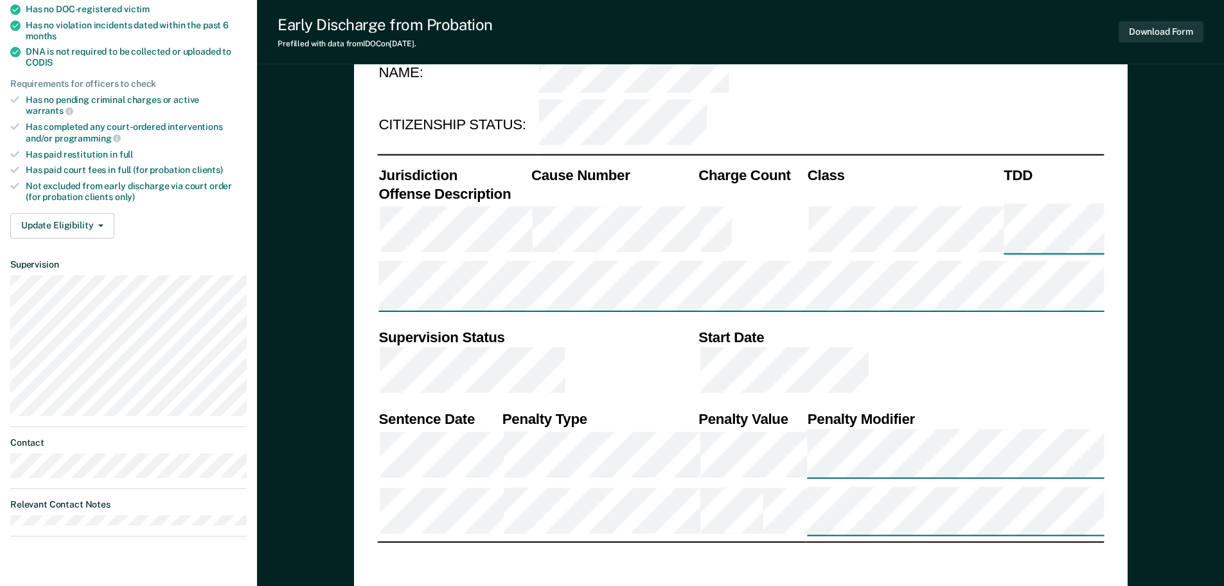
scroll to position [386, 0]
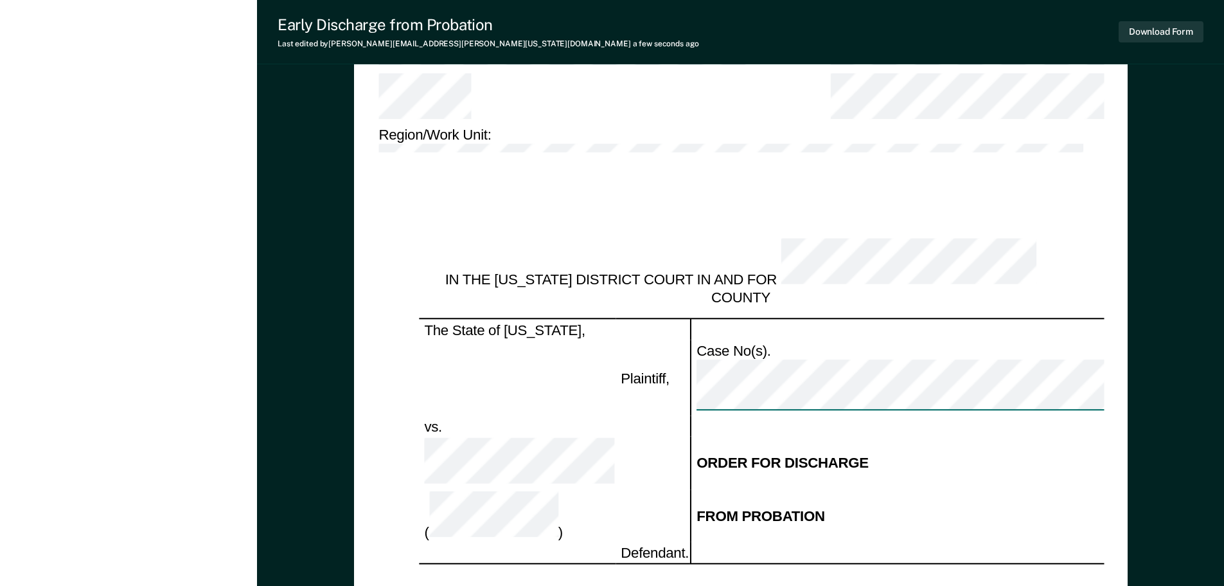
scroll to position [1066, 0]
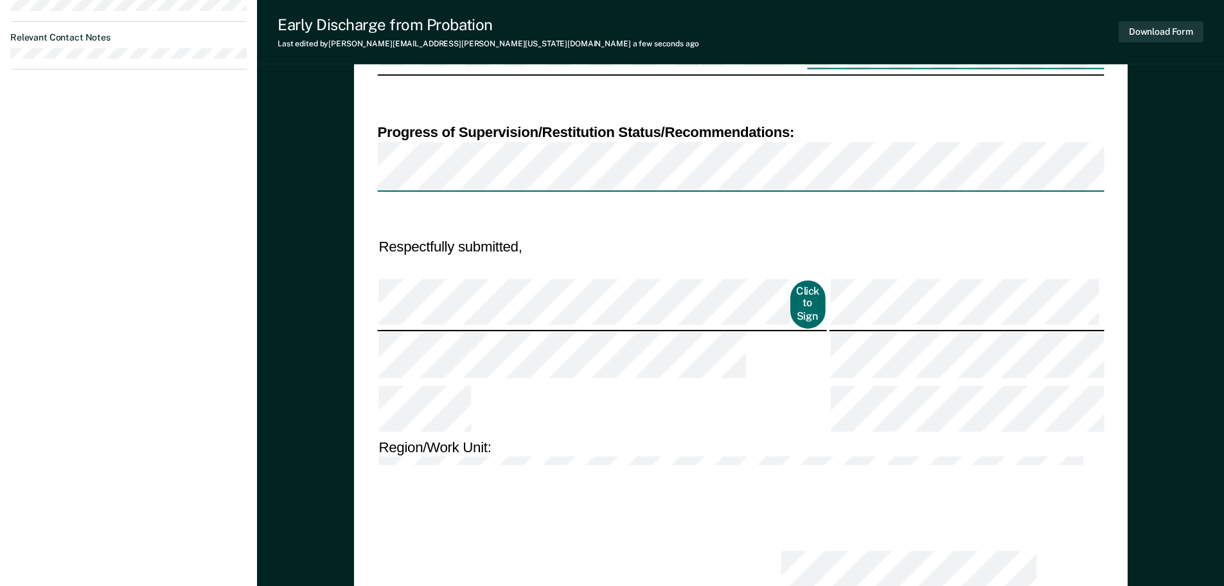
scroll to position [593, 0]
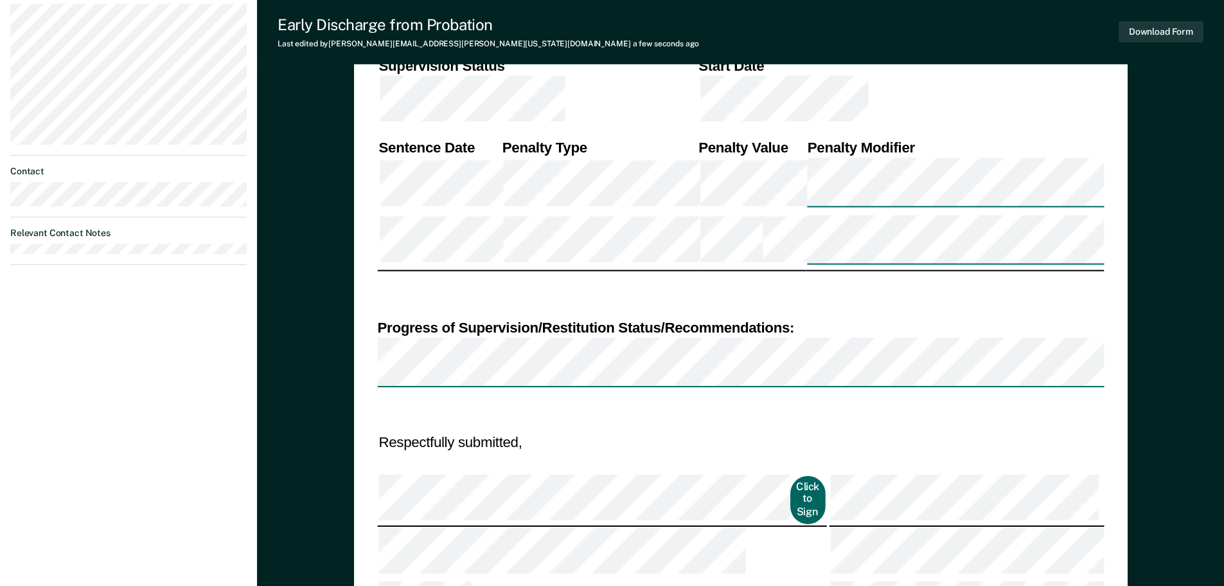
click at [791, 476] on button "Click to Sign" at bounding box center [808, 500] width 35 height 48
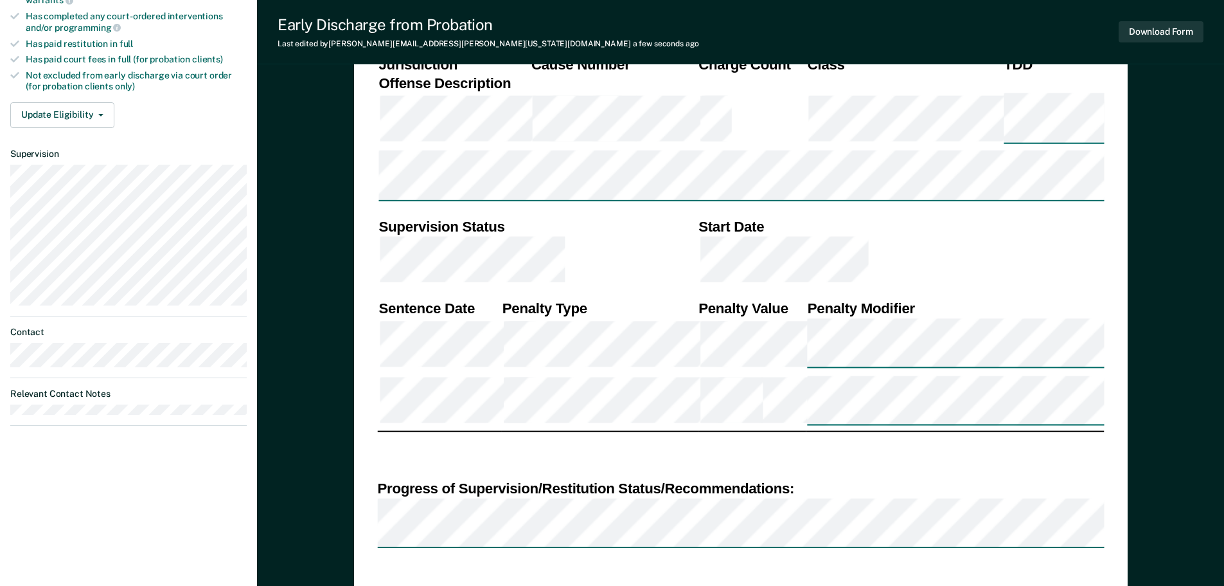
scroll to position [400, 0]
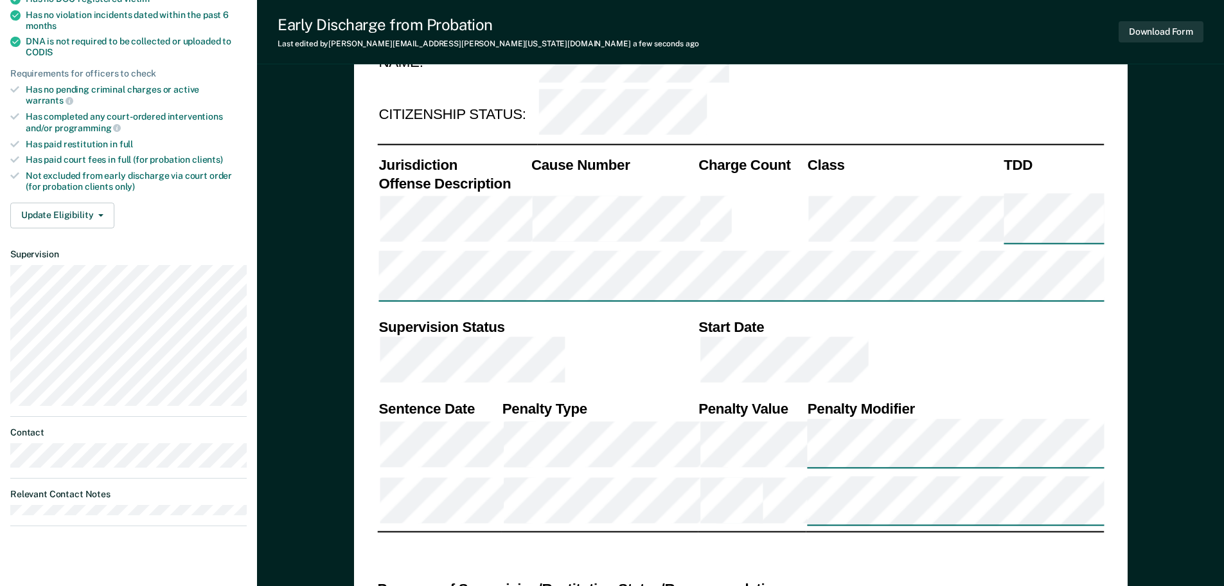
scroll to position [271, 0]
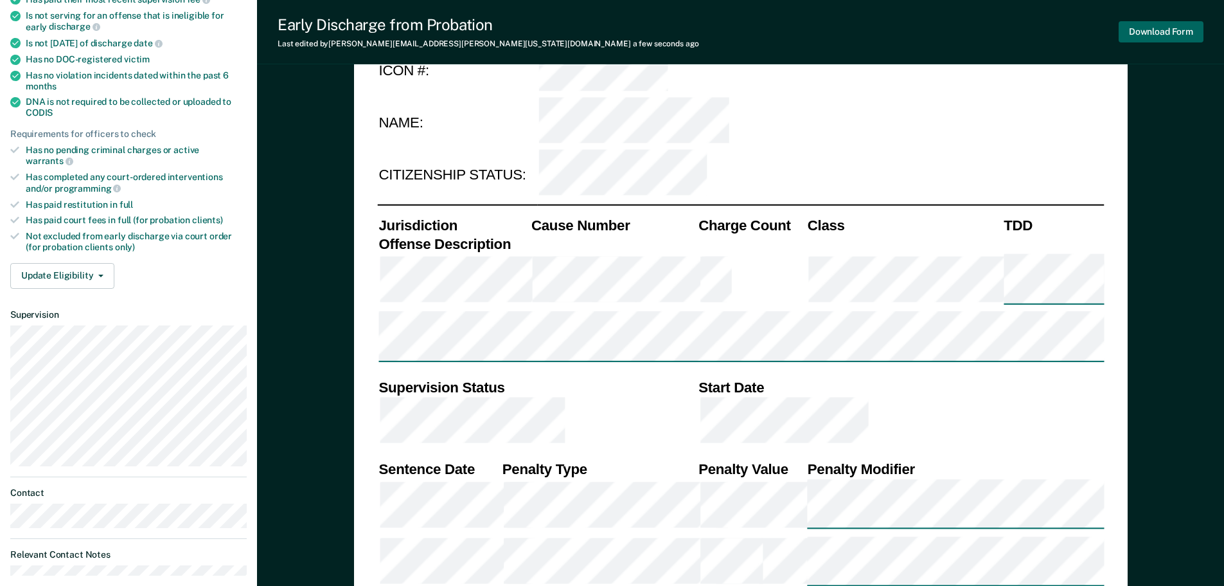
click at [1163, 28] on button "Download Form" at bounding box center [1161, 31] width 85 height 21
type textarea "x"
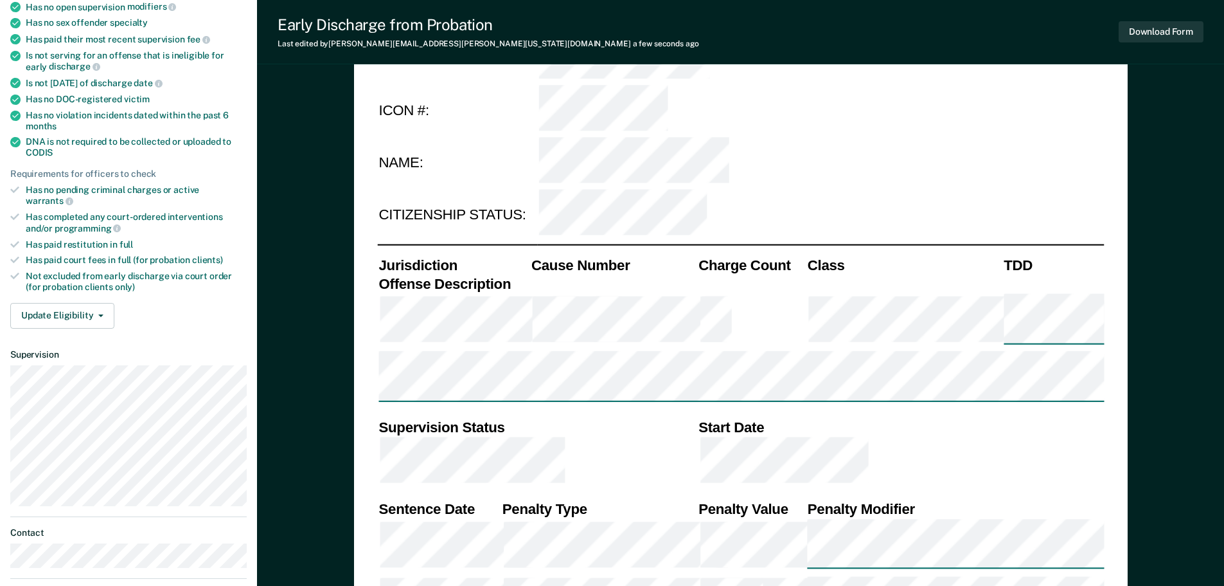
scroll to position [231, 0]
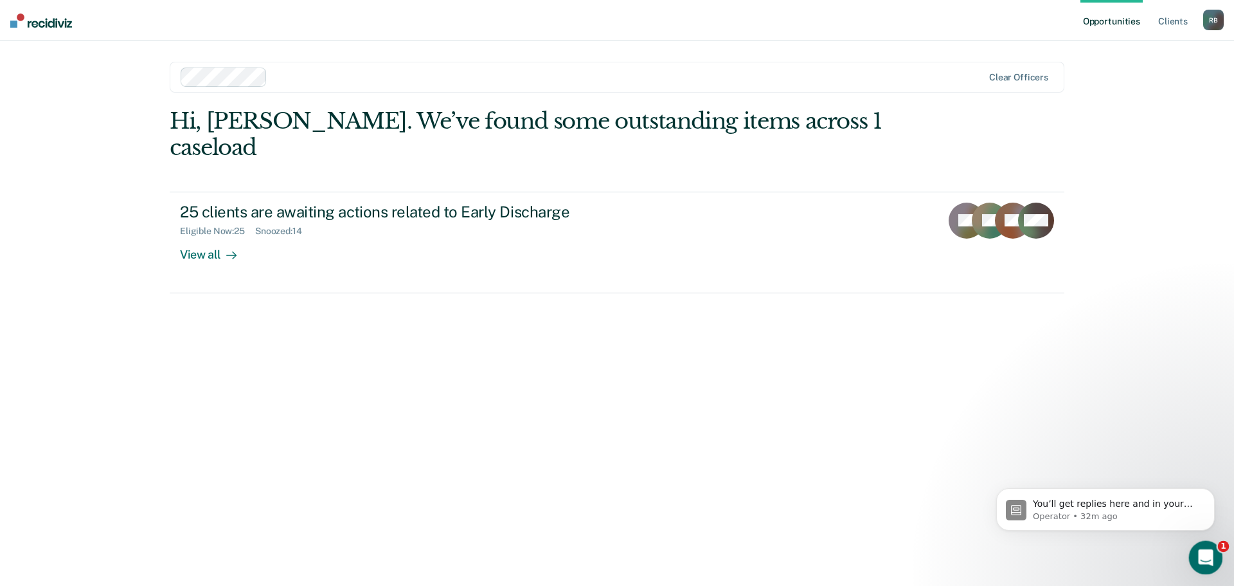
click at [1200, 551] on icon "Open Intercom Messenger" at bounding box center [1204, 555] width 21 height 21
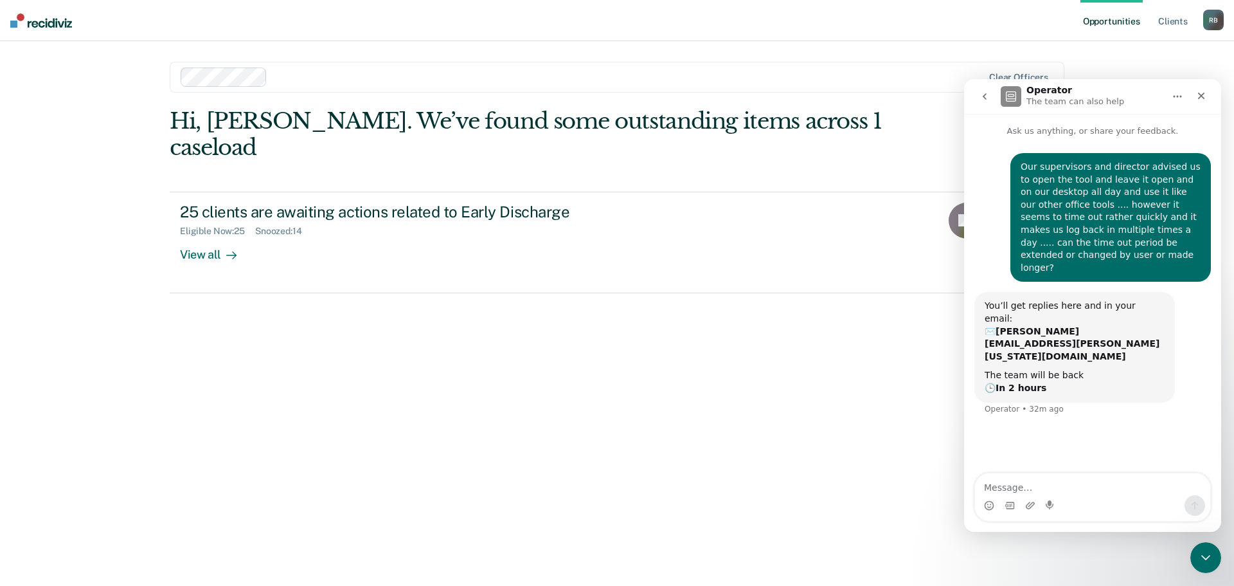
click at [983, 94] on icon "go back" at bounding box center [985, 96] width 10 height 10
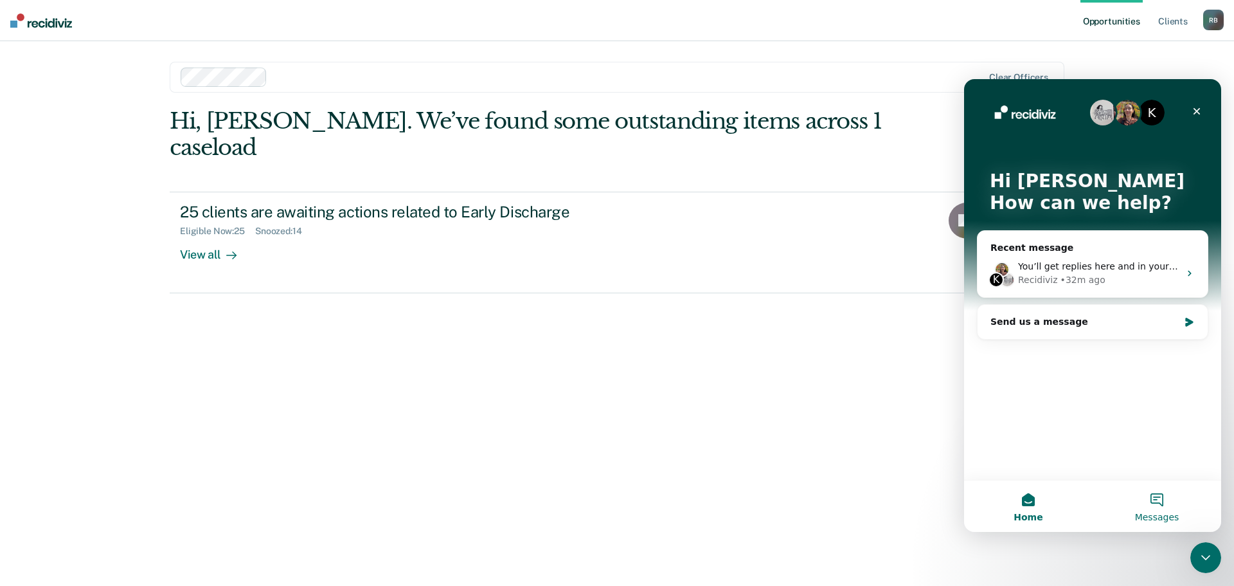
click at [1159, 498] on button "Messages" at bounding box center [1157, 505] width 129 height 51
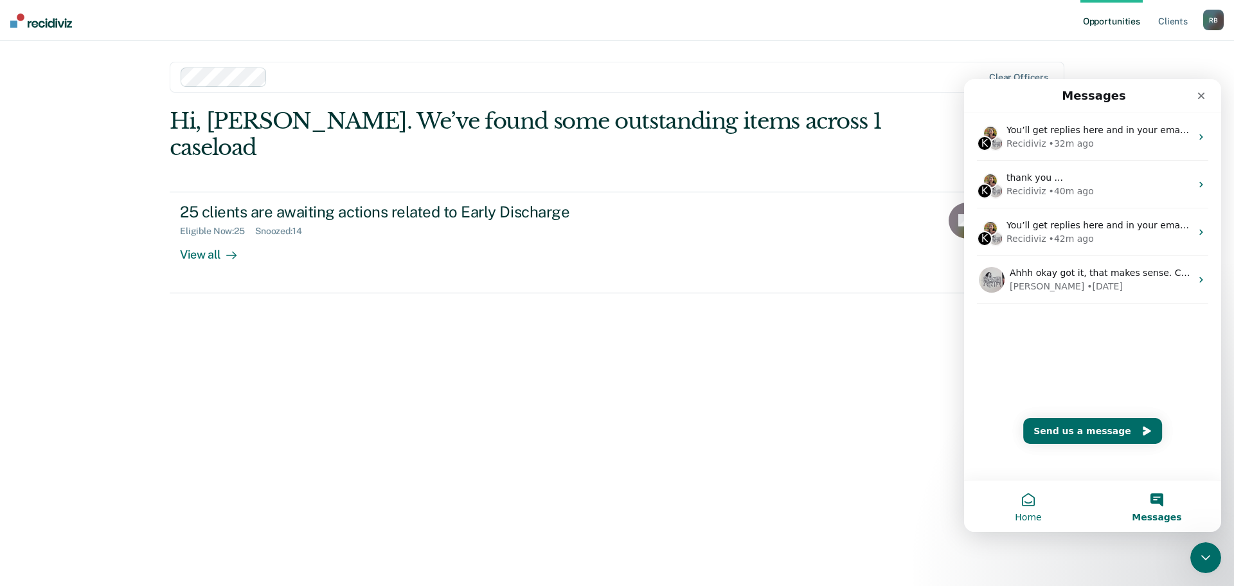
click at [1029, 505] on button "Home" at bounding box center [1028, 505] width 129 height 51
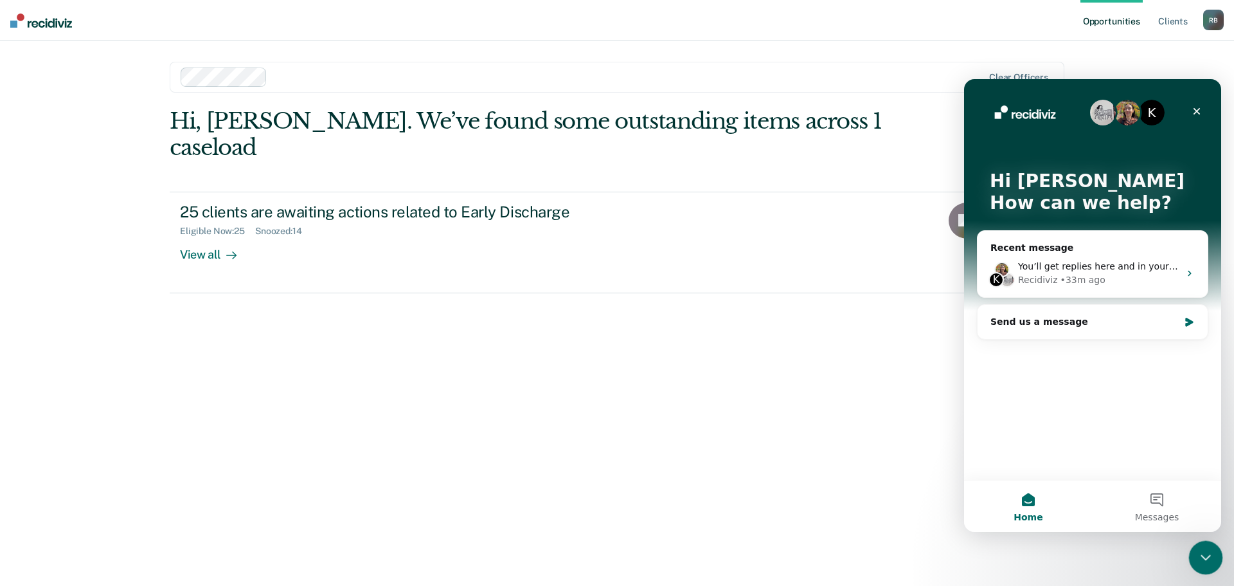
click at [1201, 556] on icon "Close Intercom Messenger" at bounding box center [1203, 555] width 15 height 15
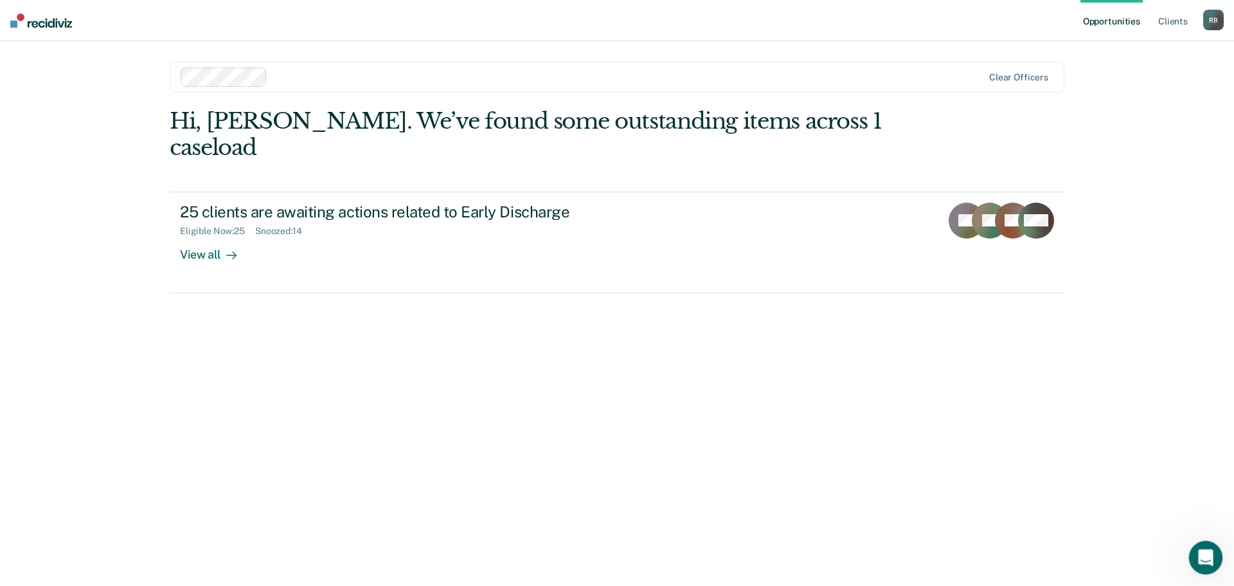
click at [1201, 553] on icon "Open Intercom Messenger" at bounding box center [1204, 555] width 21 height 21
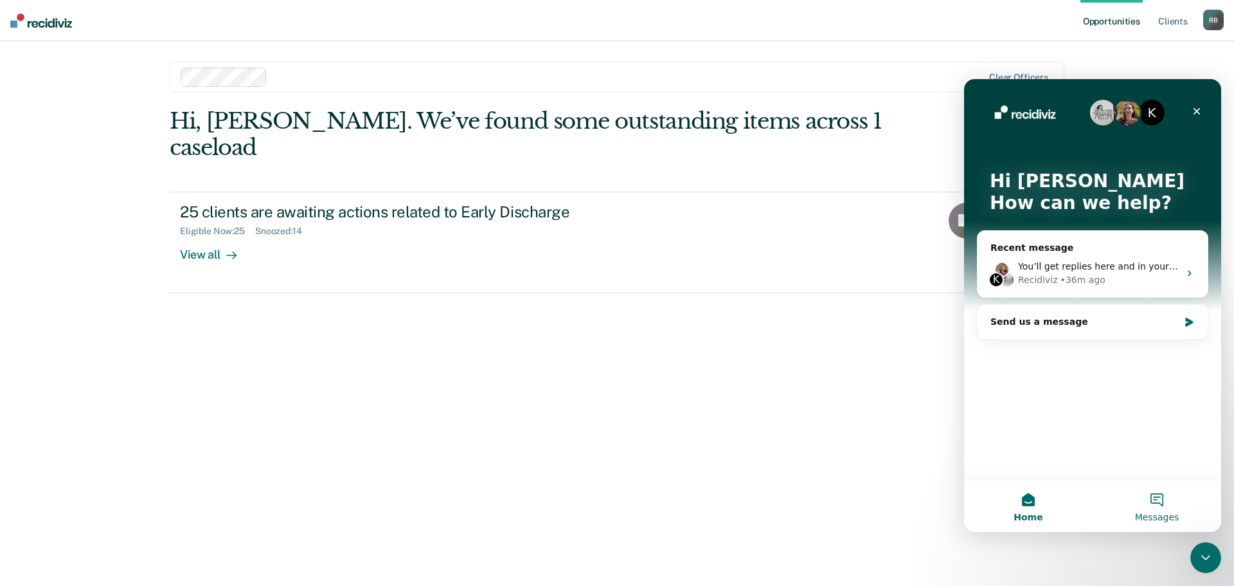
click at [1158, 504] on button "Messages" at bounding box center [1157, 505] width 129 height 51
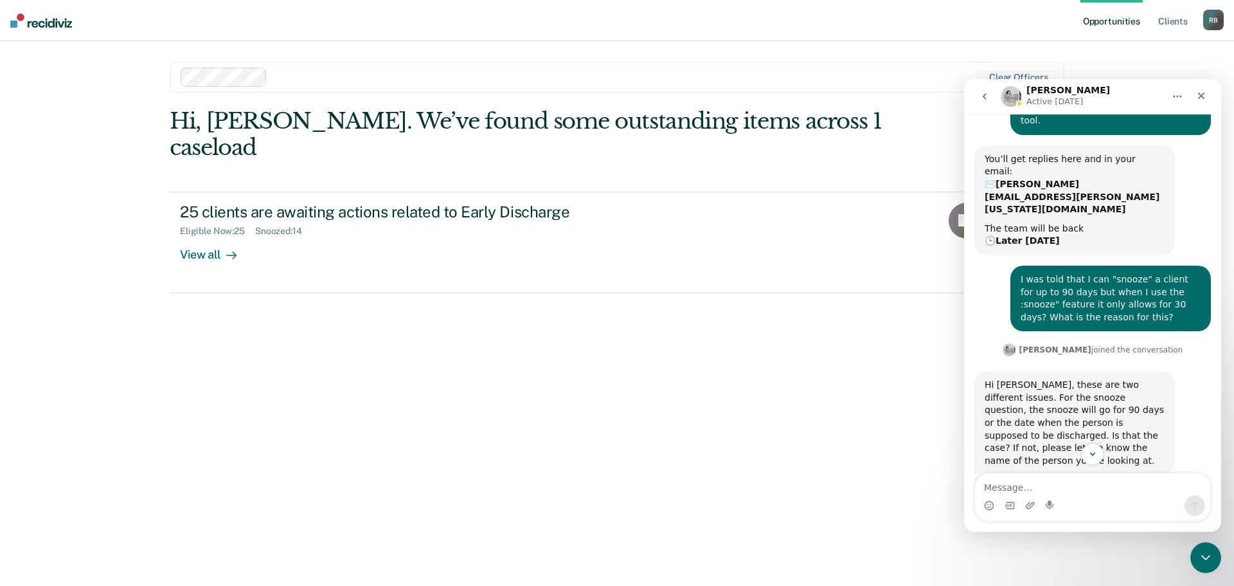
scroll to position [76, 0]
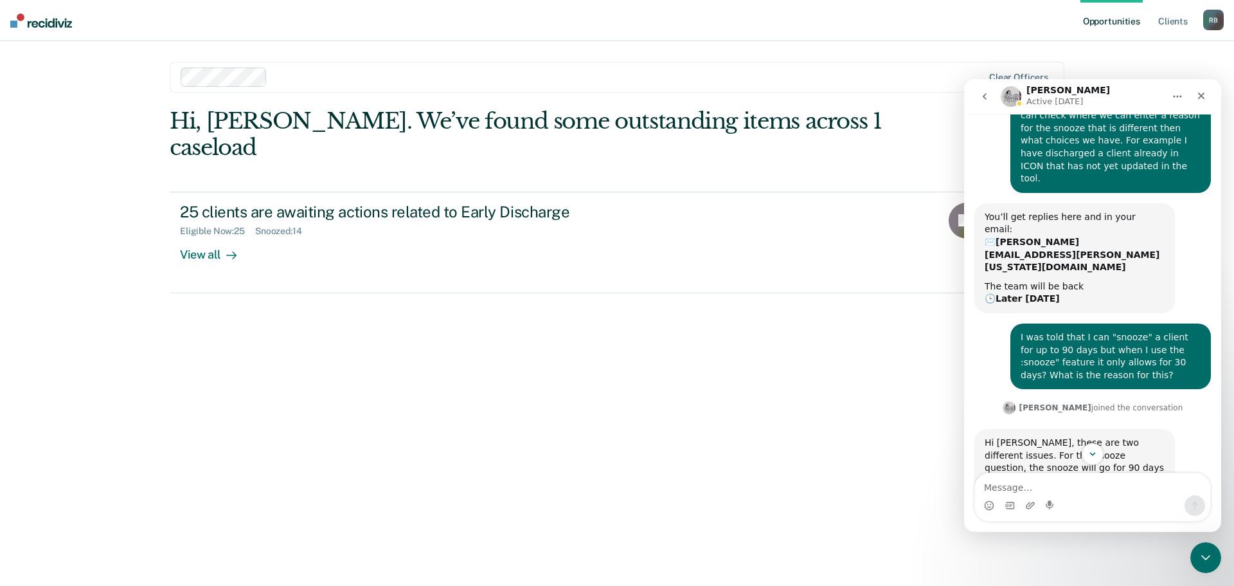
click at [985, 98] on icon "go back" at bounding box center [985, 96] width 4 height 6
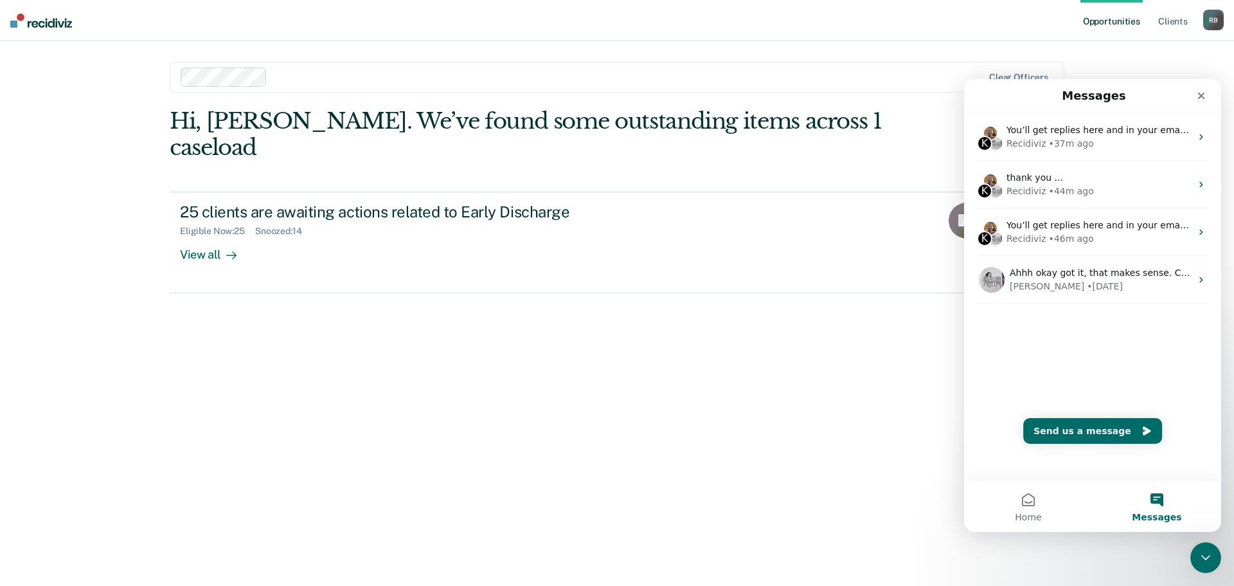
scroll to position [0, 0]
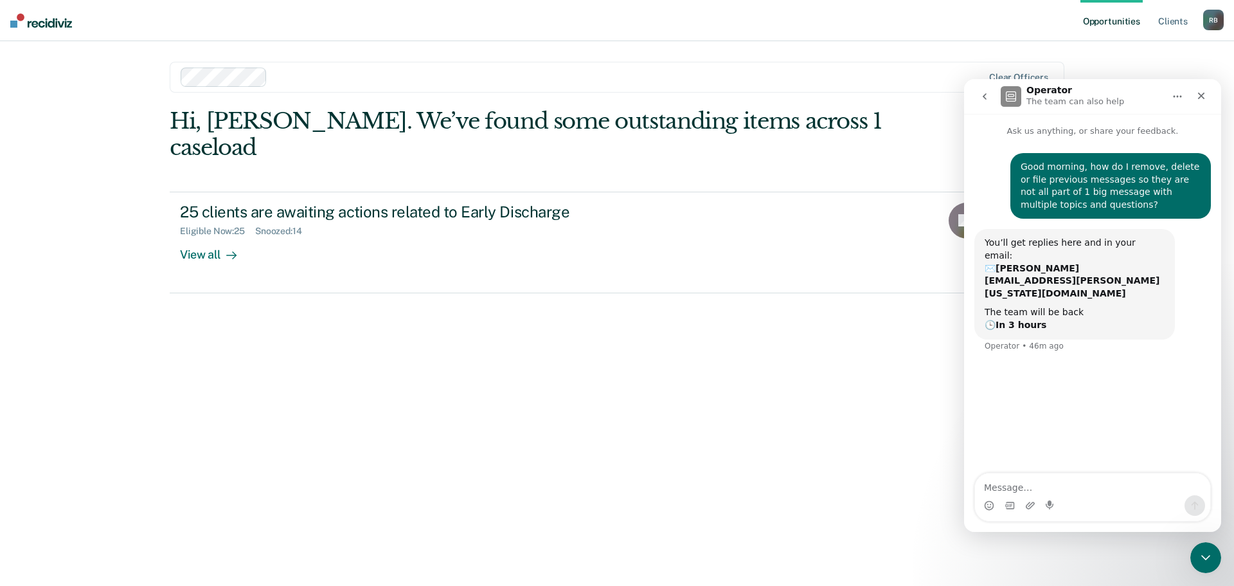
click at [983, 97] on icon "go back" at bounding box center [985, 96] width 4 height 6
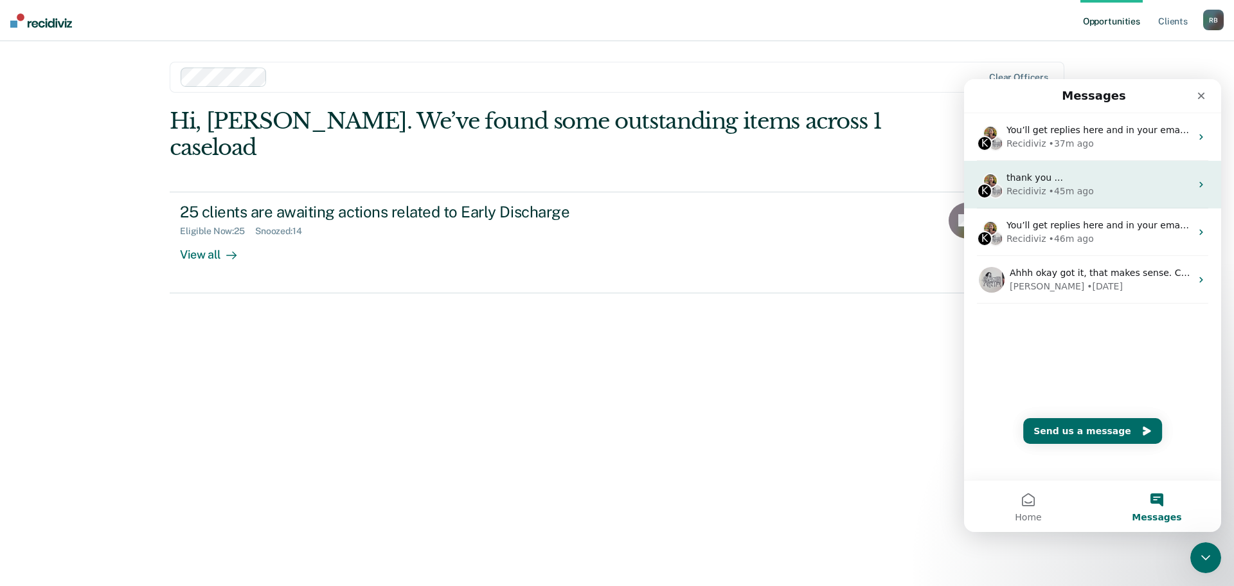
click at [1039, 186] on div "Recidiviz" at bounding box center [1027, 190] width 40 height 13
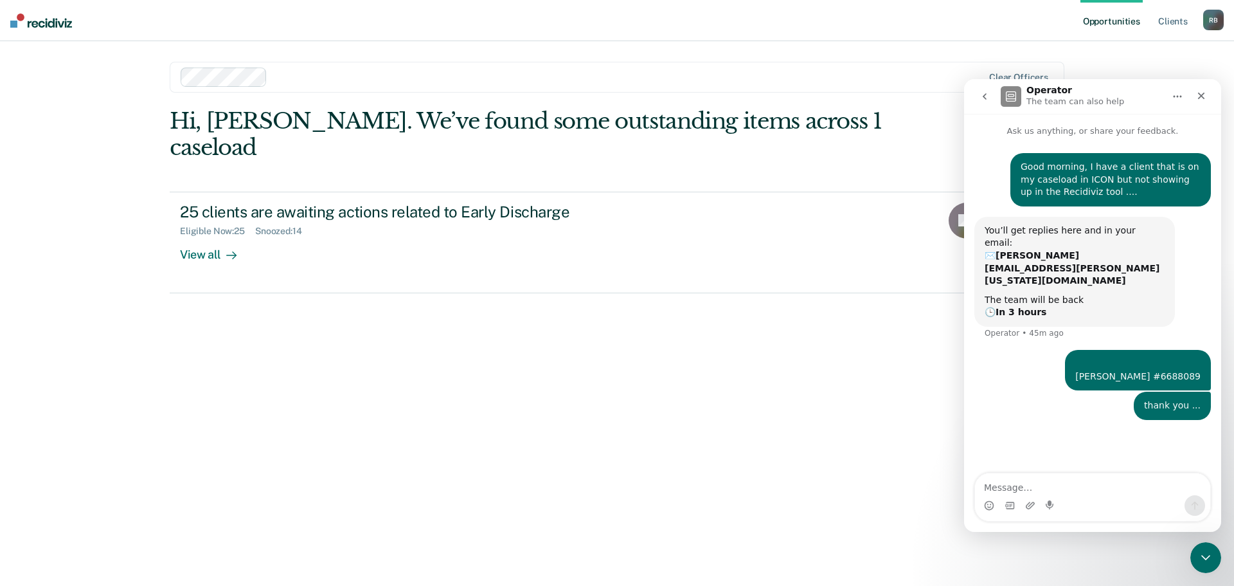
click at [985, 98] on icon "go back" at bounding box center [985, 96] width 4 height 6
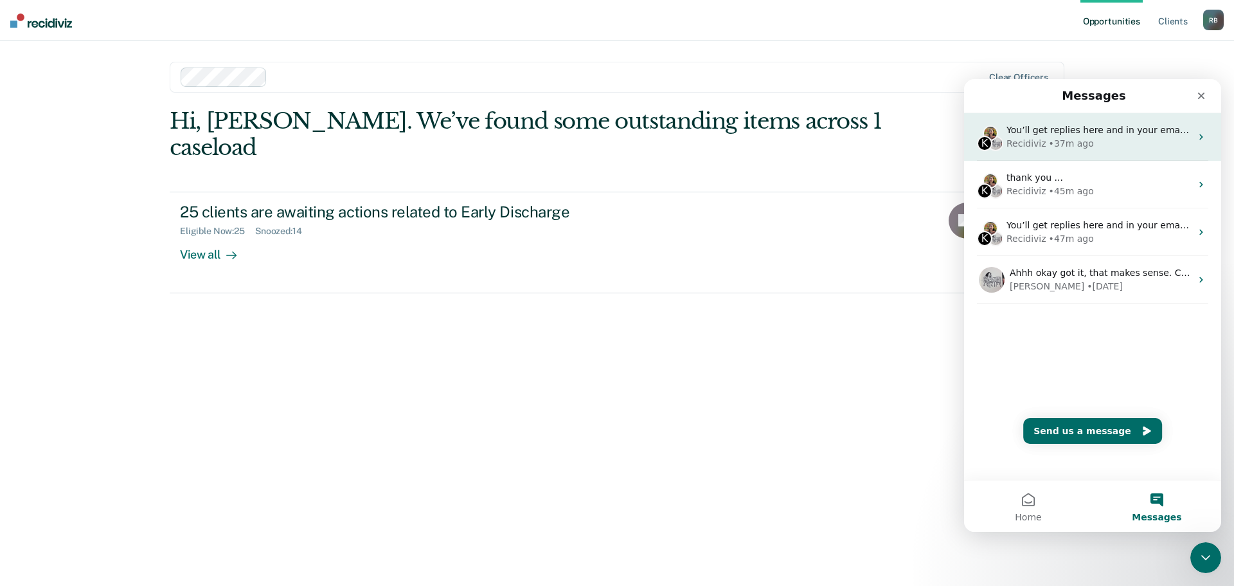
click at [1049, 139] on div "• 37m ago" at bounding box center [1071, 143] width 45 height 13
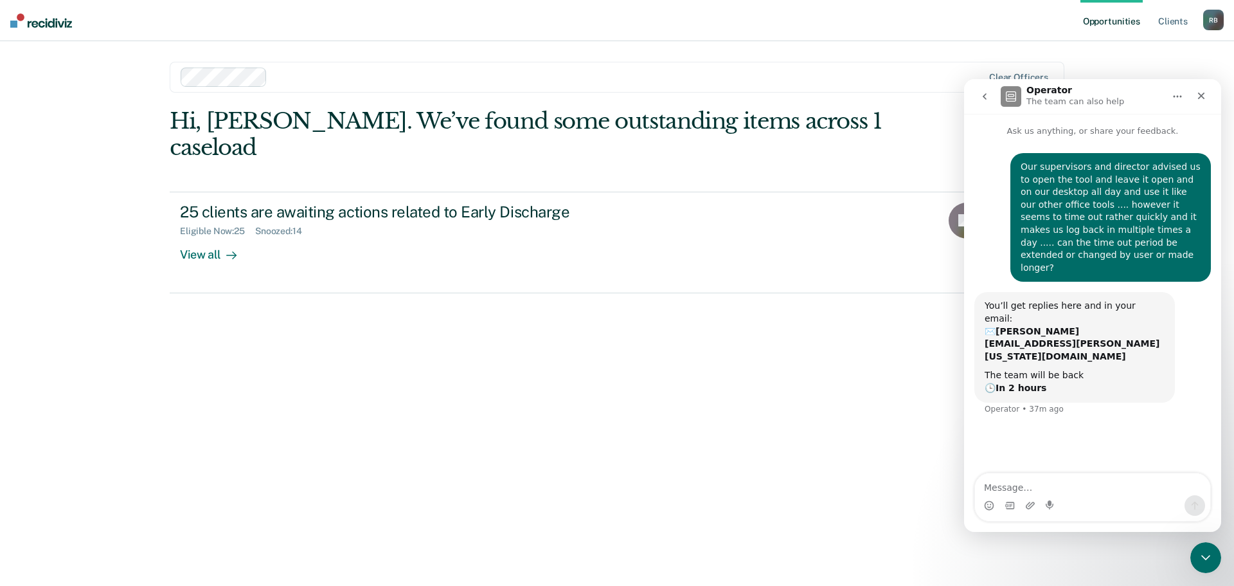
click at [985, 98] on icon "go back" at bounding box center [985, 96] width 4 height 6
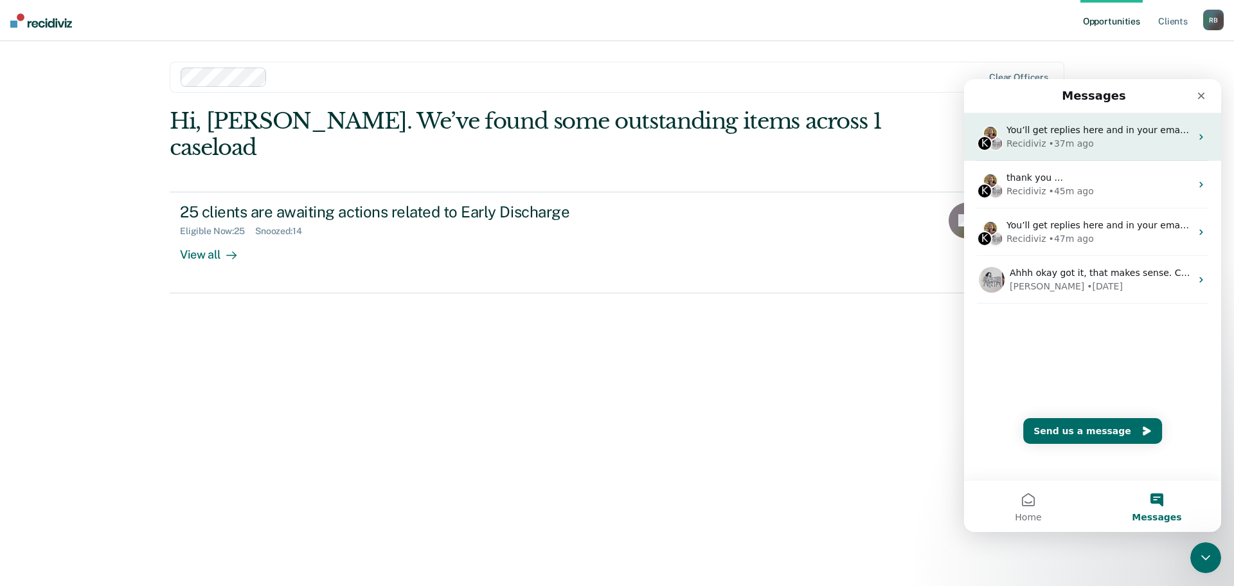
click at [1196, 134] on icon "Intercom messenger" at bounding box center [1201, 137] width 10 height 10
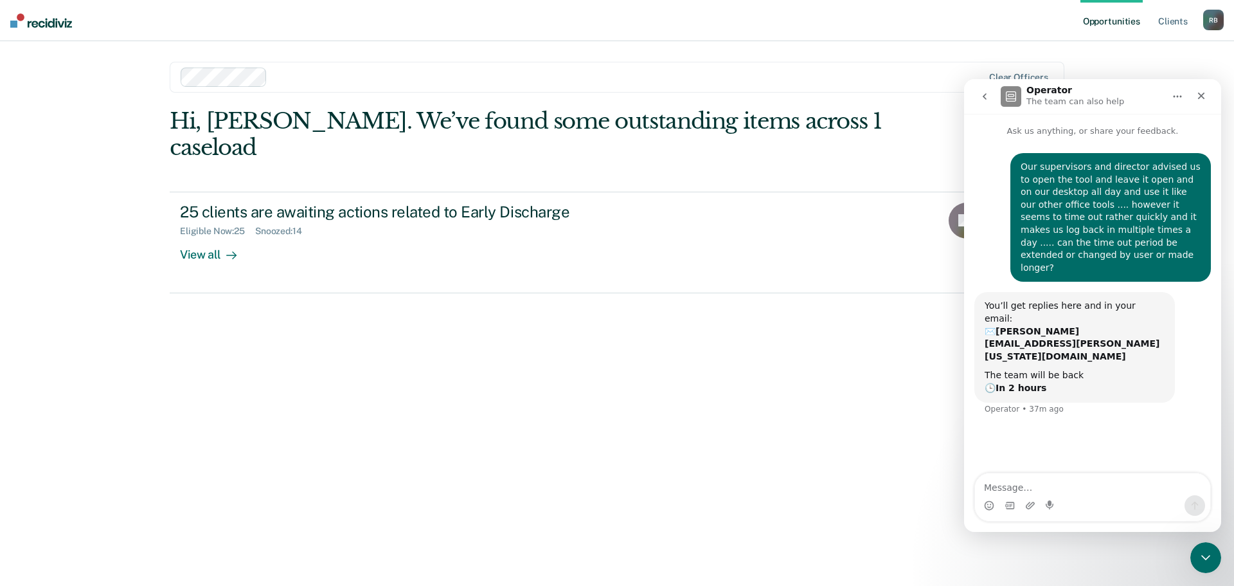
click at [981, 96] on icon "go back" at bounding box center [985, 96] width 10 height 10
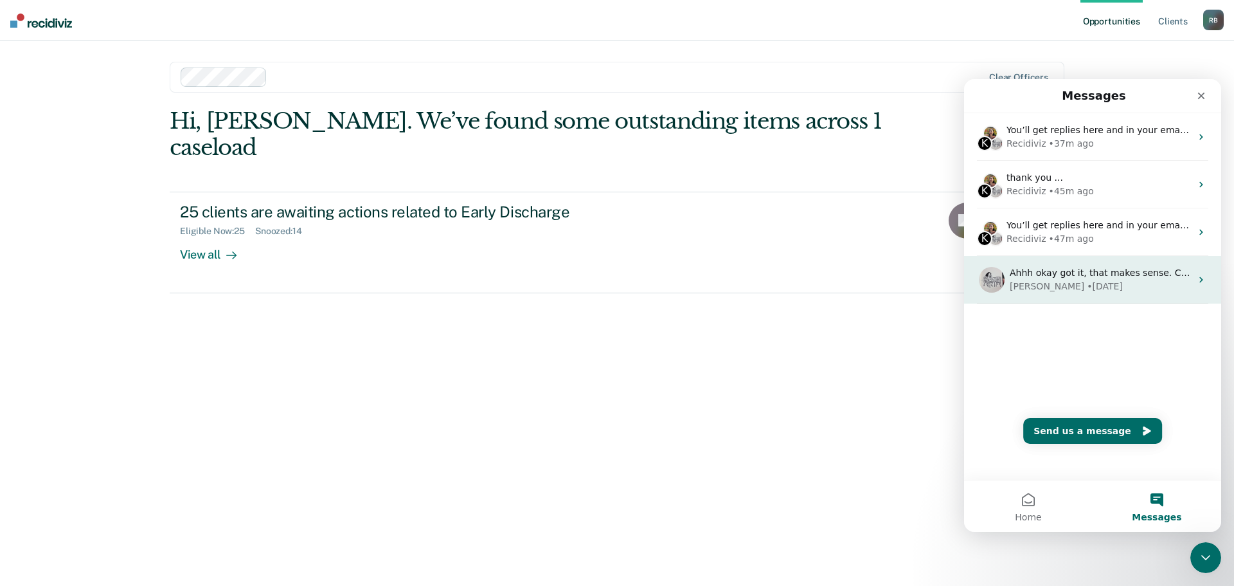
click at [1197, 280] on icon "Intercom messenger" at bounding box center [1201, 279] width 10 height 10
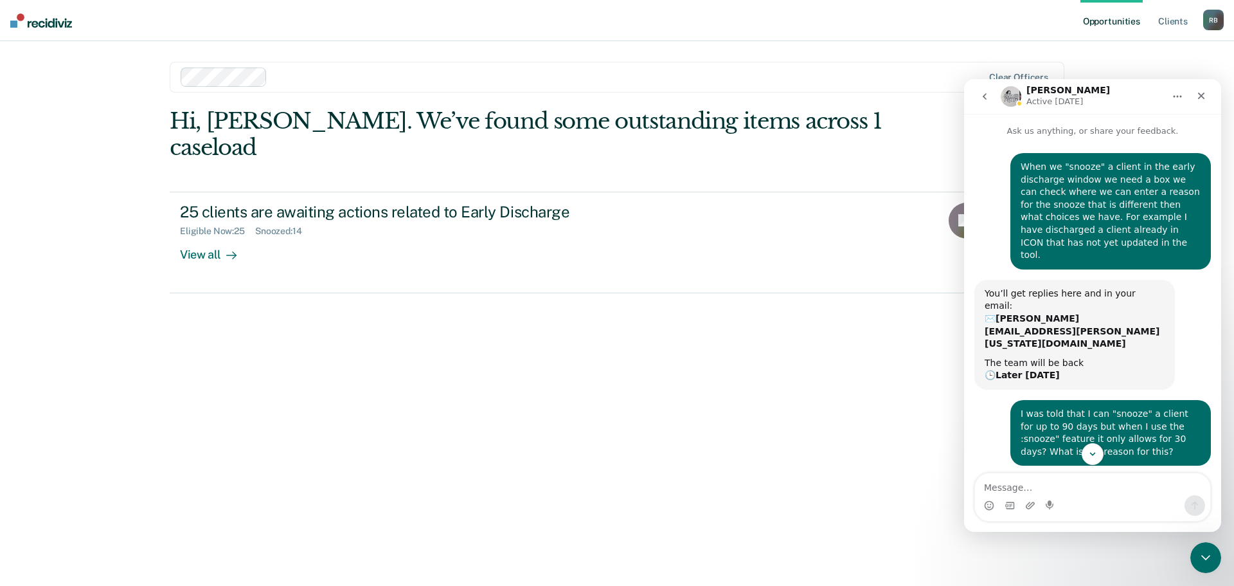
click at [981, 94] on icon "go back" at bounding box center [985, 96] width 10 height 10
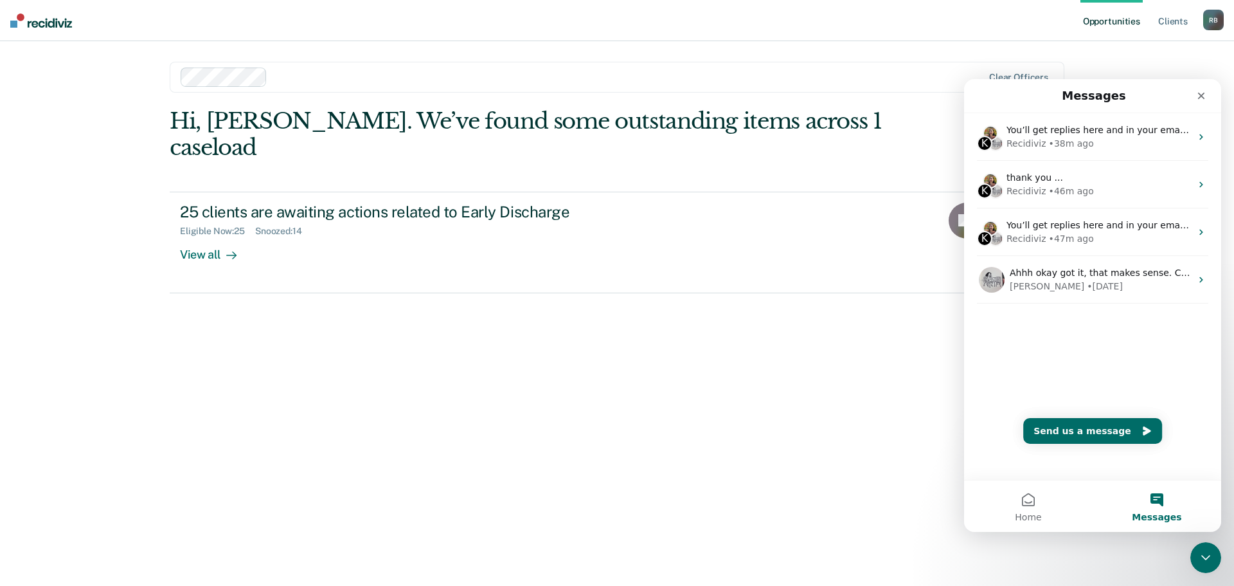
click at [804, 346] on div "Hi, Randy. We’ve found some outstanding items across 1 caseload 25 clients are …" at bounding box center [617, 329] width 895 height 442
click at [1199, 92] on icon "Close" at bounding box center [1201, 96] width 10 height 10
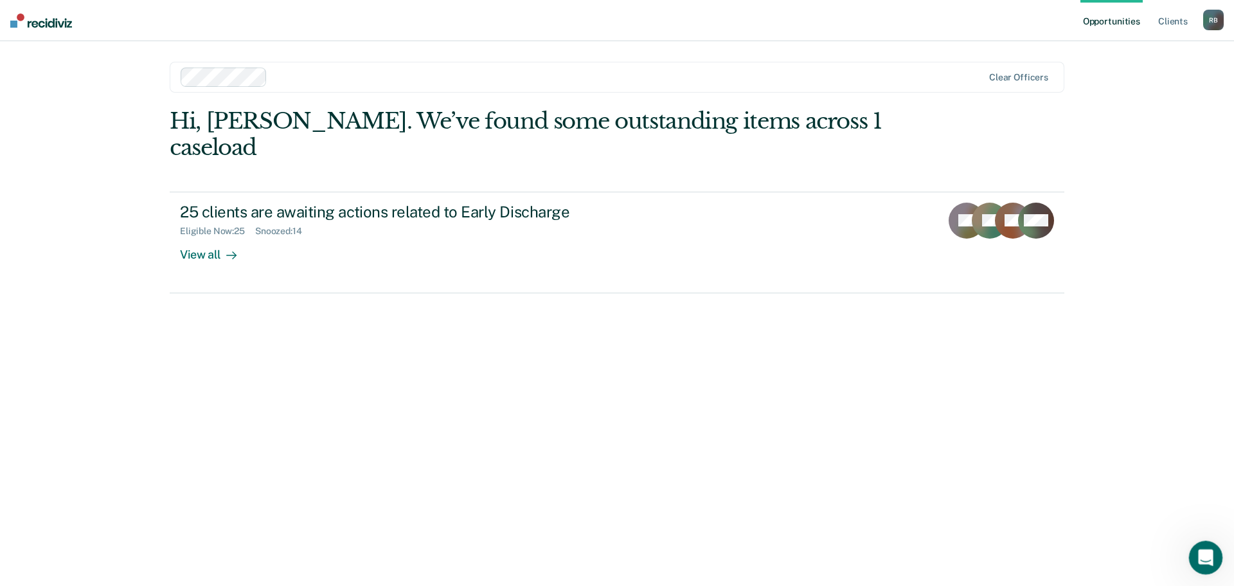
click at [1199, 549] on icon "Open Intercom Messenger" at bounding box center [1204, 555] width 21 height 21
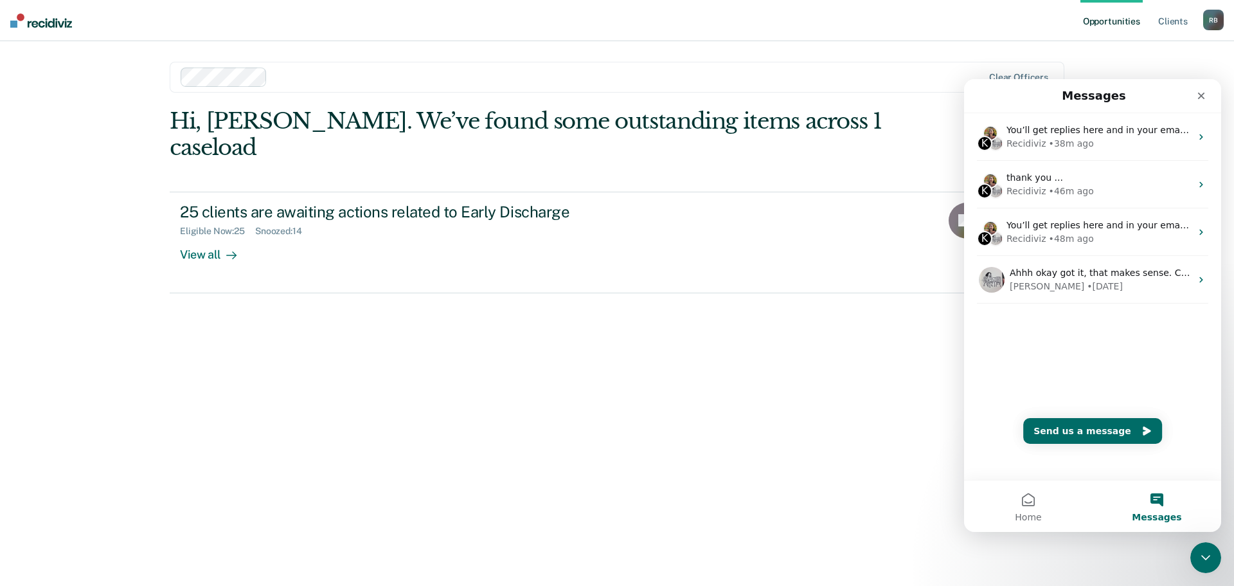
click at [1161, 498] on button "Messages" at bounding box center [1157, 505] width 129 height 51
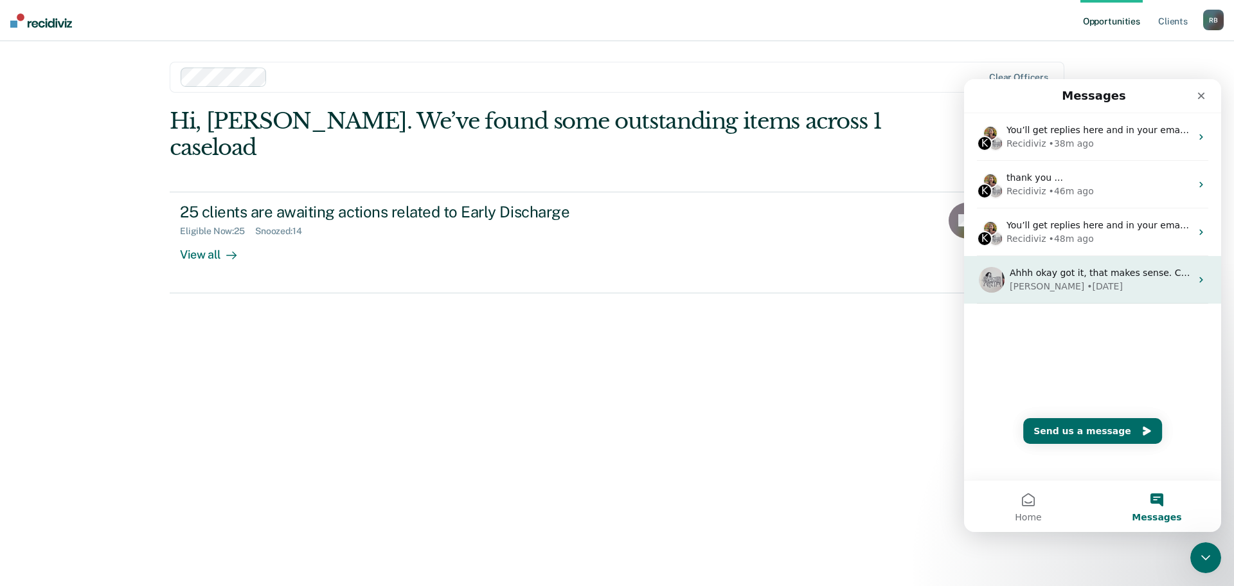
click at [1196, 278] on icon "Intercom messenger" at bounding box center [1201, 279] width 10 height 10
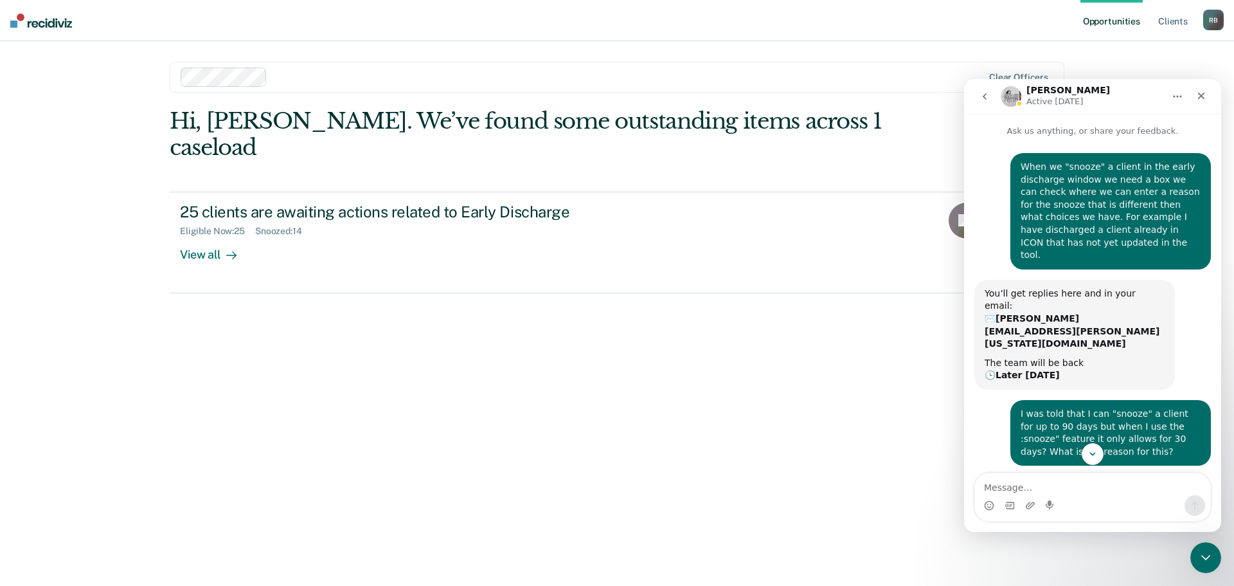
click at [1179, 94] on icon "Home" at bounding box center [1177, 96] width 10 height 10
click at [982, 94] on icon "go back" at bounding box center [985, 96] width 10 height 10
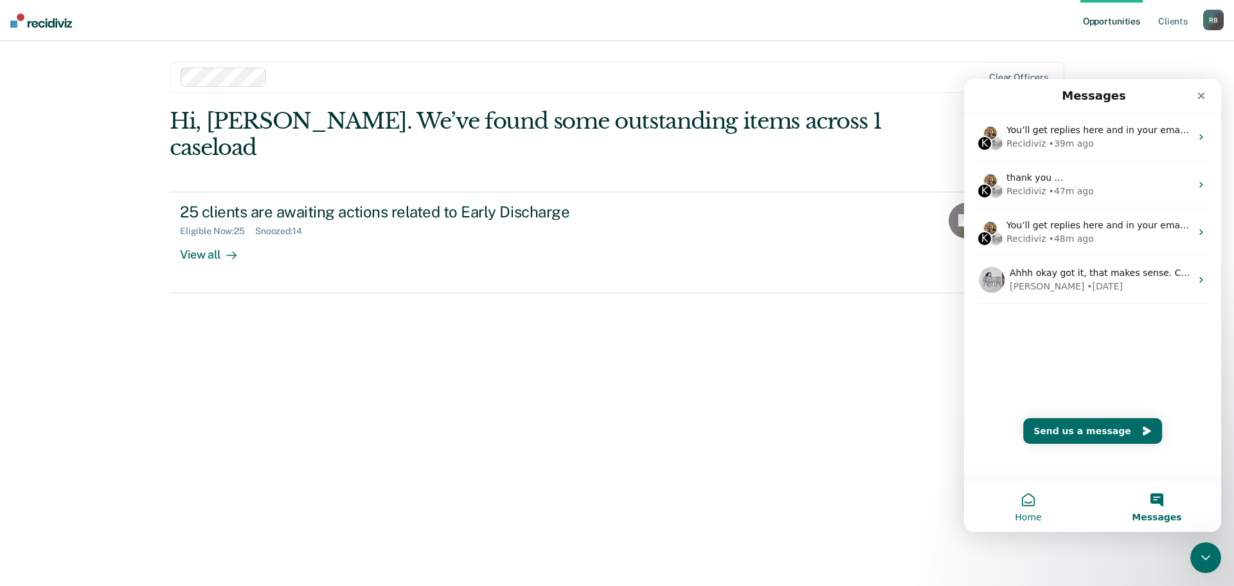
click at [1026, 503] on button "Home" at bounding box center [1028, 505] width 129 height 51
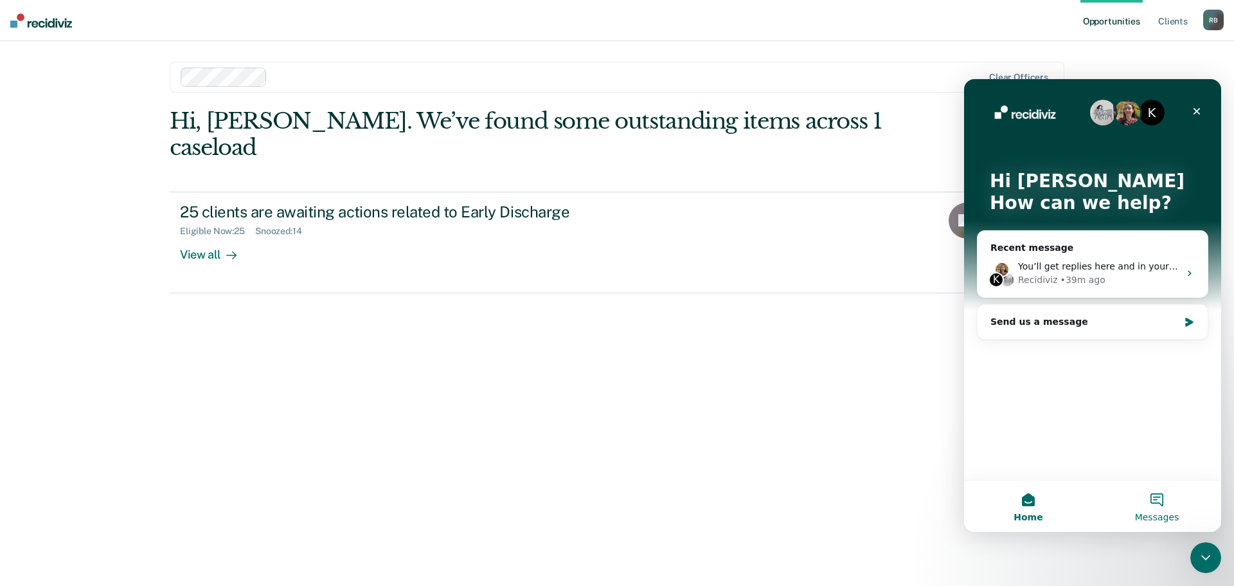
click at [1160, 496] on button "Messages" at bounding box center [1157, 505] width 129 height 51
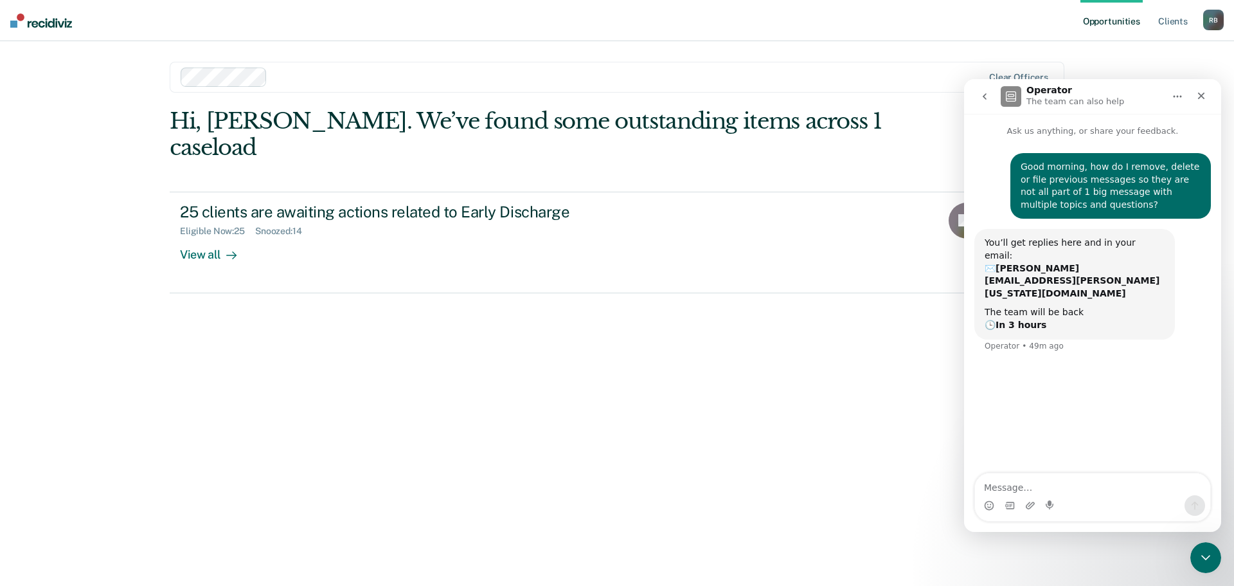
click at [984, 92] on icon "go back" at bounding box center [985, 96] width 10 height 10
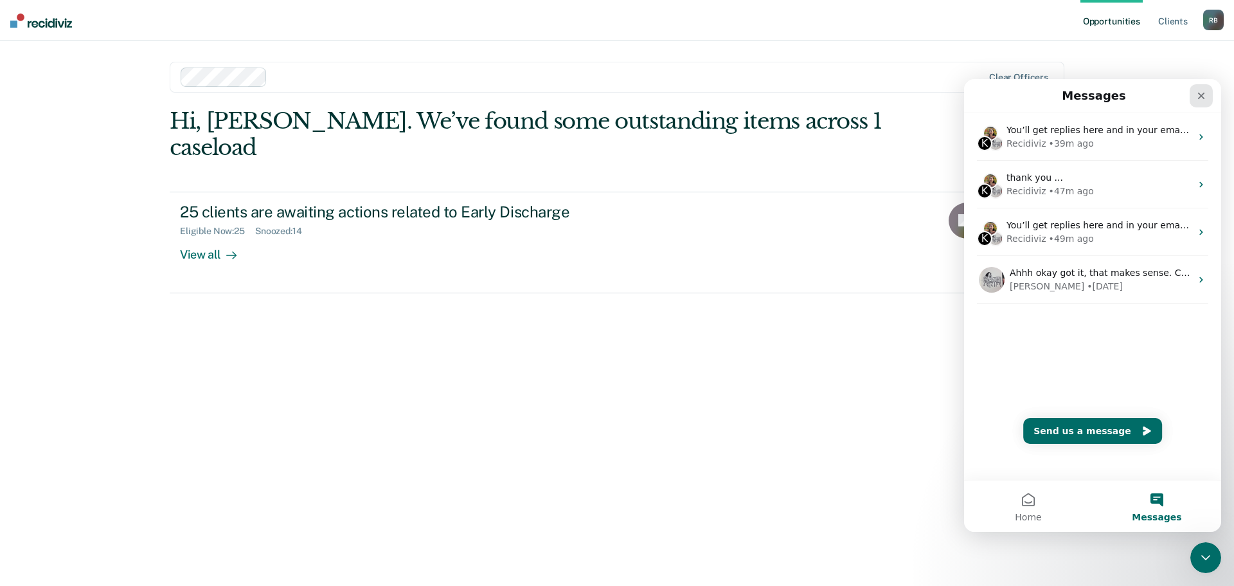
click at [1203, 91] on icon "Close" at bounding box center [1201, 96] width 10 height 10
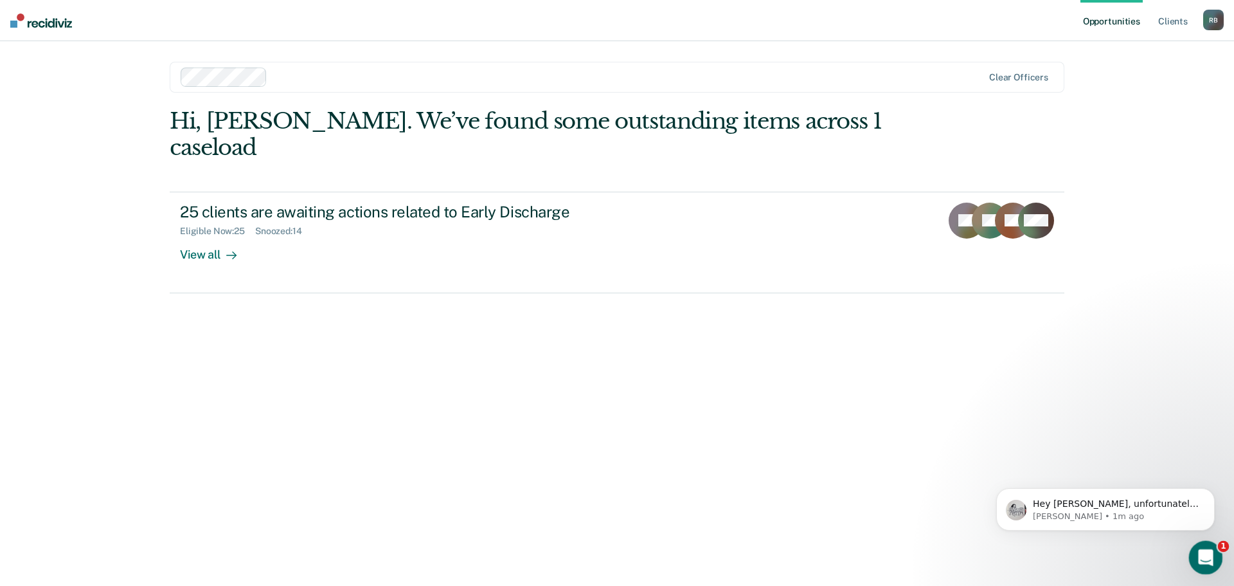
click at [1206, 550] on icon "Open Intercom Messenger" at bounding box center [1204, 555] width 21 height 21
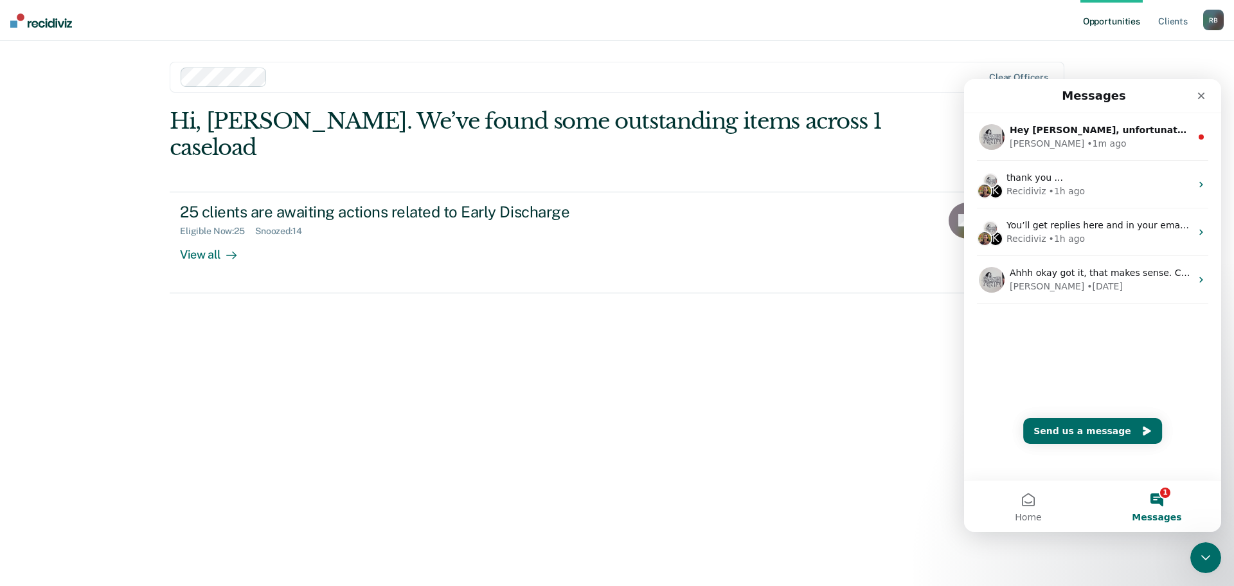
click at [1154, 497] on button "1 Messages" at bounding box center [1157, 505] width 129 height 51
click at [1155, 499] on button "1 Messages" at bounding box center [1157, 505] width 129 height 51
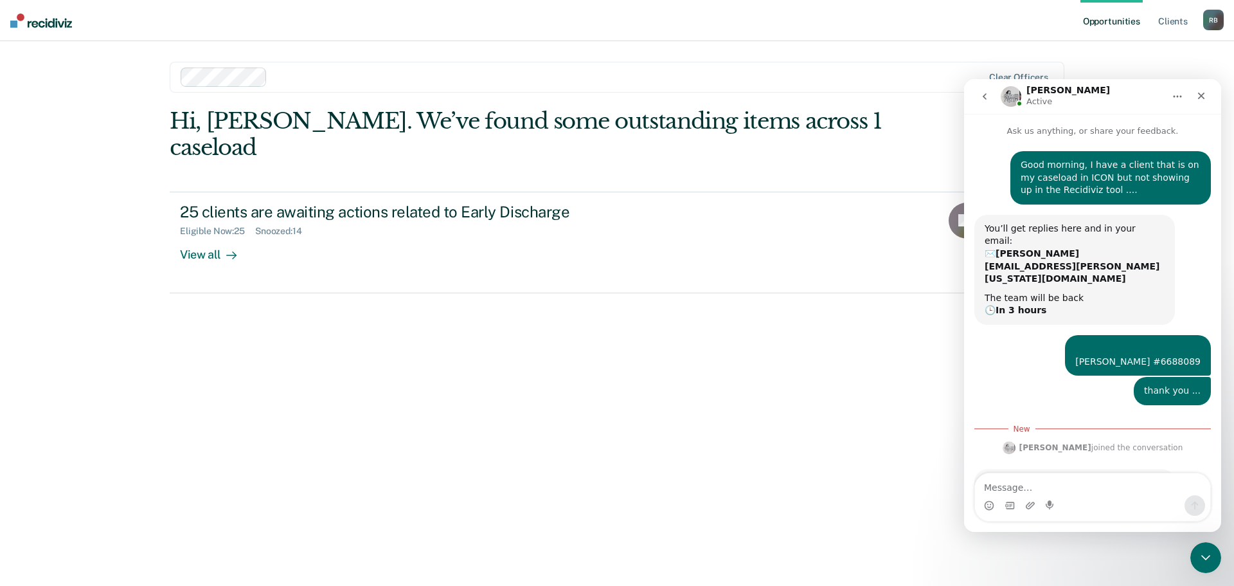
scroll to position [49, 0]
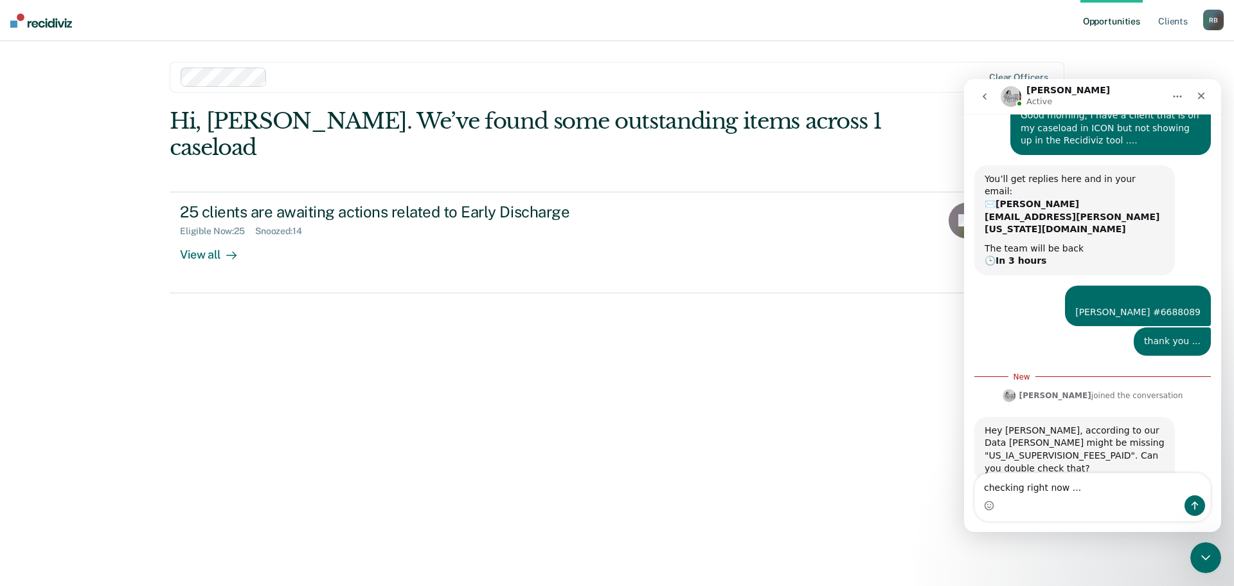
type textarea "checking right now ...."
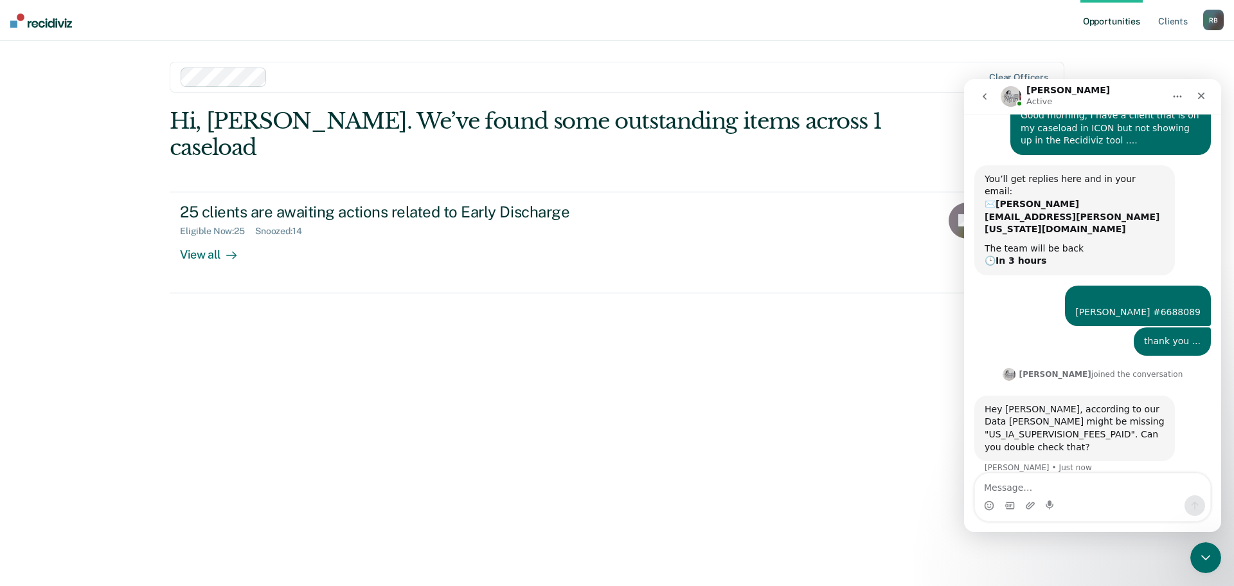
scroll to position [67, 0]
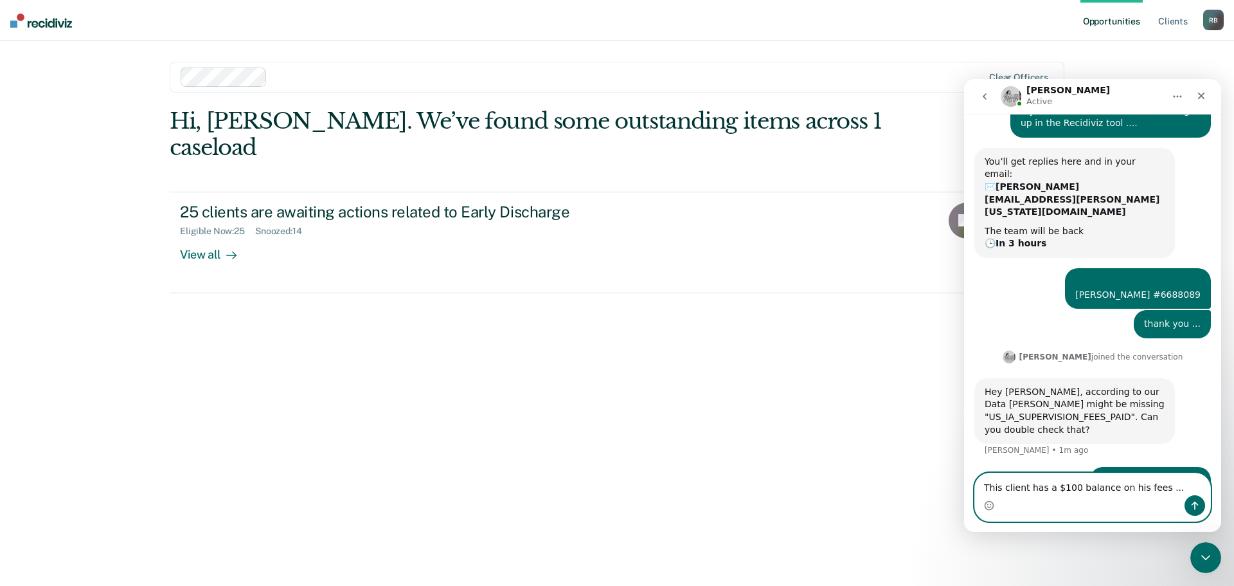
type textarea "This client has a $100 balance on his fees ...."
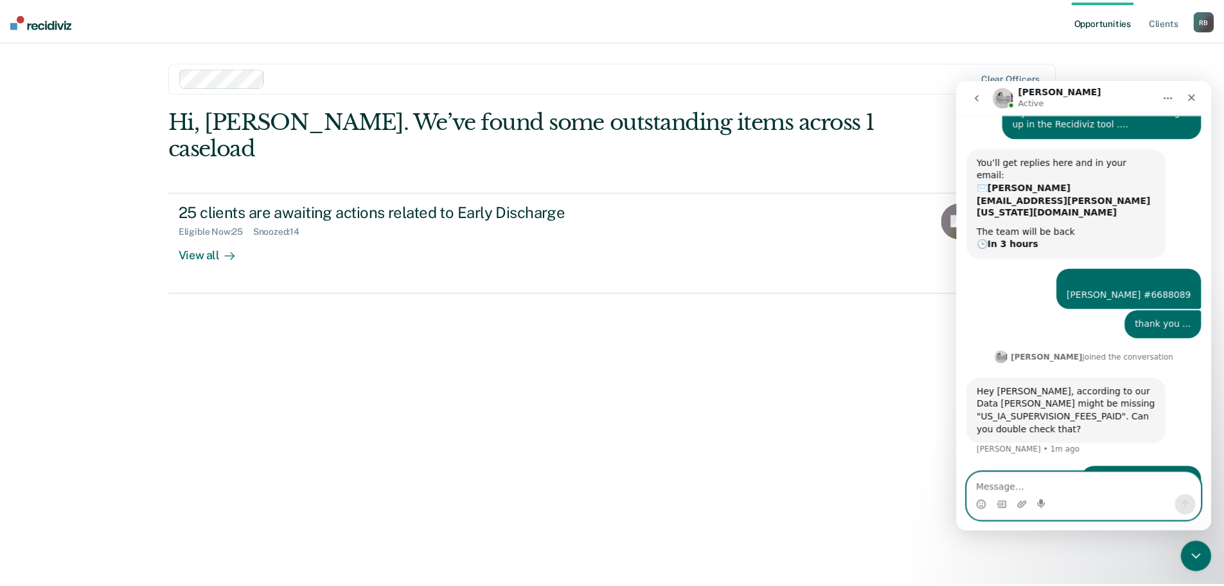
scroll to position [96, 0]
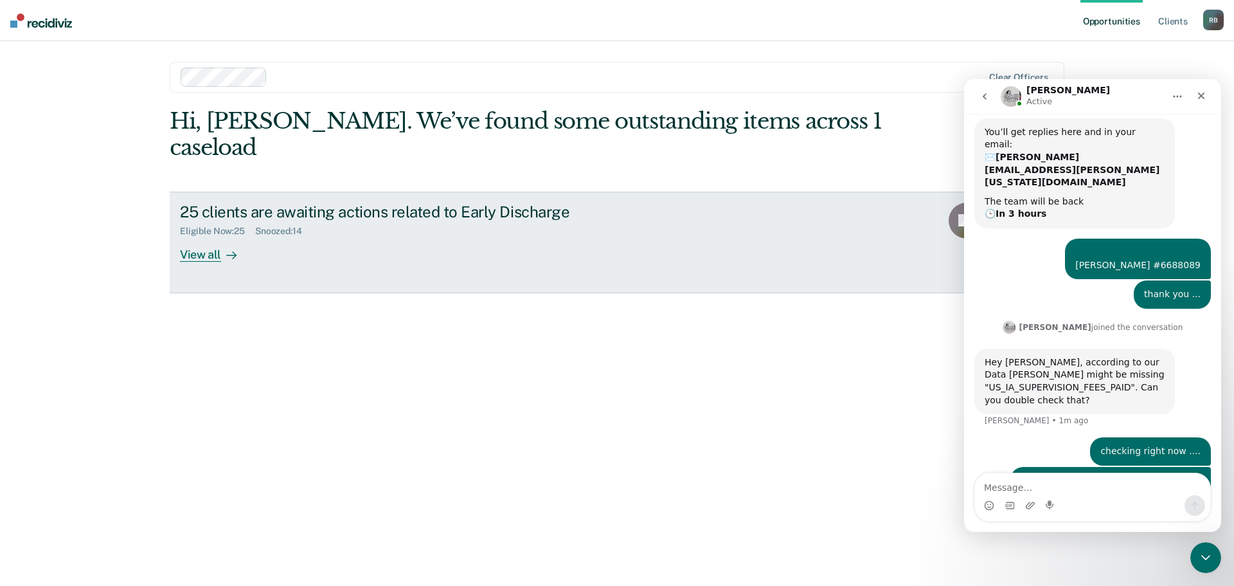
click at [208, 237] on div "View all" at bounding box center [216, 249] width 72 height 25
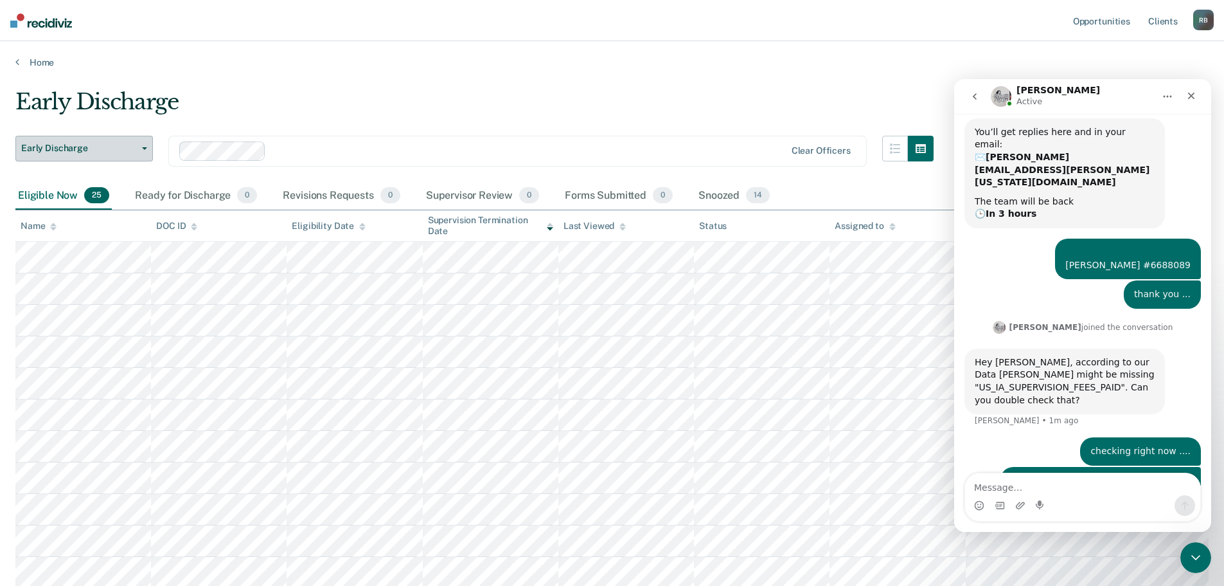
click at [144, 143] on button "Early Discharge" at bounding box center [84, 149] width 138 height 26
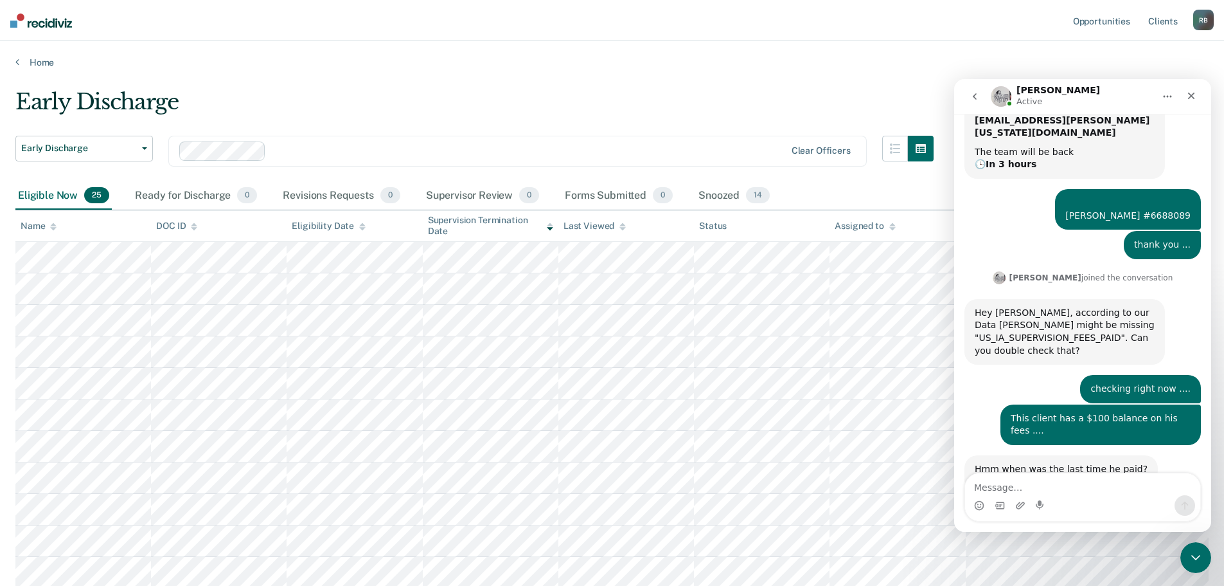
scroll to position [176, 0]
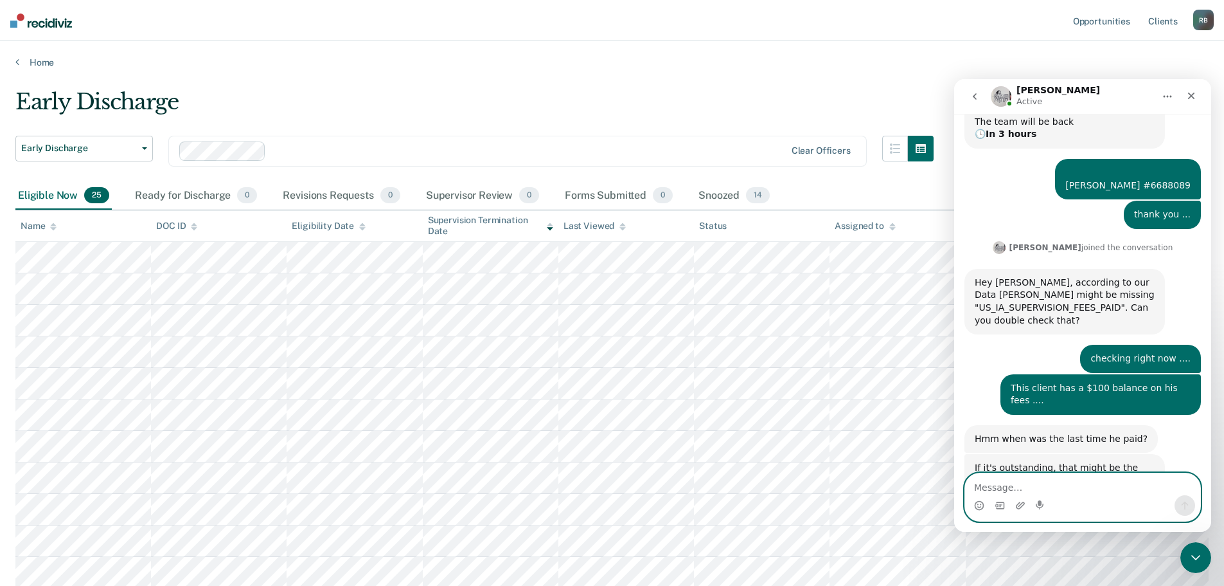
click at [1043, 484] on textarea "Message…" at bounding box center [1082, 484] width 235 height 22
type textarea "Here is his pay history .... 7.23.25 was his last payment ..."
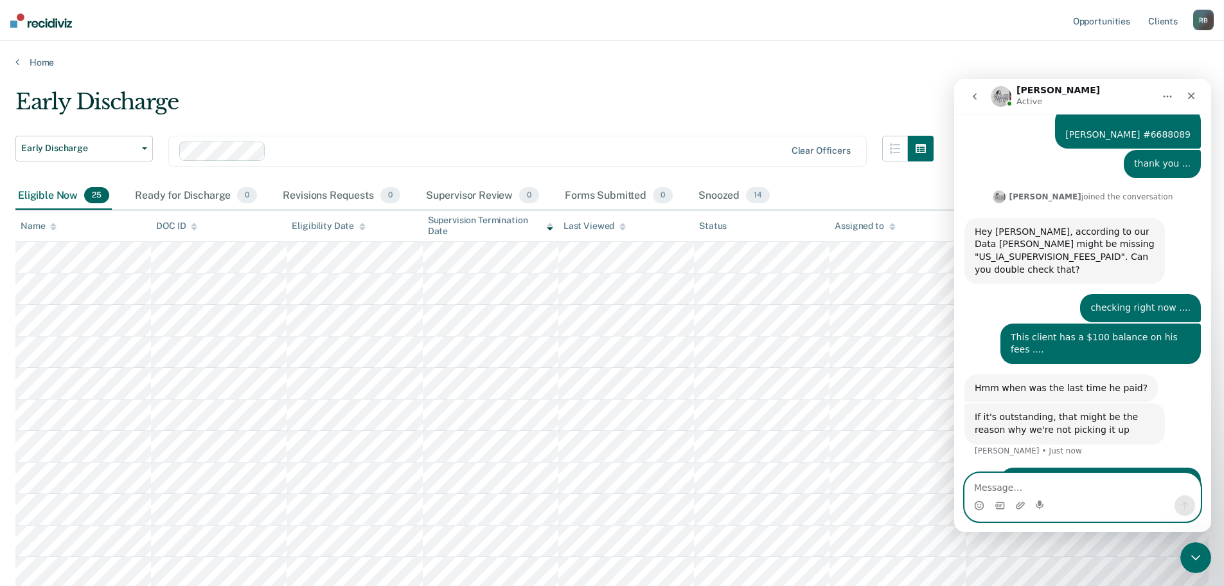
click at [1047, 487] on textarea "Message…" at bounding box center [1082, 484] width 235 height 22
paste textarea "Fee History Report Fee Description: Supervision - 4th District Fee Status: Open…"
type textarea "Fee History Report Fee Description: Supervision - 4th District Fee Status: Open…"
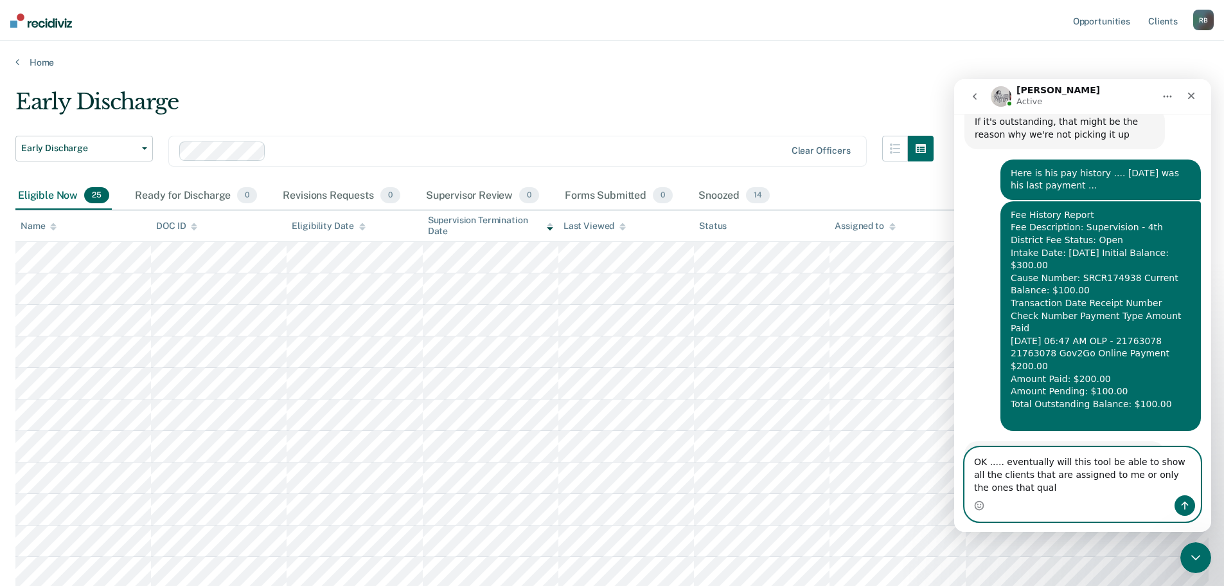
scroll to position [535, 0]
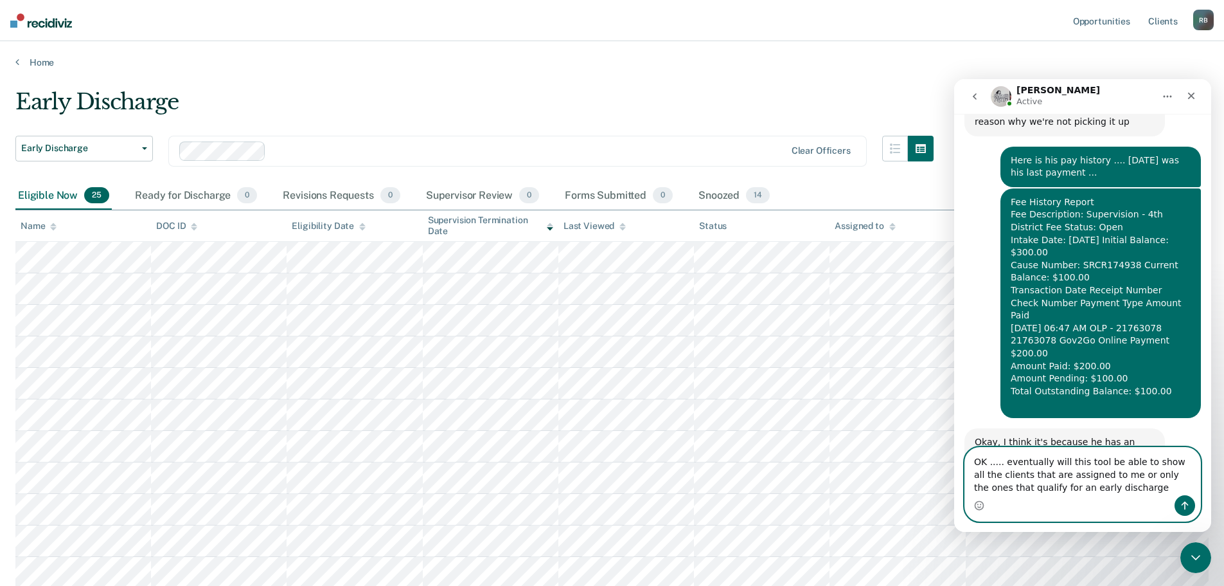
type textarea "OK ..... eventually will this tool be able to show all the clients that are ass…"
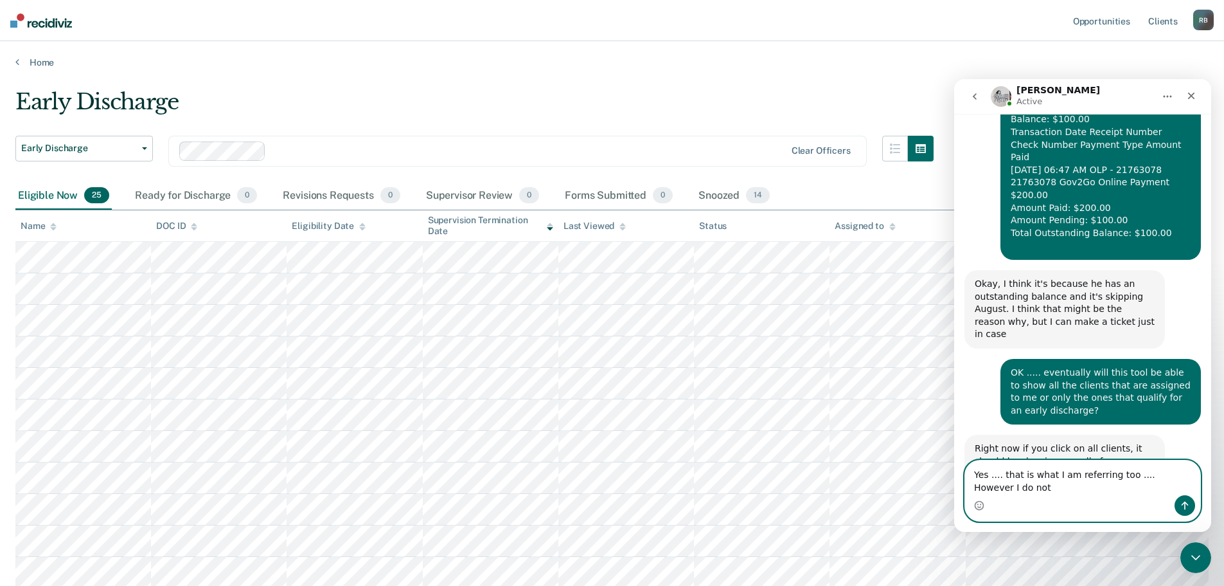
scroll to position [706, 0]
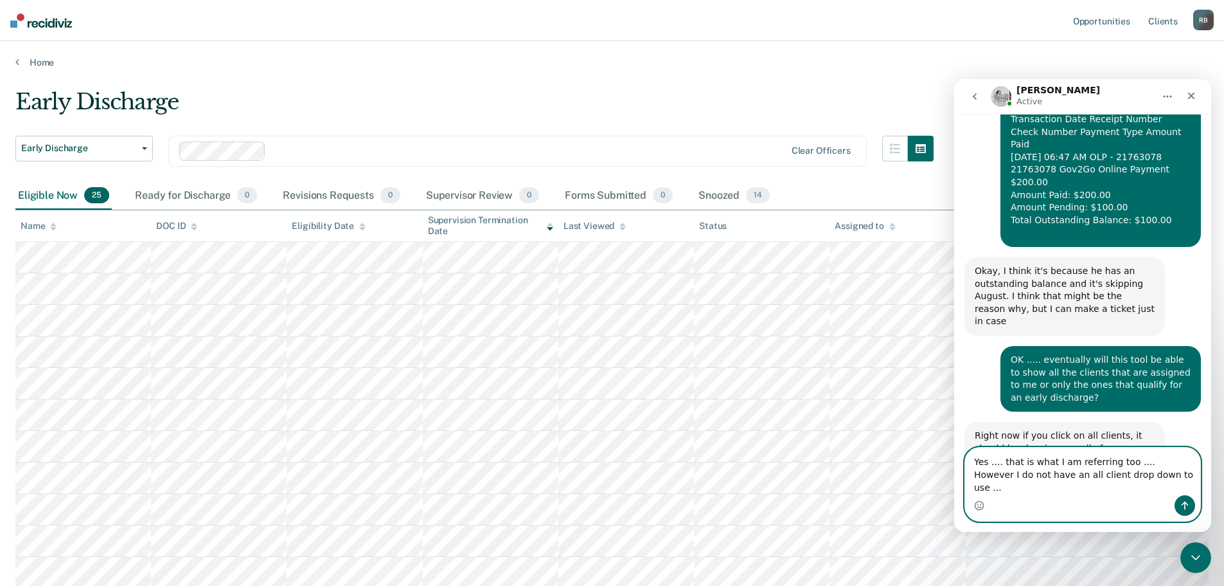
type textarea "Yes .... that is what I am referring too .... However I do not have an all clie…"
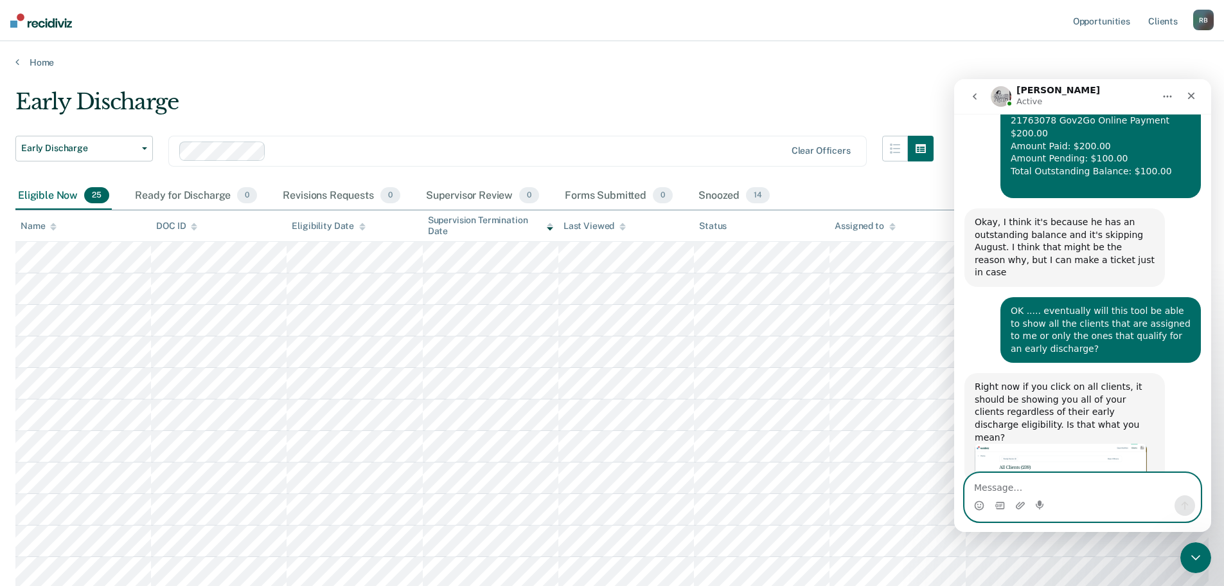
scroll to position [757, 0]
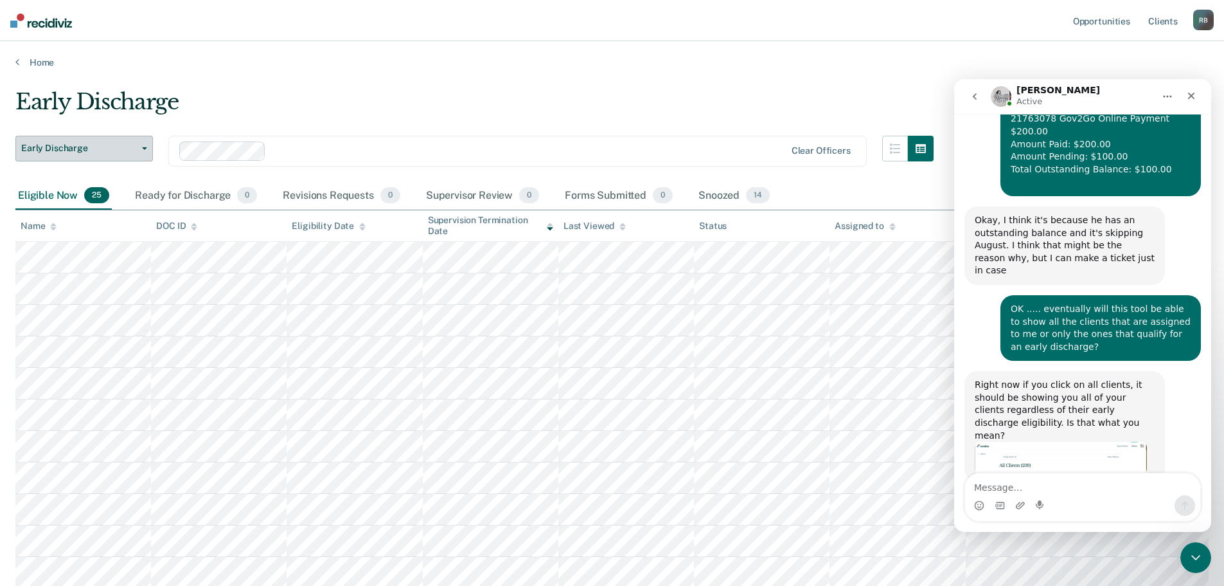
click at [144, 147] on icon "button" at bounding box center [144, 148] width 5 height 3
click at [145, 145] on button "Early Discharge" at bounding box center [84, 149] width 138 height 26
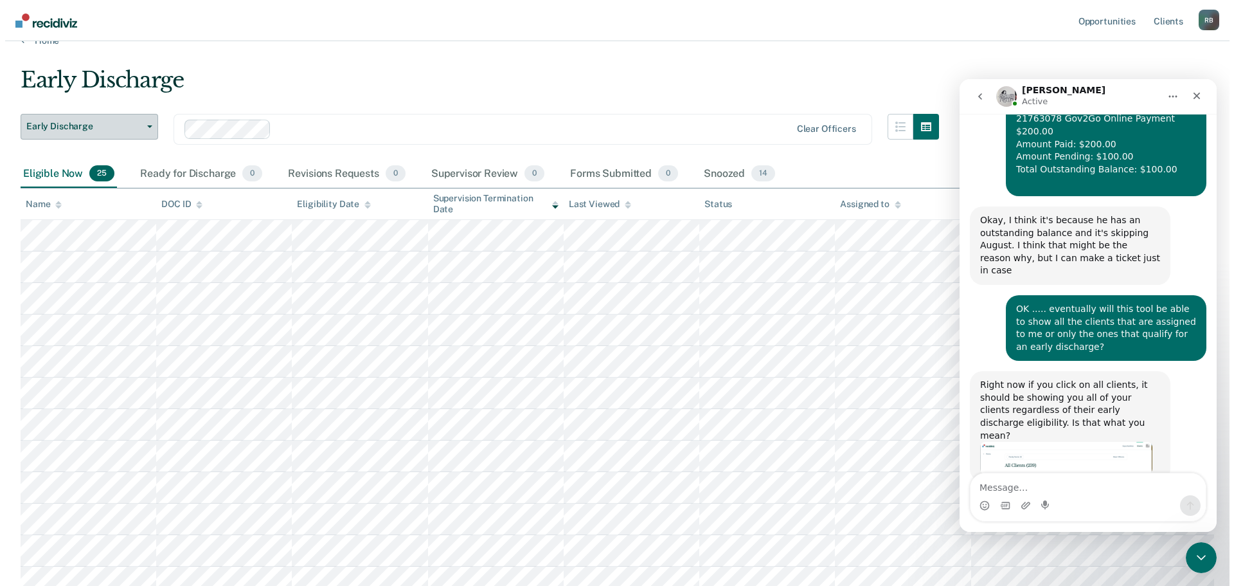
scroll to position [0, 0]
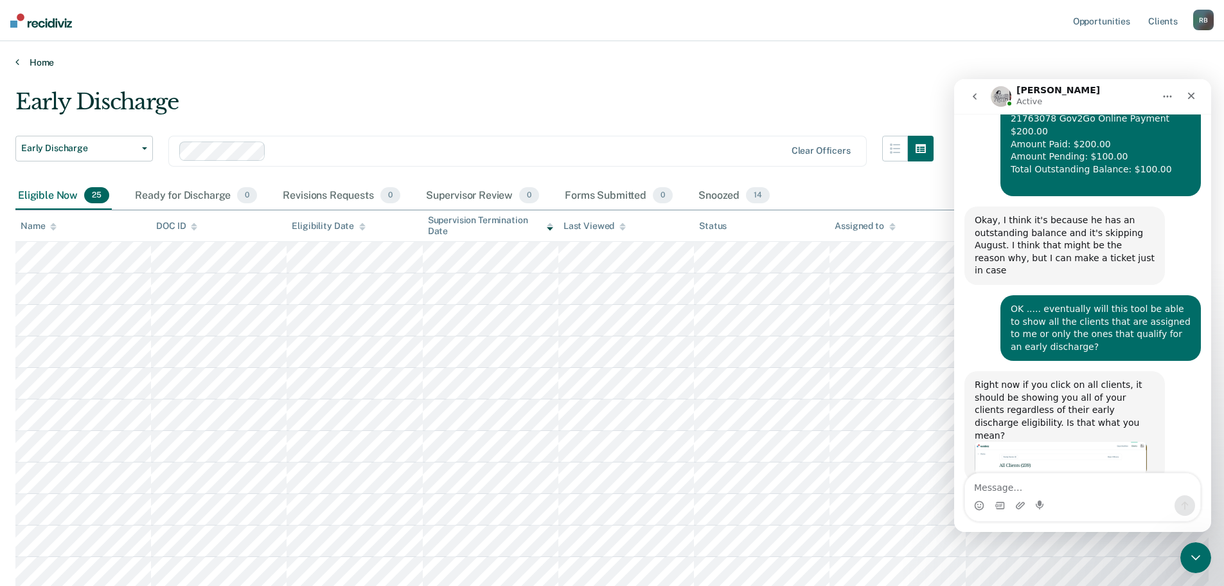
click at [41, 60] on link "Home" at bounding box center [612, 63] width 1194 height 12
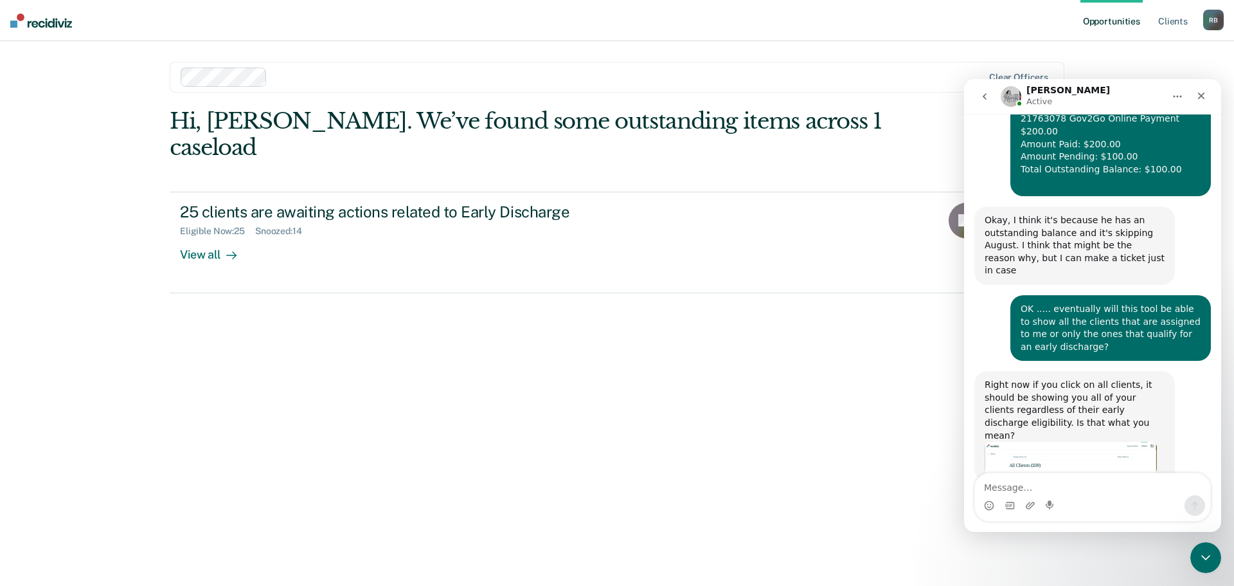
click at [987, 95] on icon "go back" at bounding box center [985, 96] width 10 height 10
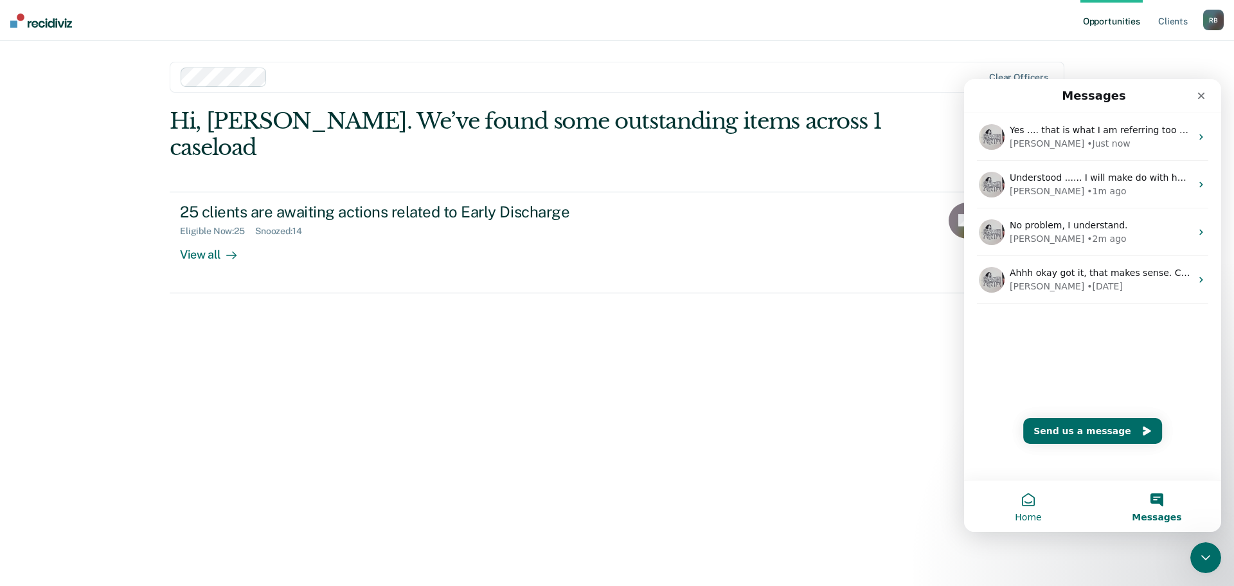
click at [1028, 503] on button "Home" at bounding box center [1028, 505] width 129 height 51
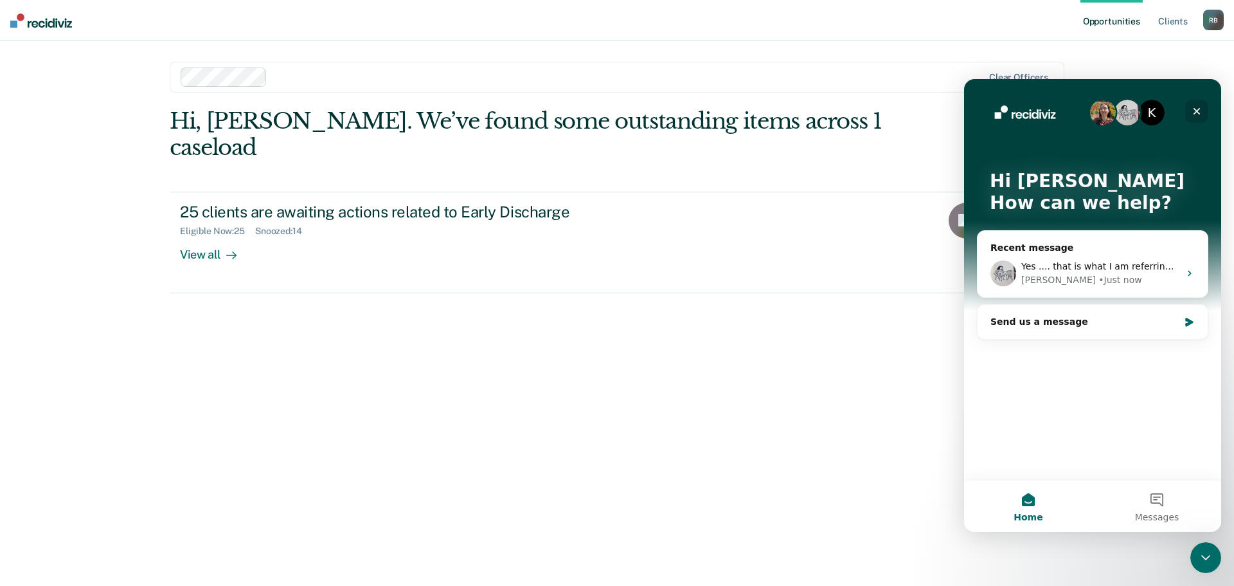
drag, startPoint x: 1199, startPoint y: 106, endPoint x: 2164, endPoint y: 183, distance: 967.2
click at [1199, 106] on icon "Close" at bounding box center [1197, 111] width 10 height 10
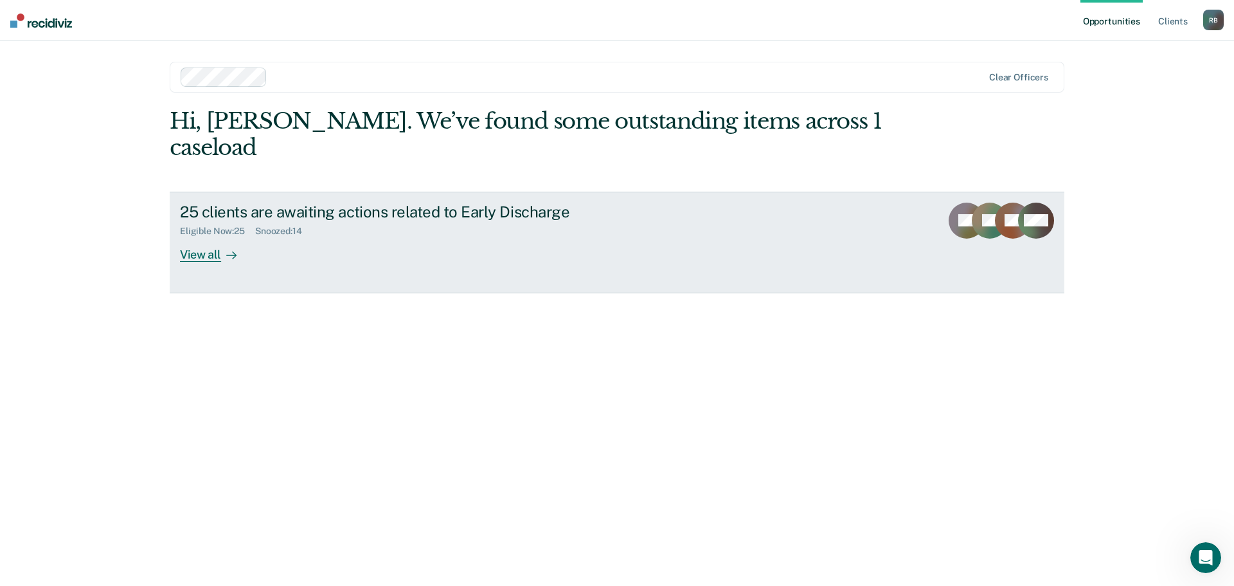
click at [633, 202] on div "25 clients are awaiting actions related to Early Discharge Eligible Now : 25 Sn…" at bounding box center [421, 231] width 482 height 59
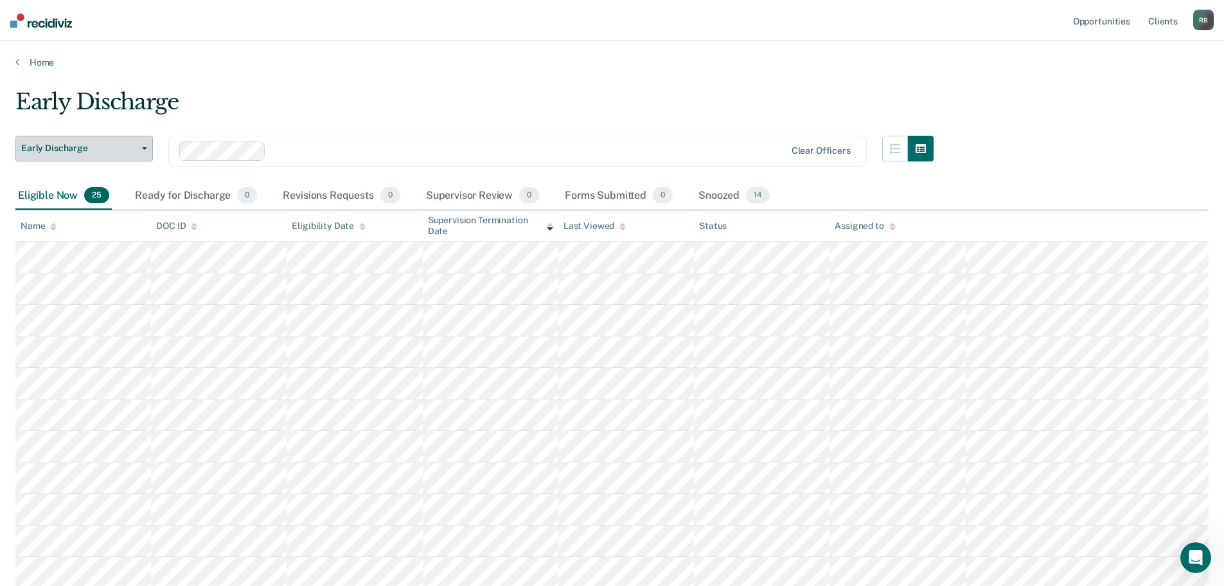
click at [145, 147] on icon "button" at bounding box center [144, 148] width 5 height 3
click at [903, 140] on button "button" at bounding box center [896, 149] width 26 height 26
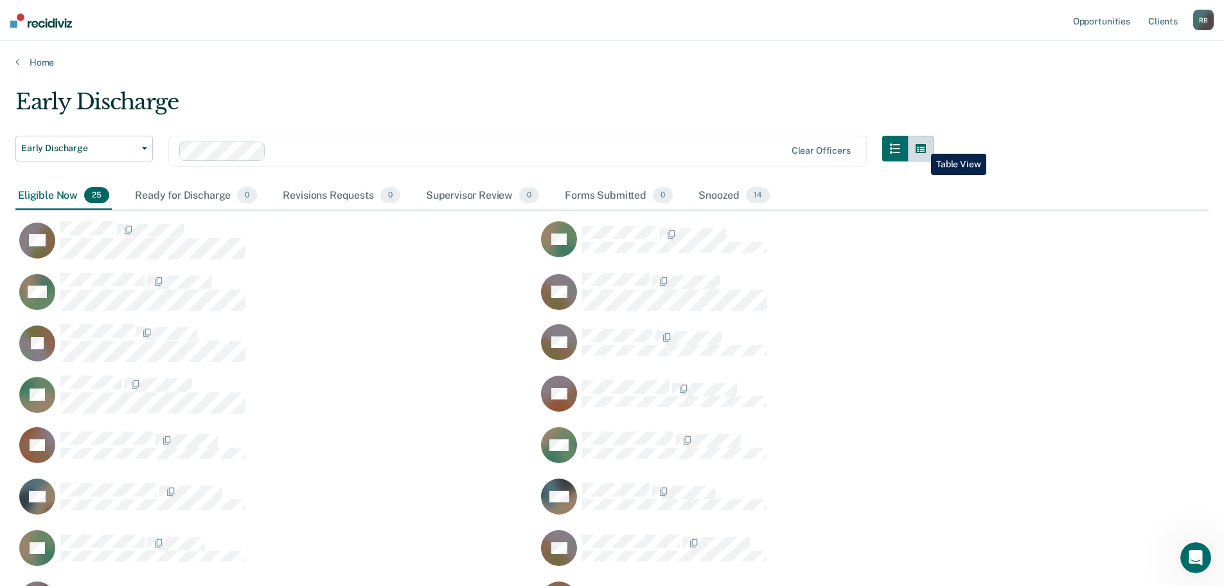
click at [922, 144] on button "button" at bounding box center [921, 149] width 26 height 26
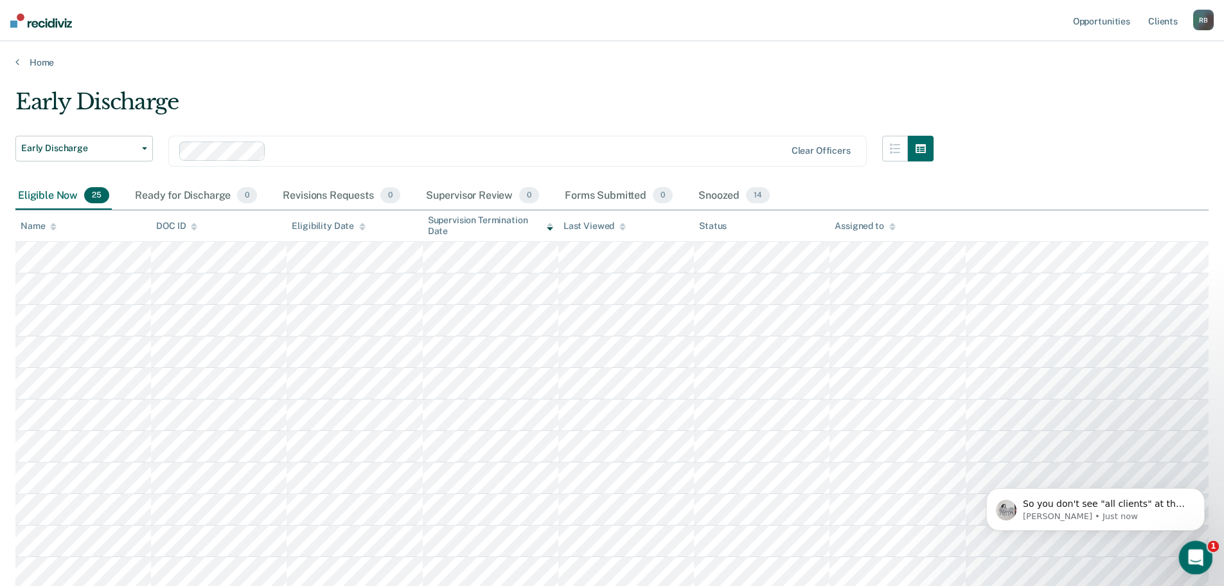
click at [1195, 555] on icon "Open Intercom Messenger" at bounding box center [1194, 555] width 9 height 10
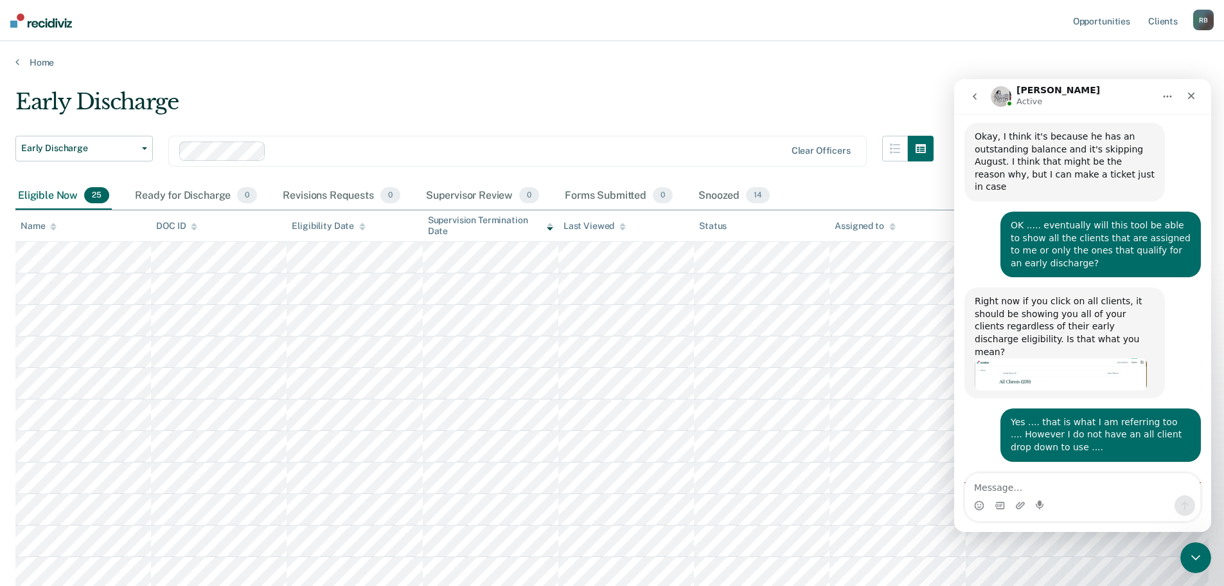
scroll to position [841, 0]
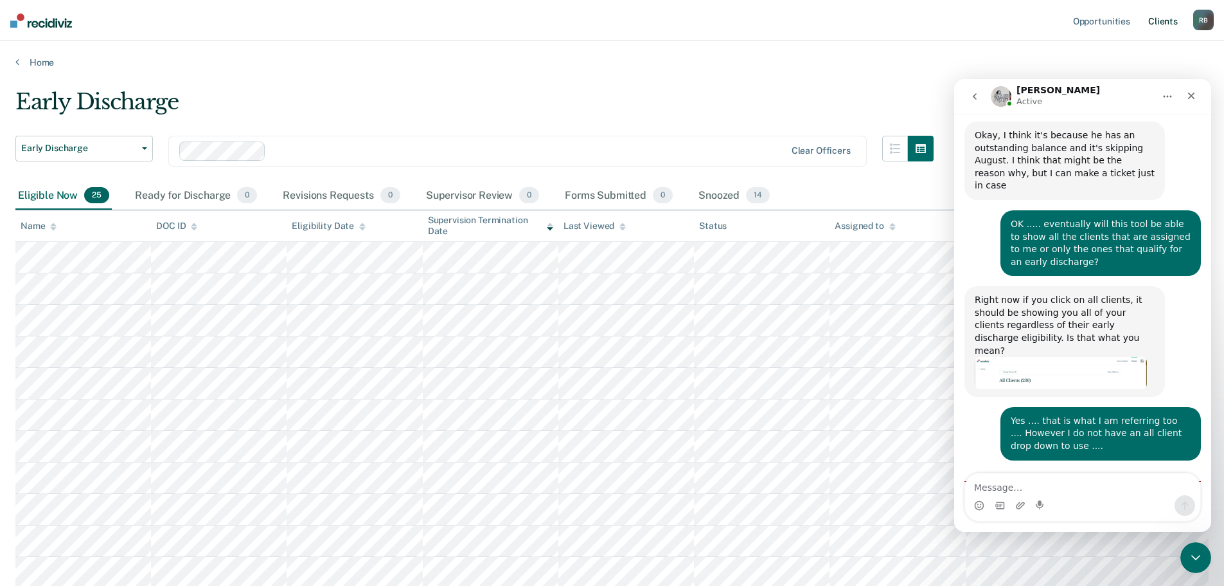
click at [1163, 19] on link "Client s" at bounding box center [1163, 20] width 35 height 41
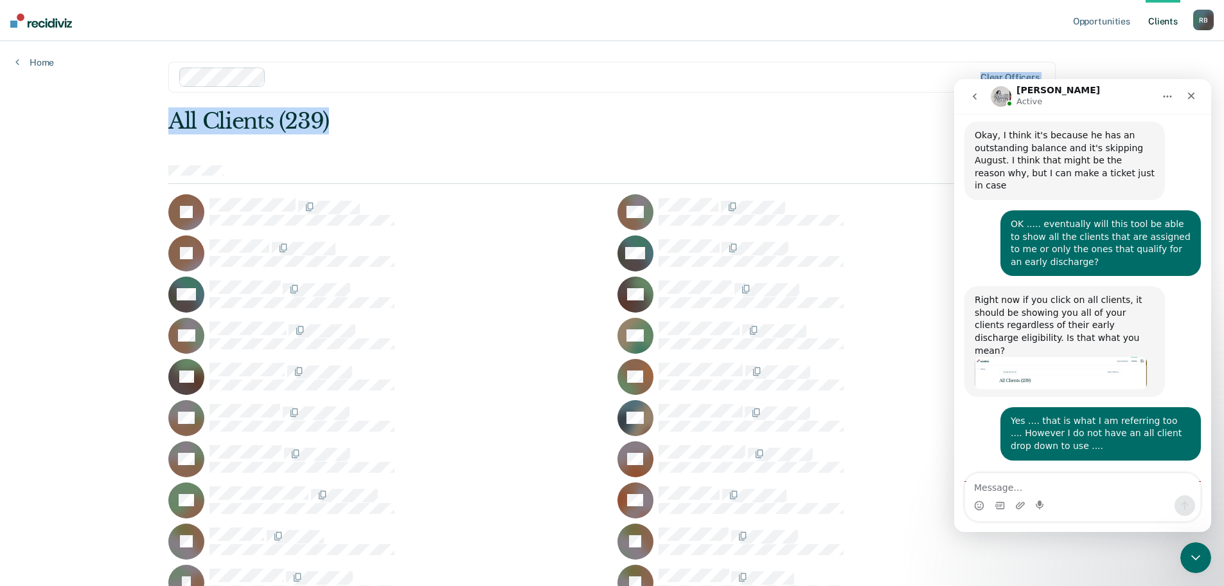
click at [870, 113] on div "All Clients (239)" at bounding box center [523, 121] width 710 height 26
click at [1190, 98] on icon "Close" at bounding box center [1192, 96] width 10 height 10
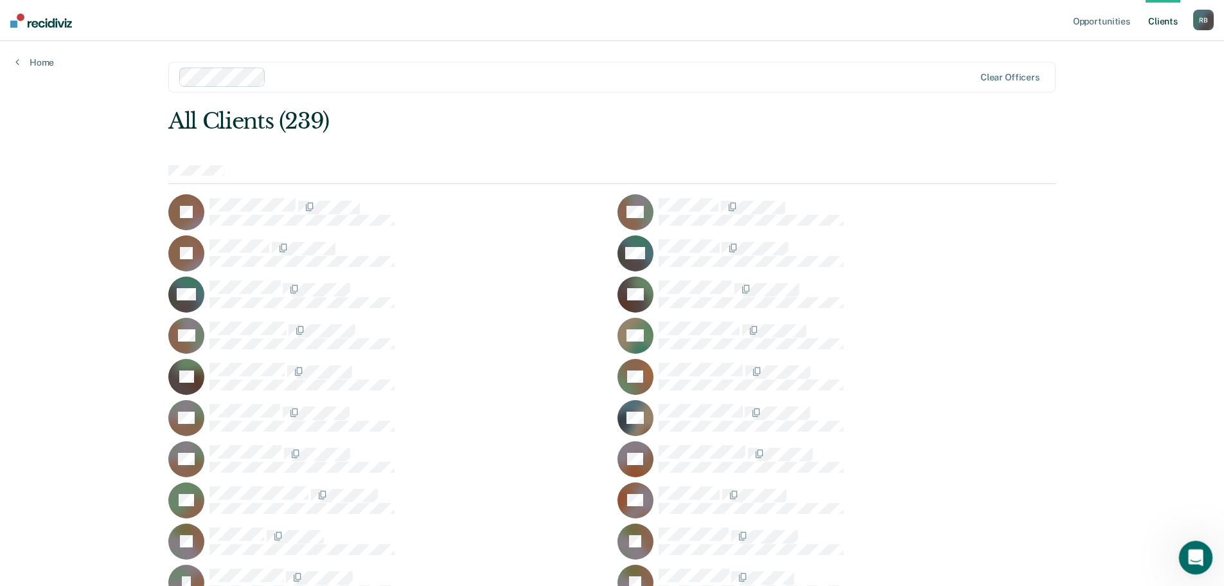
click at [1196, 554] on icon "Open Intercom Messenger" at bounding box center [1194, 555] width 9 height 10
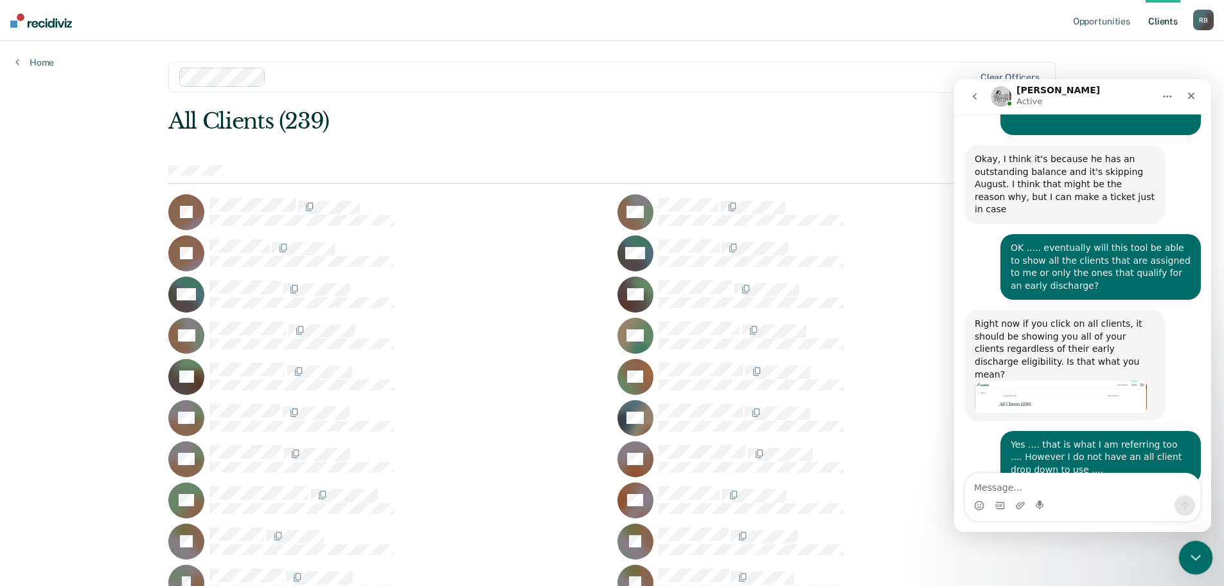
scroll to position [820, 0]
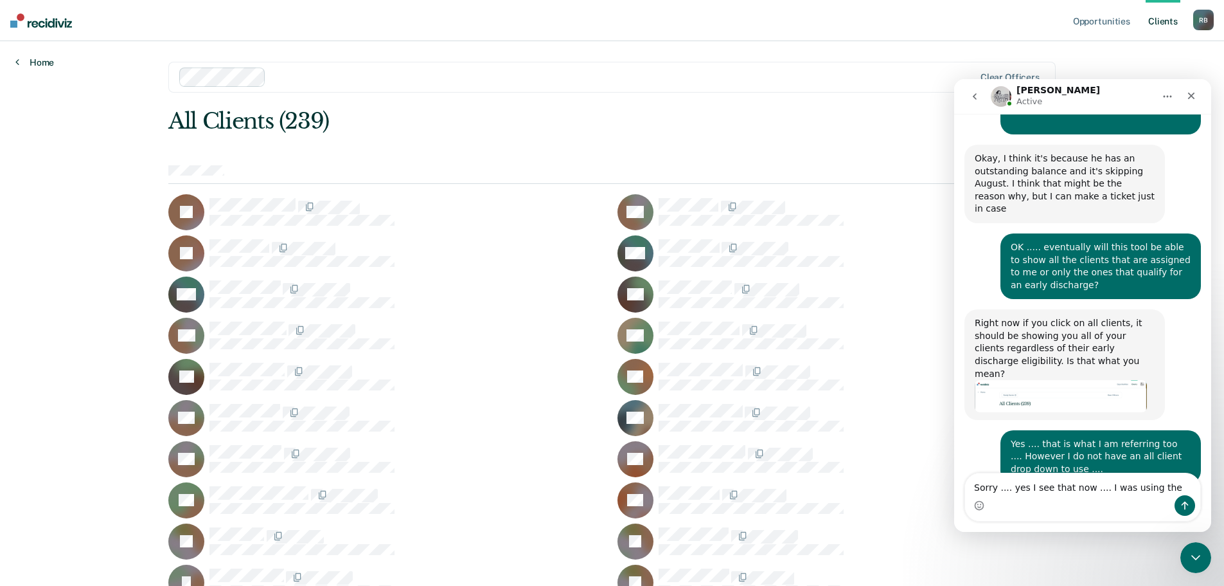
click at [42, 65] on link "Home" at bounding box center [34, 63] width 39 height 12
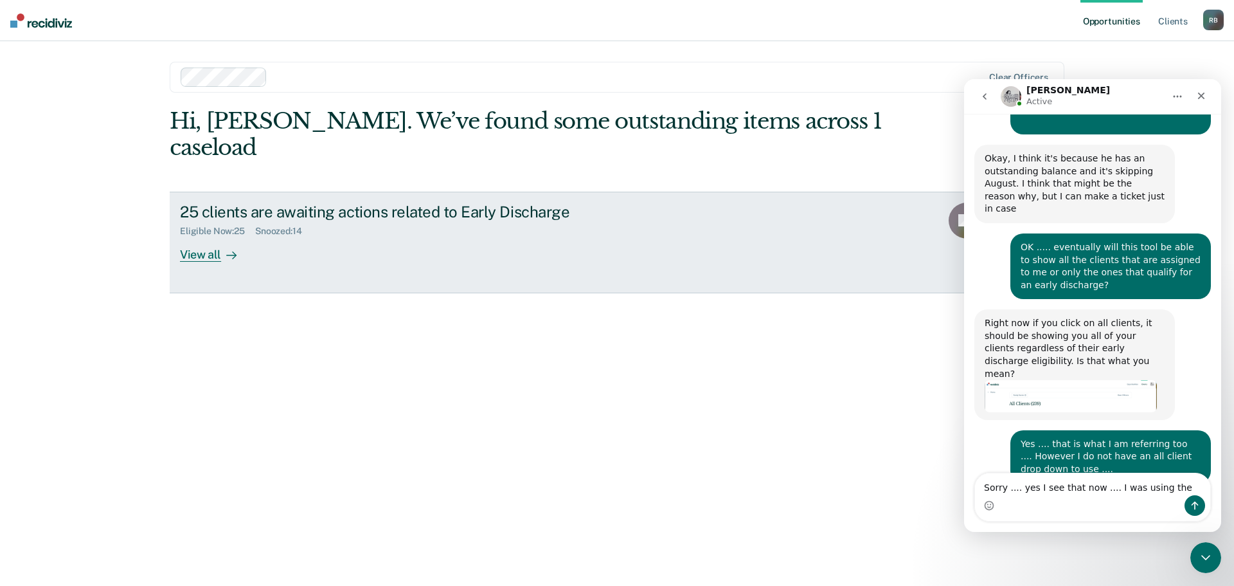
click at [205, 237] on div "View all" at bounding box center [216, 249] width 72 height 25
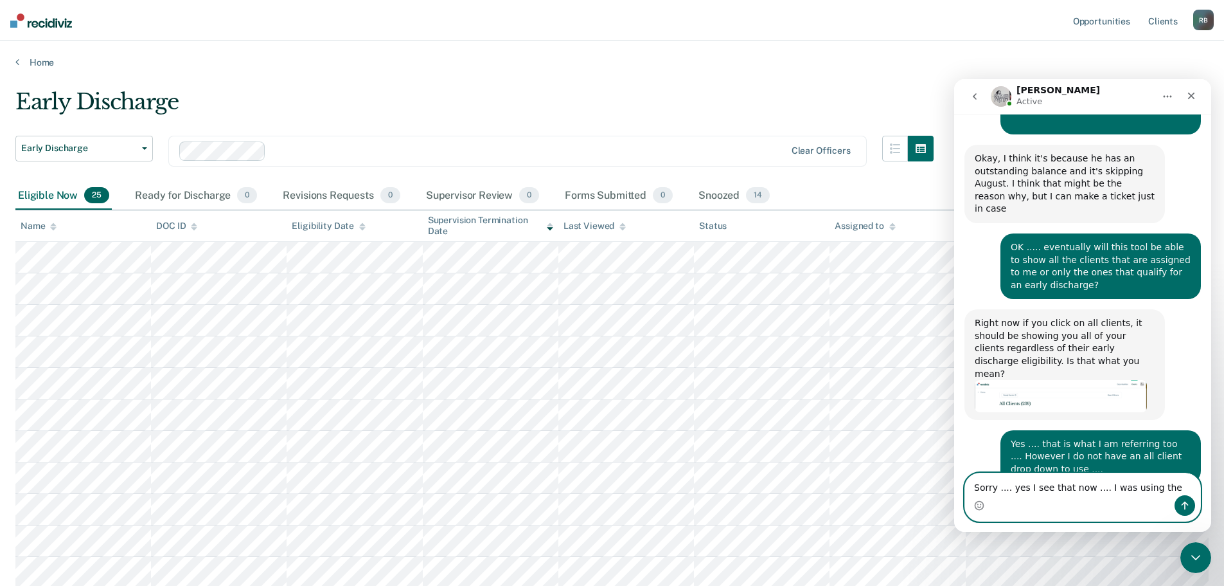
click at [1160, 486] on textarea "Sorry .... yes I see that now .... I was using the" at bounding box center [1082, 484] width 235 height 22
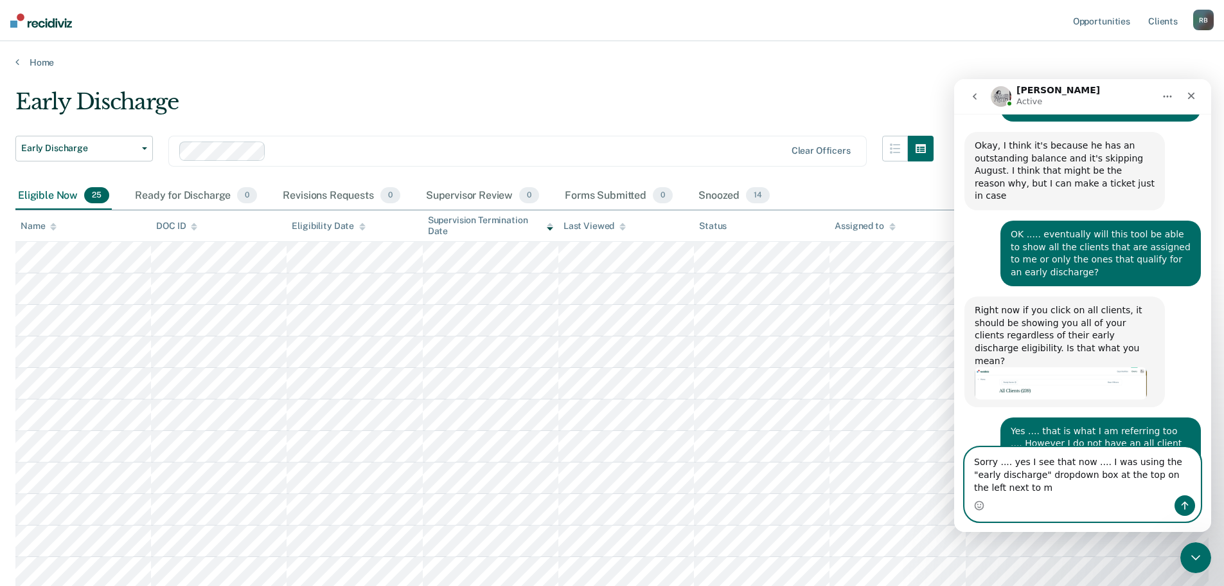
scroll to position [846, 0]
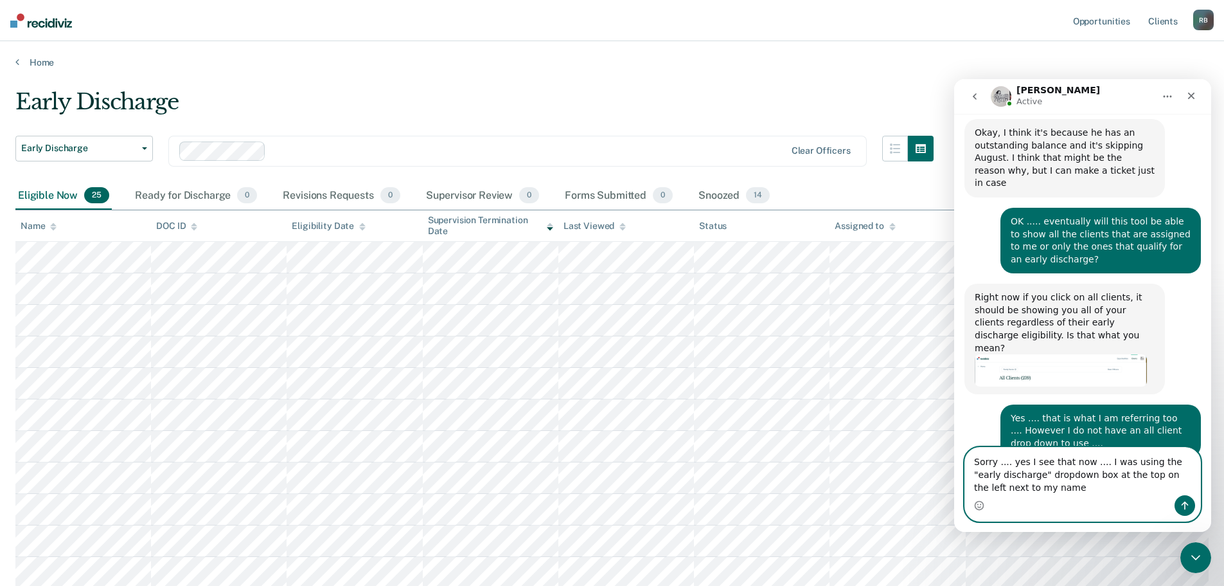
type textarea "Sorry .... yes I see that now .... I was using the "early discharge" dropdown b…"
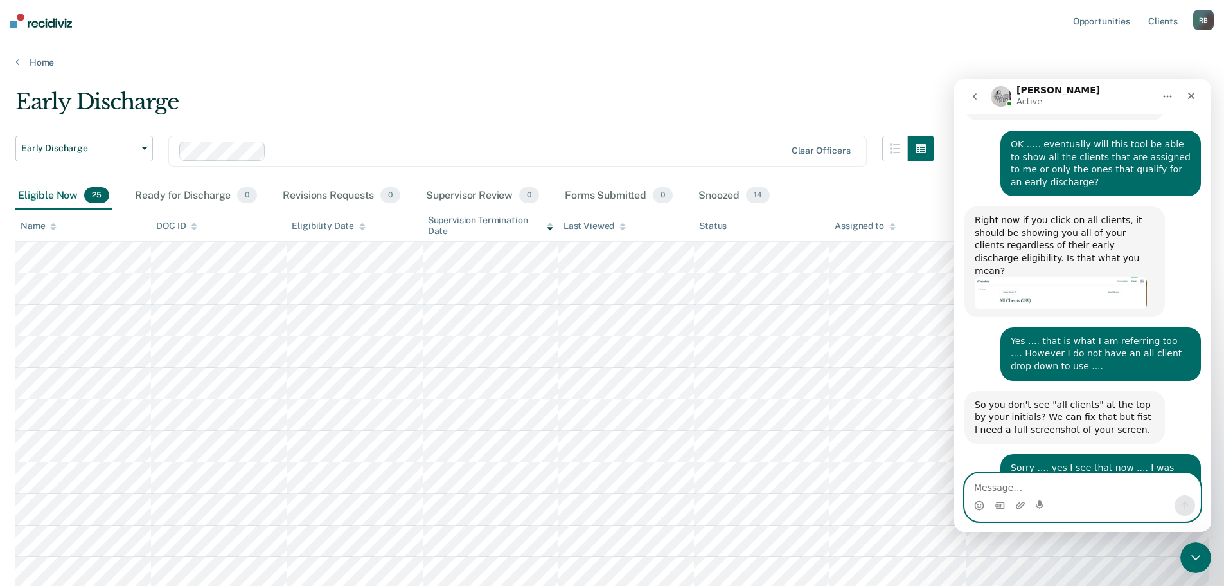
scroll to position [922, 0]
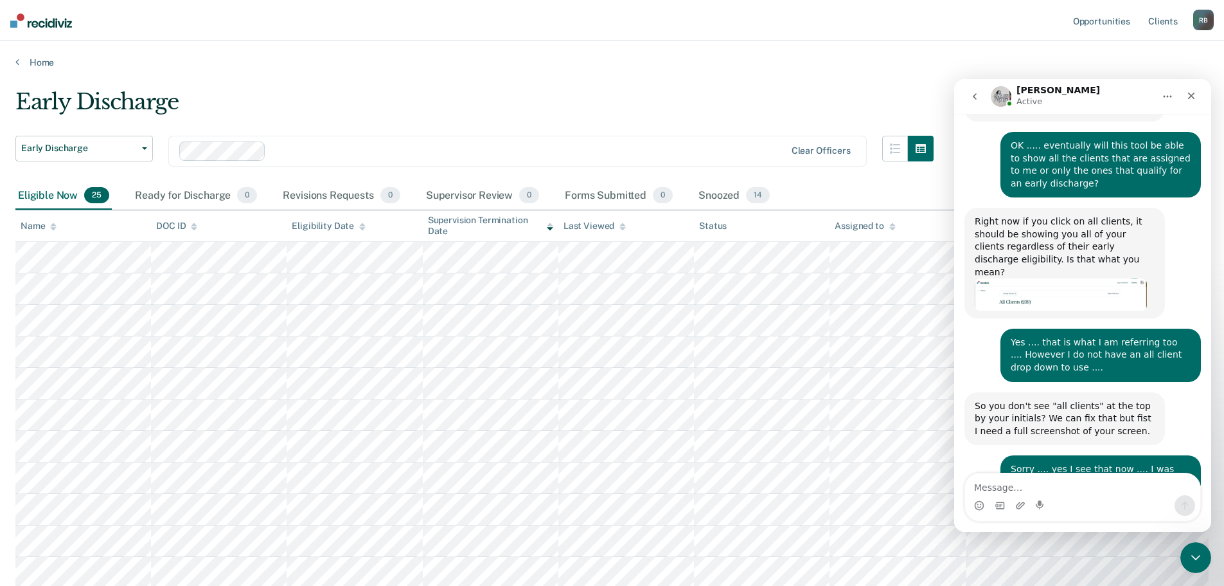
click at [978, 97] on icon "go back" at bounding box center [975, 96] width 10 height 10
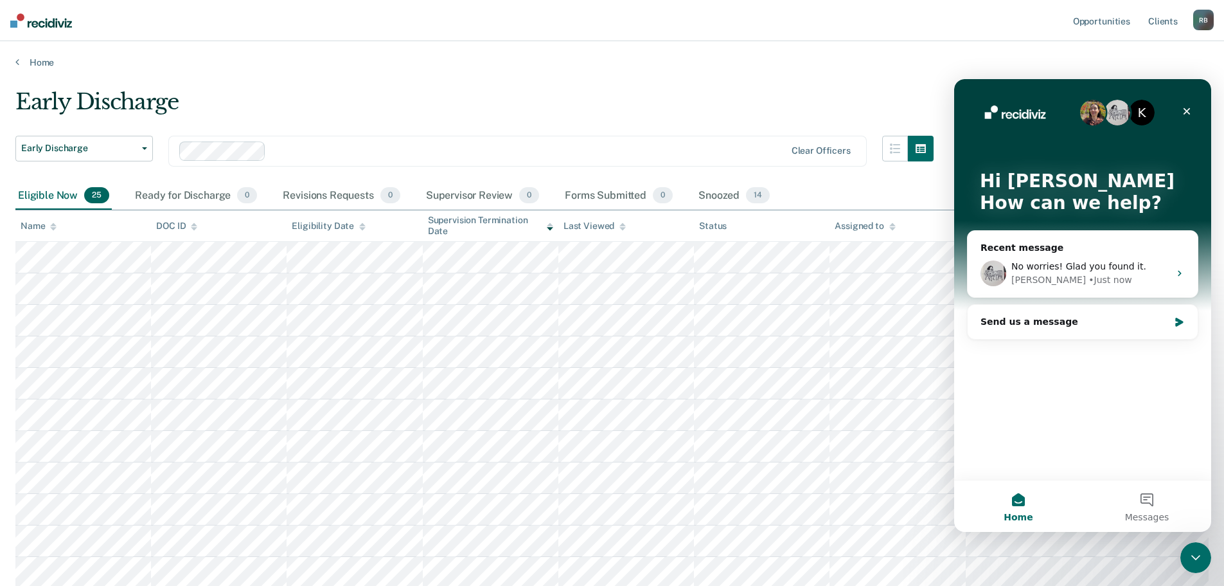
scroll to position [0, 0]
click at [1188, 107] on icon "Close" at bounding box center [1187, 111] width 10 height 10
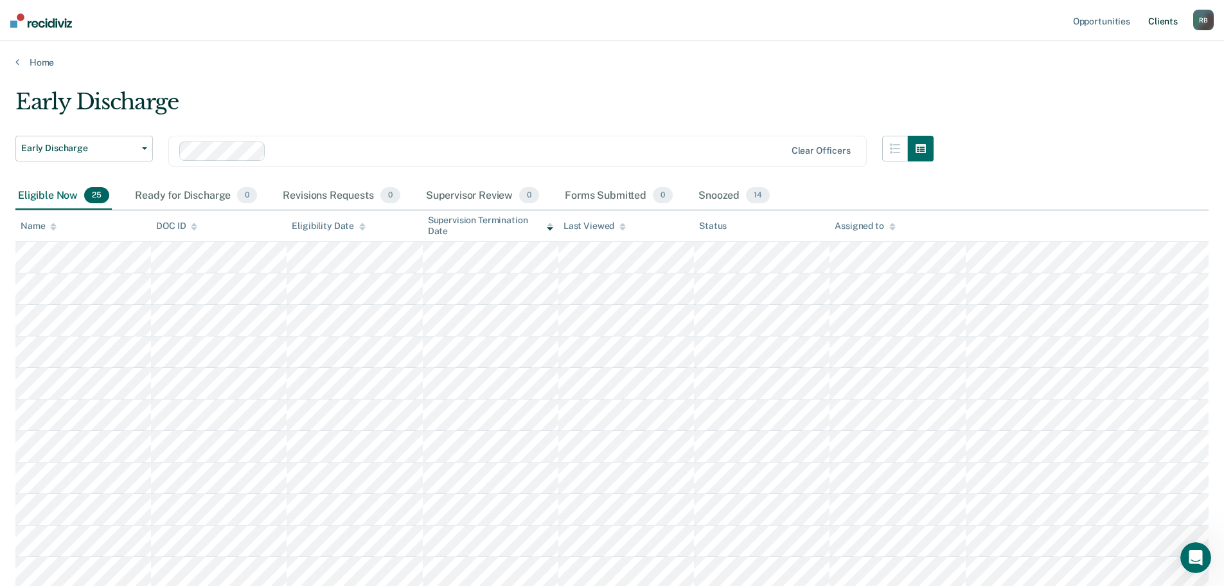
click at [1161, 21] on link "Client s" at bounding box center [1163, 20] width 35 height 41
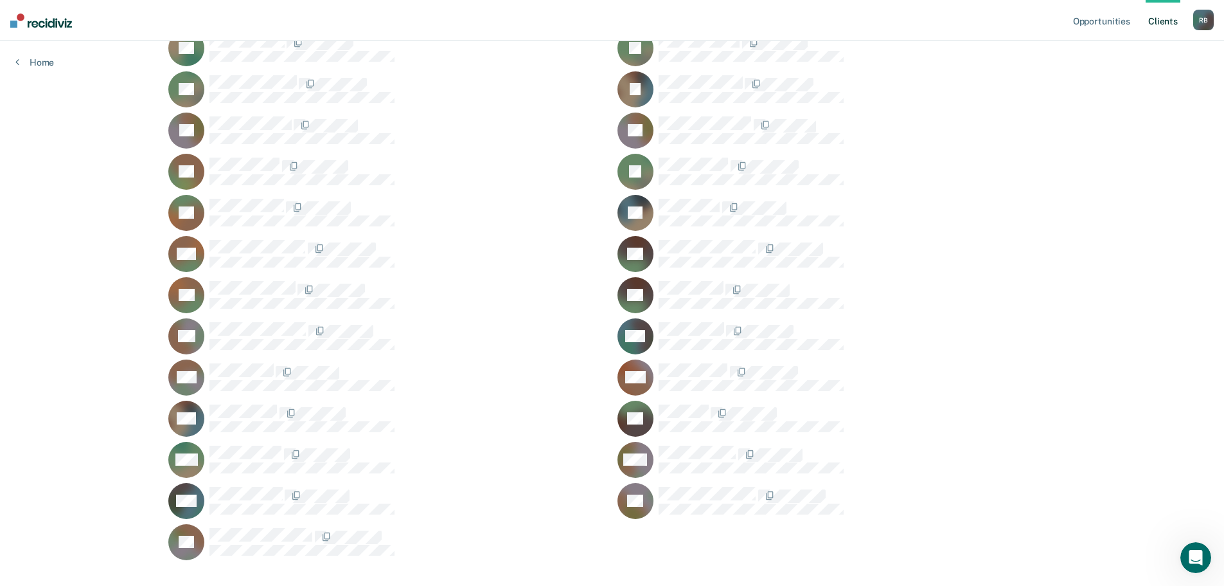
scroll to position [4589, 0]
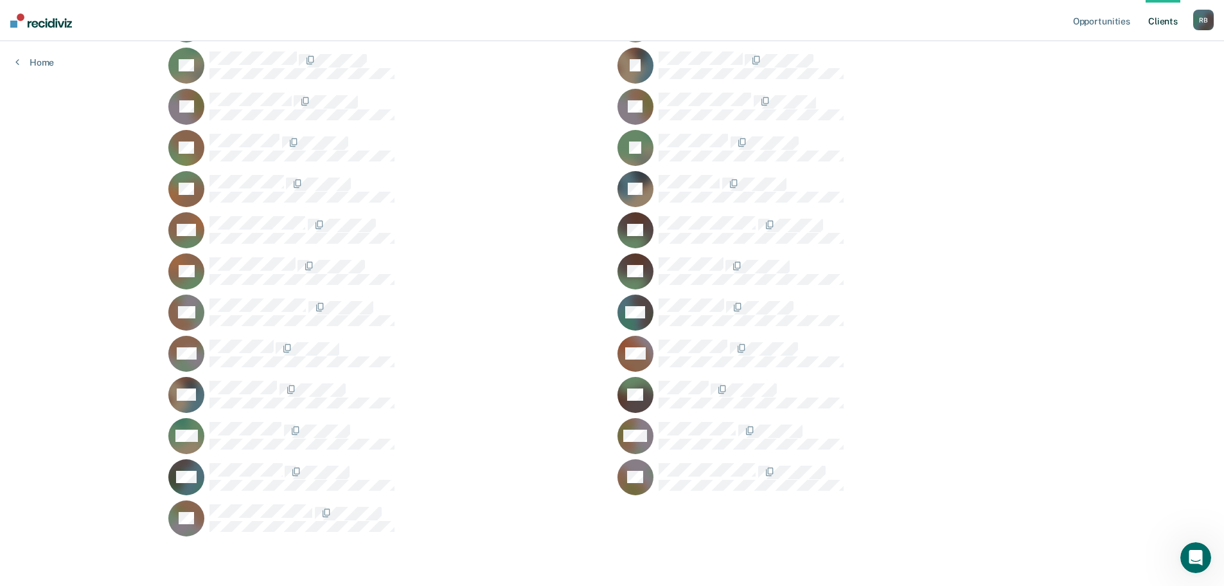
click at [40, 60] on link "Home" at bounding box center [34, 63] width 39 height 12
